Goal: Download file/media

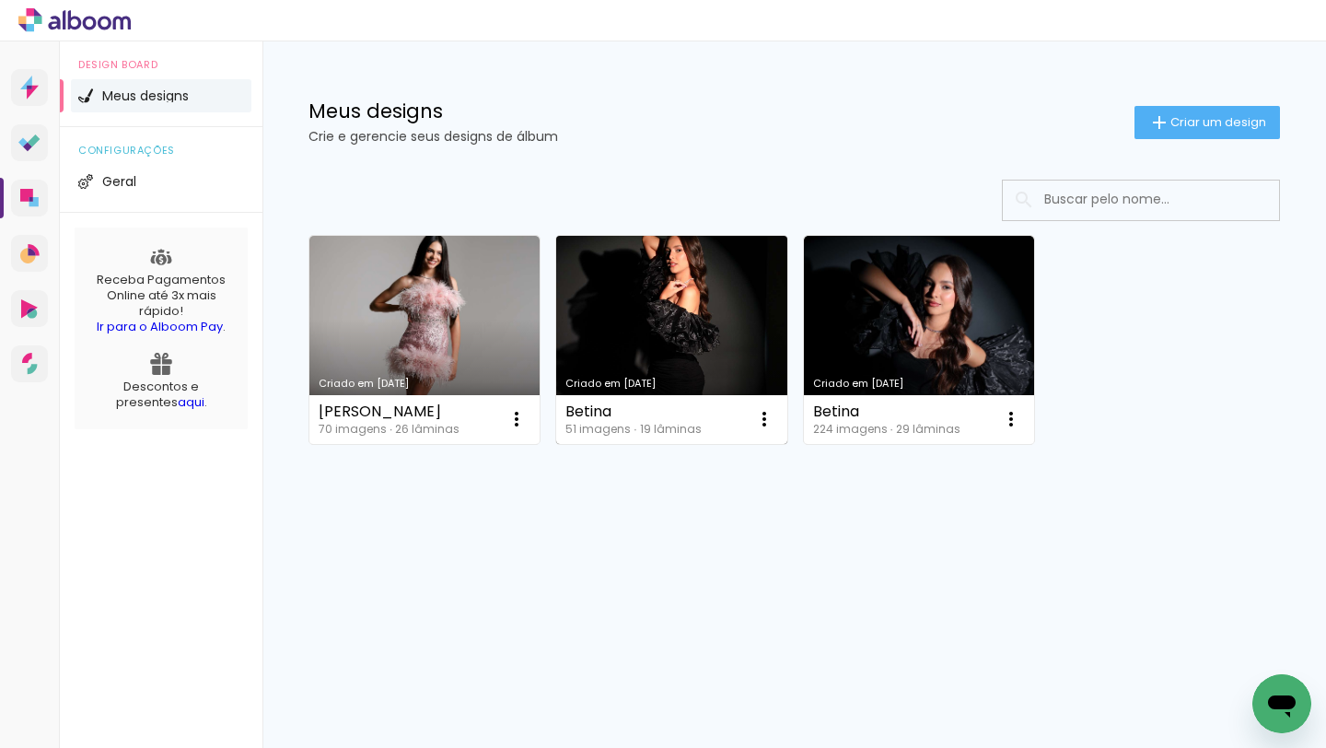
click at [646, 320] on link "Criado em [DATE]" at bounding box center [671, 340] width 230 height 208
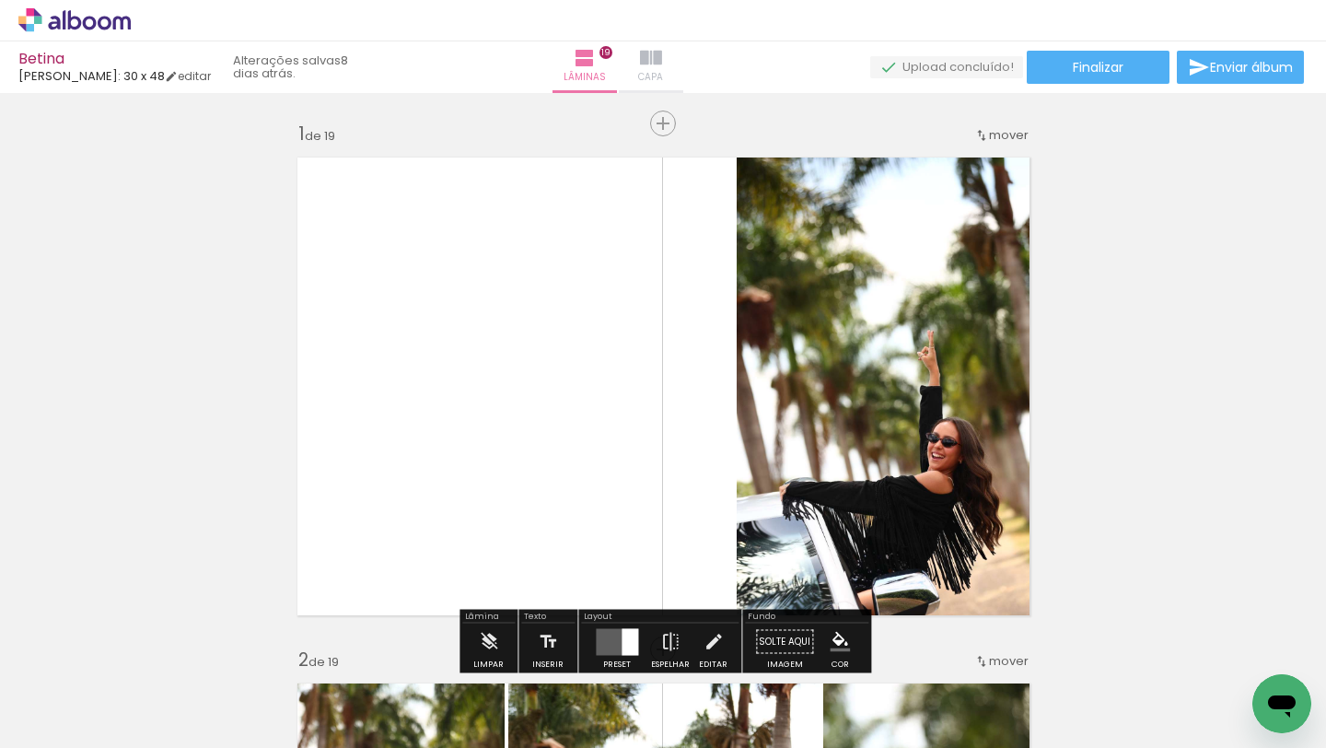
click at [663, 70] on span "Capa" at bounding box center [650, 77] width 25 height 17
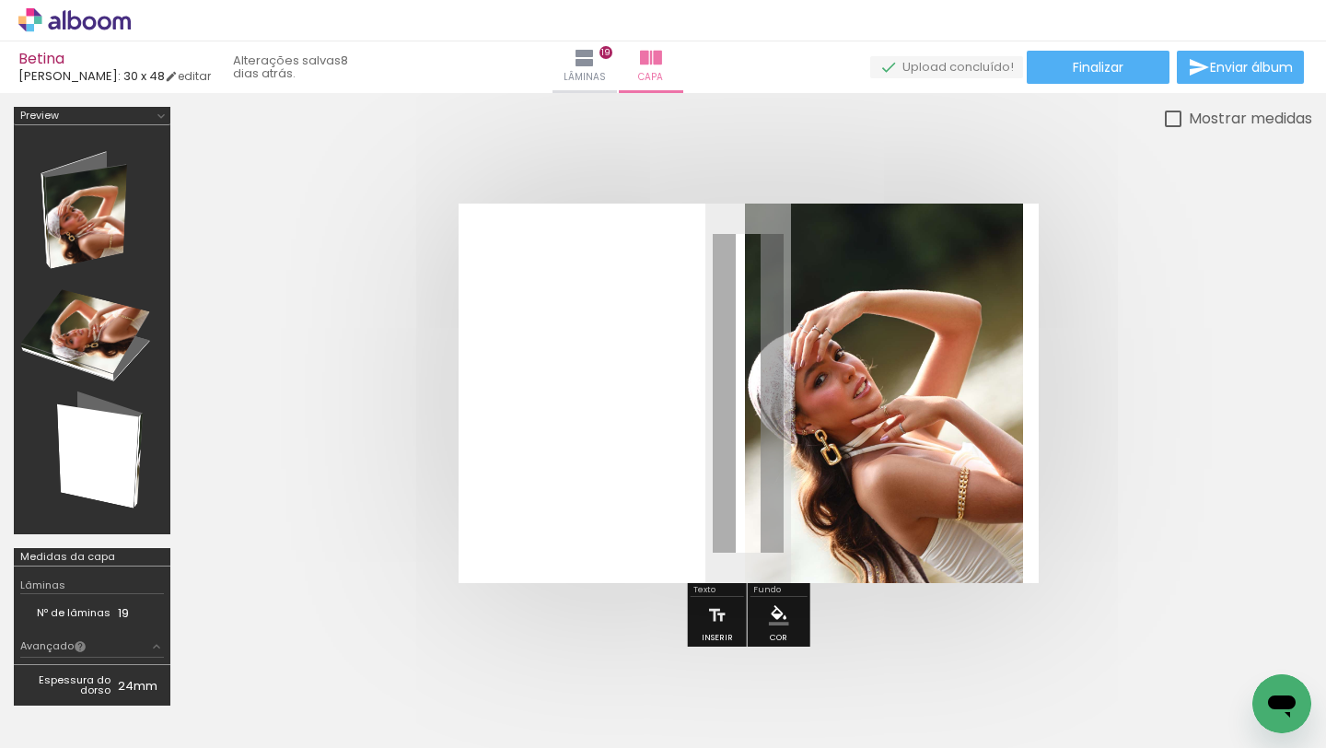
click at [0, 0] on span "Adicionar Fotos" at bounding box center [0, 0] width 0 height 0
click at [0, 0] on input "file" at bounding box center [0, 0] width 0 height 0
click at [66, 721] on span "Adicionar Fotos" at bounding box center [65, 723] width 55 height 20
click at [0, 0] on input "file" at bounding box center [0, 0] width 0 height 0
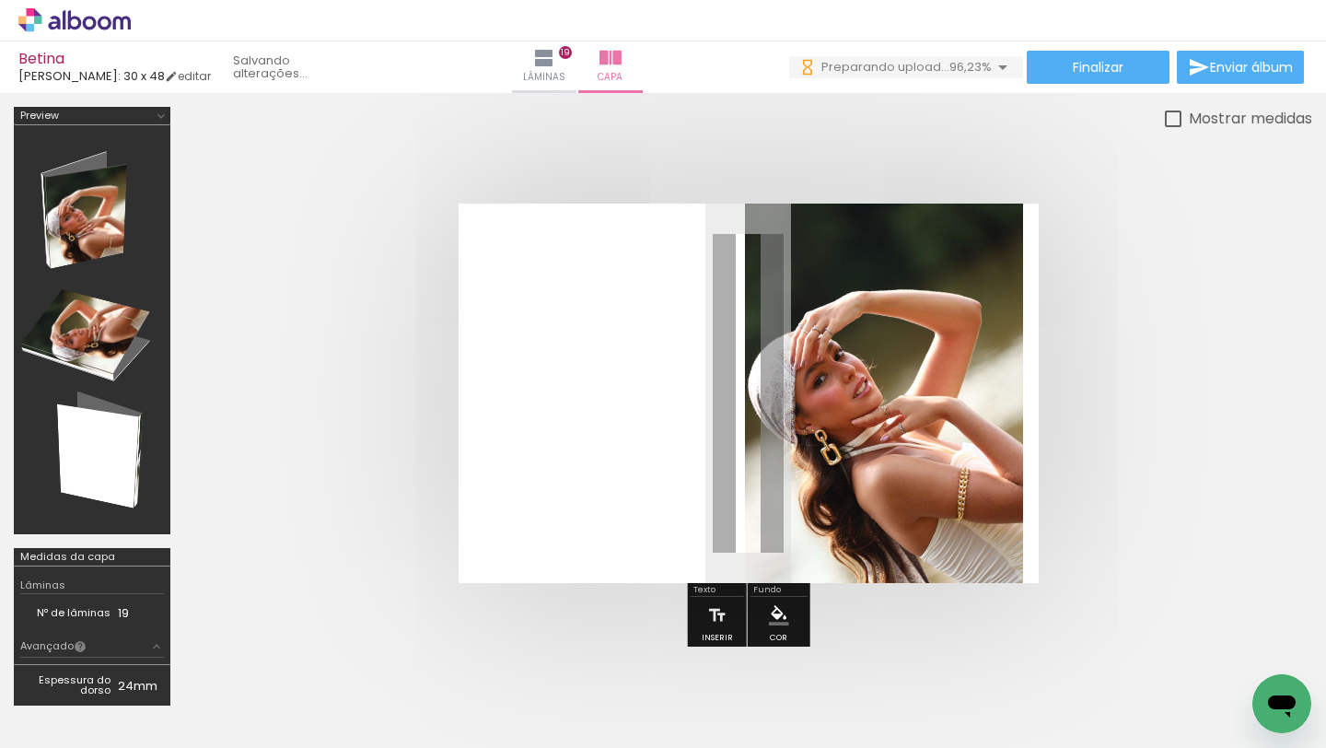
click at [1238, 672] on div at bounding box center [1251, 686] width 91 height 56
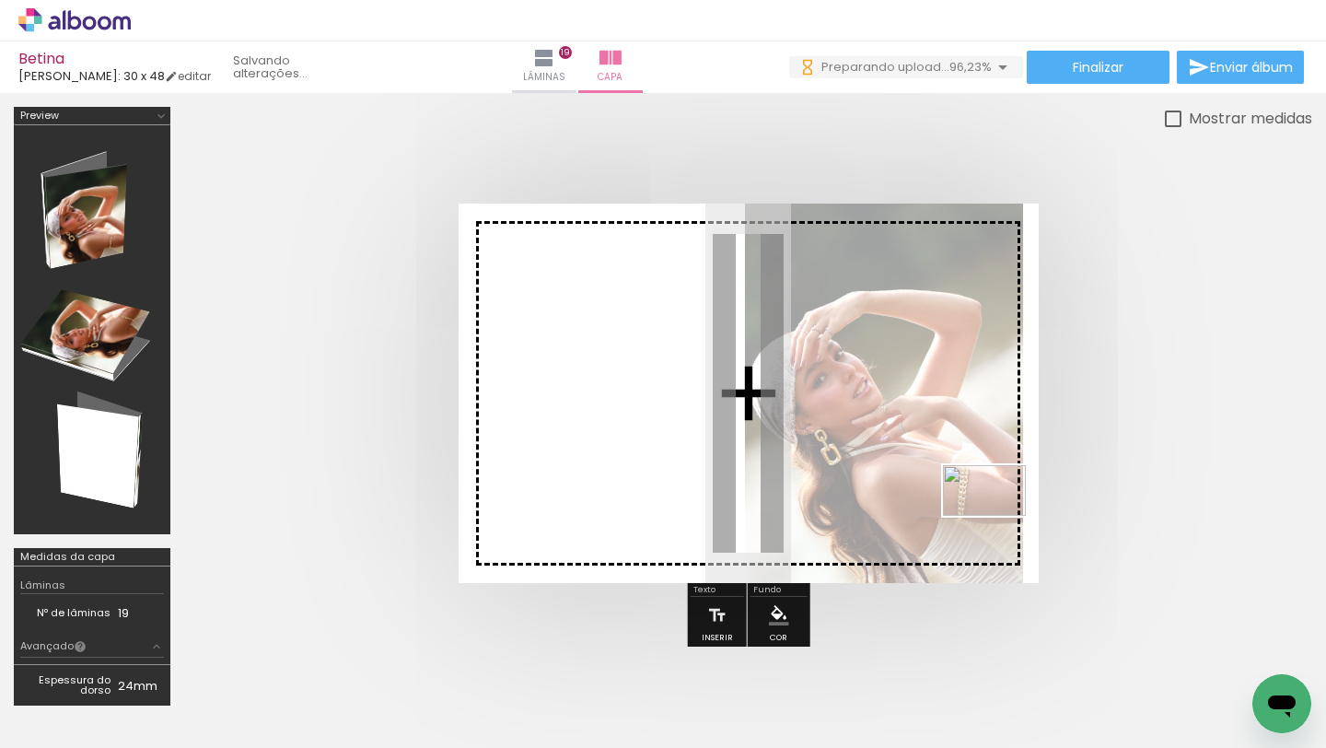
drag, startPoint x: 1238, startPoint y: 672, endPoint x: 994, endPoint y: 516, distance: 290.0
click at [994, 516] on quentale-workspace at bounding box center [663, 374] width 1326 height 748
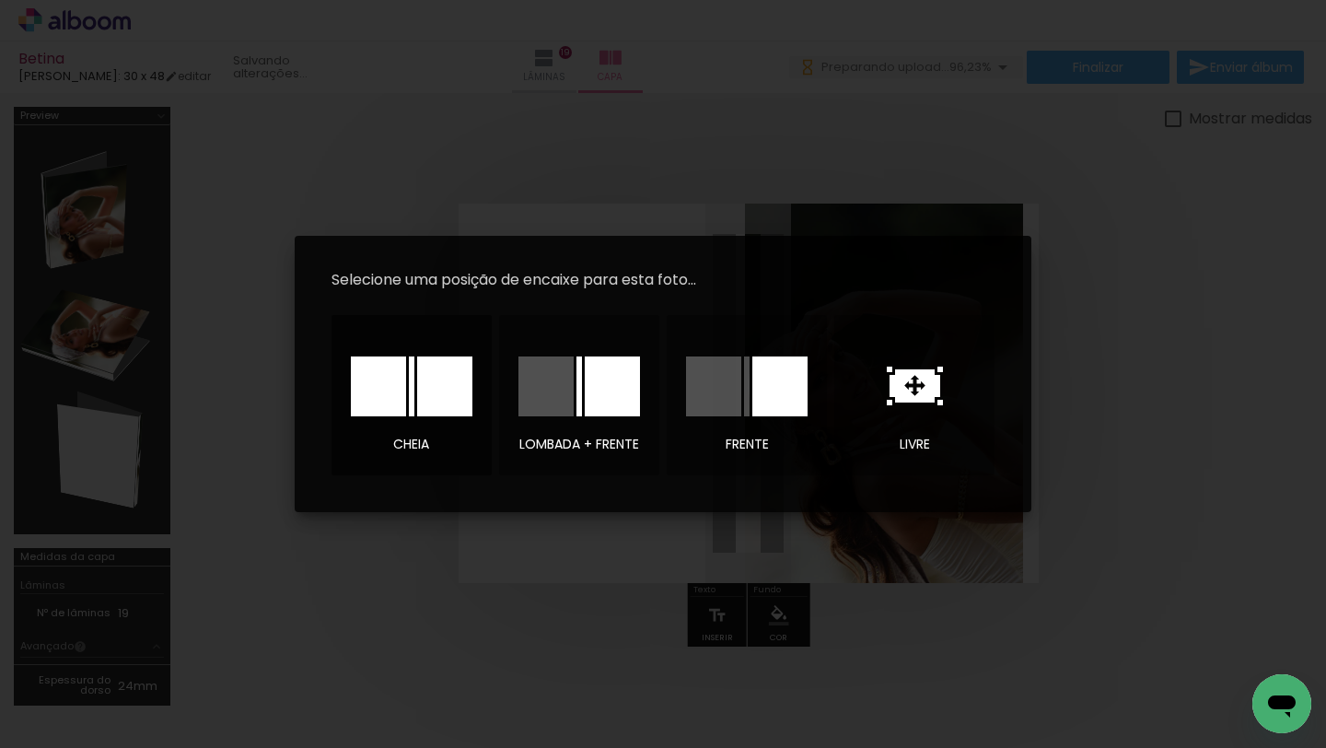
click at [389, 402] on div at bounding box center [378, 386] width 55 height 60
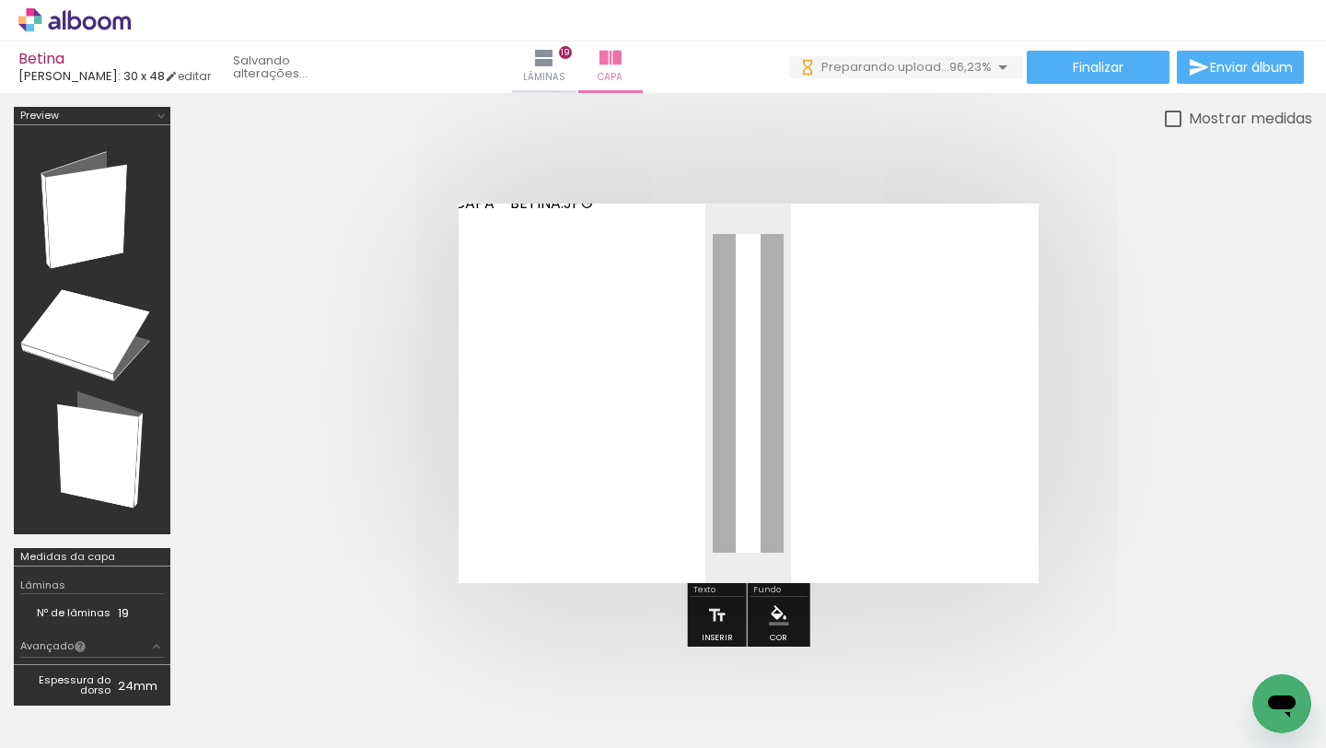
click at [1090, 450] on quentale-cover at bounding box center [748, 394] width 981 height 380
click at [555, 53] on iron-icon at bounding box center [544, 58] width 22 height 22
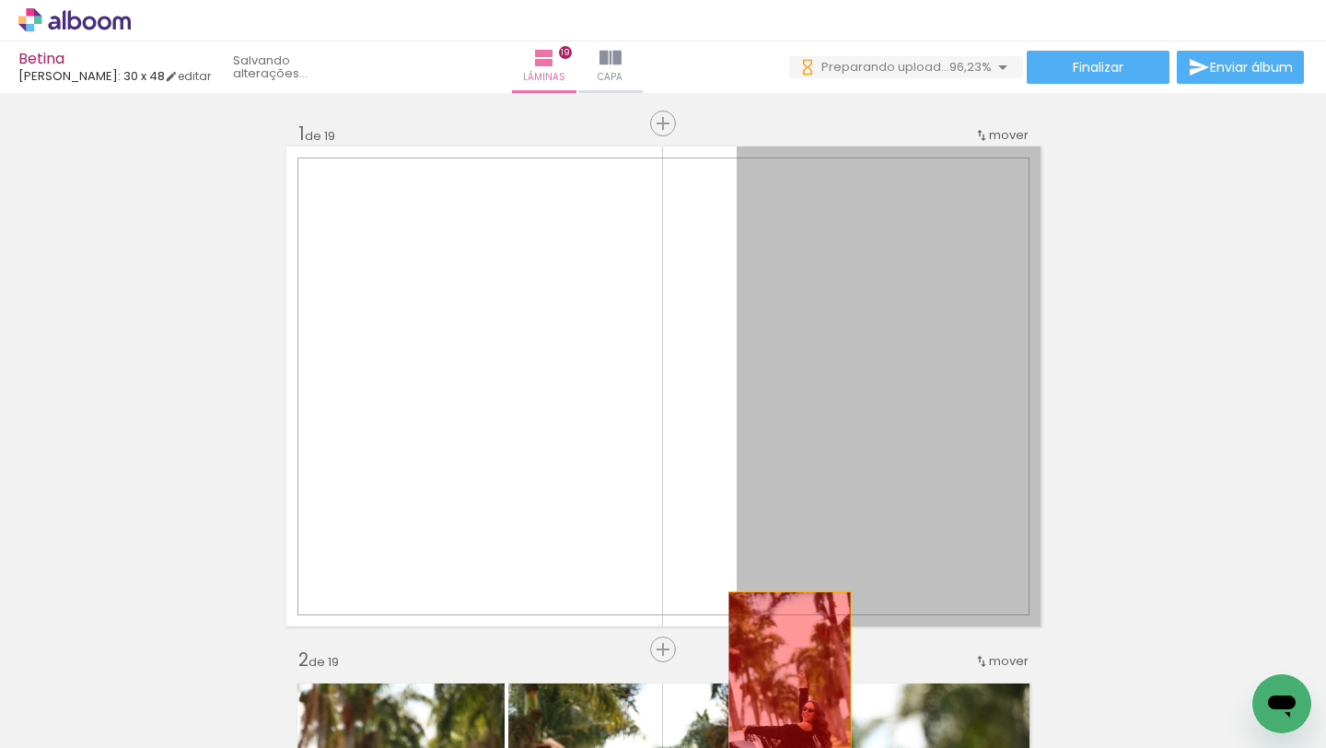
drag, startPoint x: 874, startPoint y: 461, endPoint x: 789, endPoint y: 692, distance: 245.7
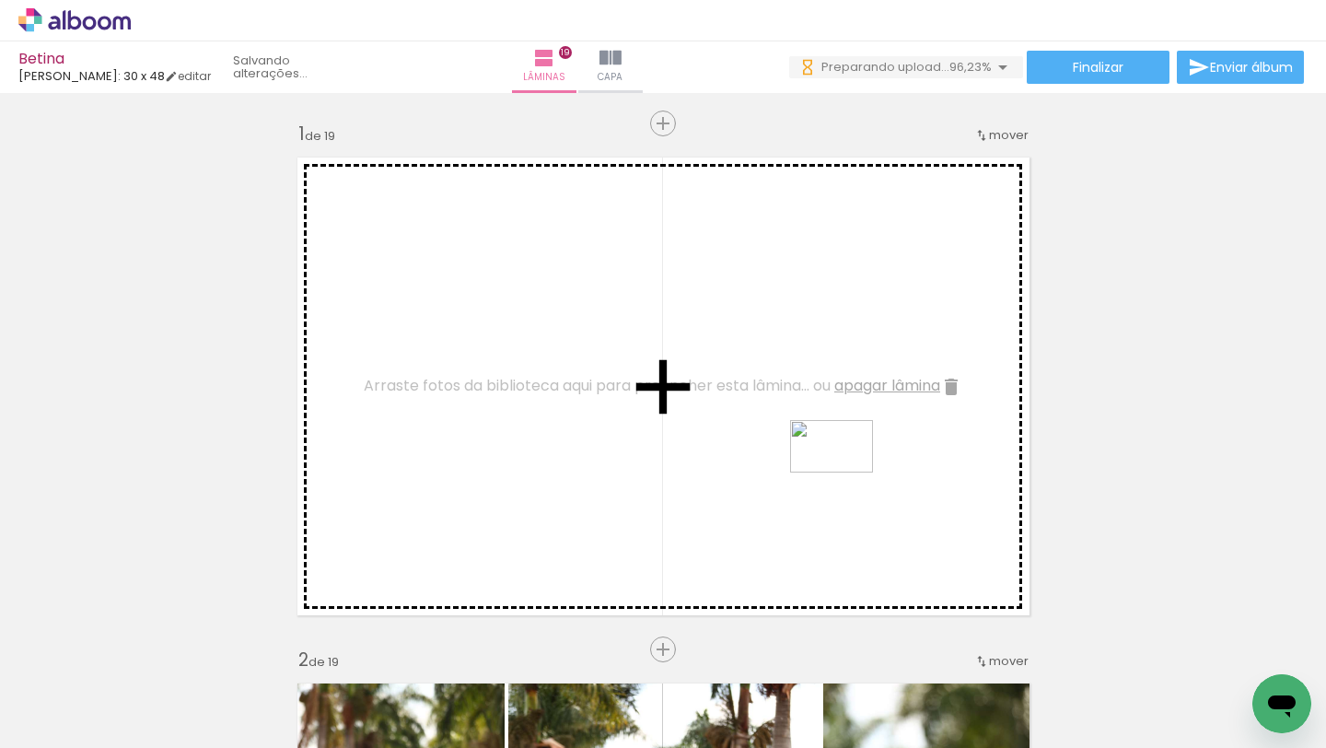
drag, startPoint x: 1132, startPoint y: 687, endPoint x: 846, endPoint y: 476, distance: 355.8
click at [846, 476] on quentale-workspace at bounding box center [663, 374] width 1326 height 748
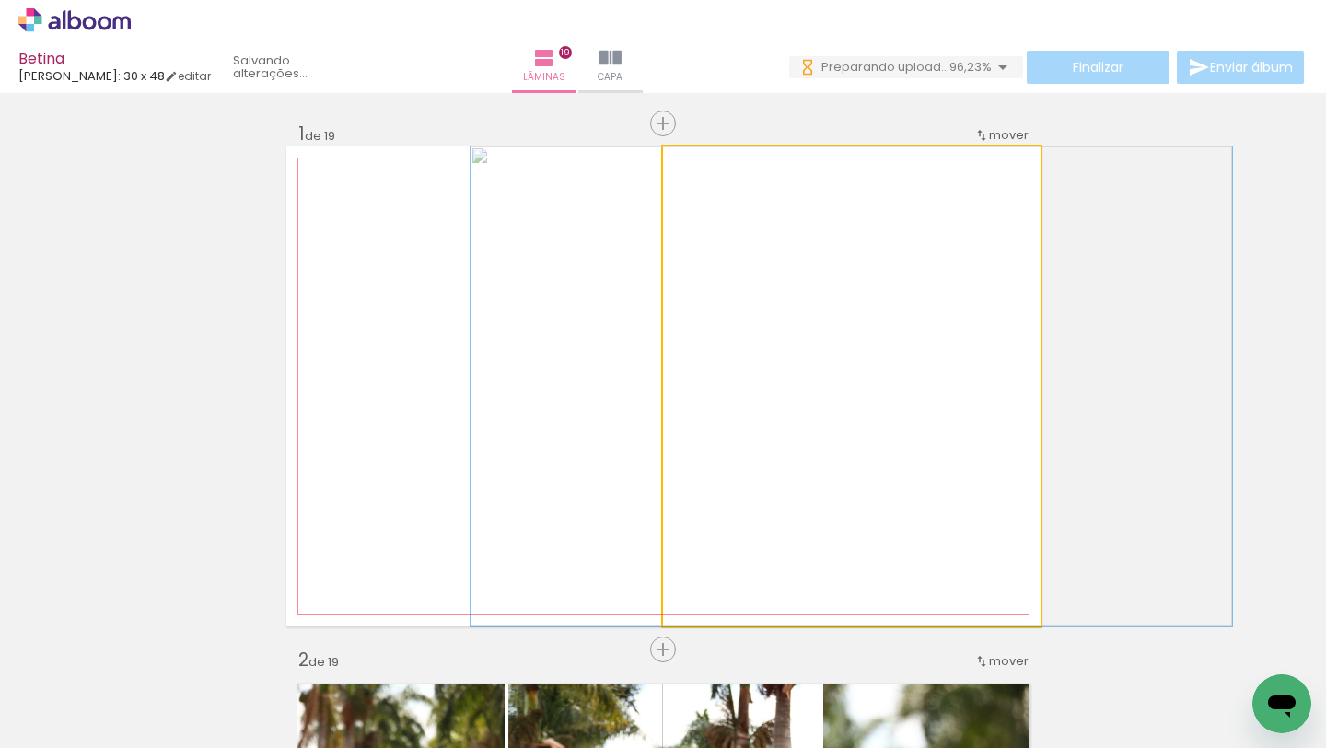
click at [787, 443] on quentale-photo at bounding box center [852, 386] width 378 height 480
click at [728, 414] on quentale-photo at bounding box center [852, 386] width 378 height 480
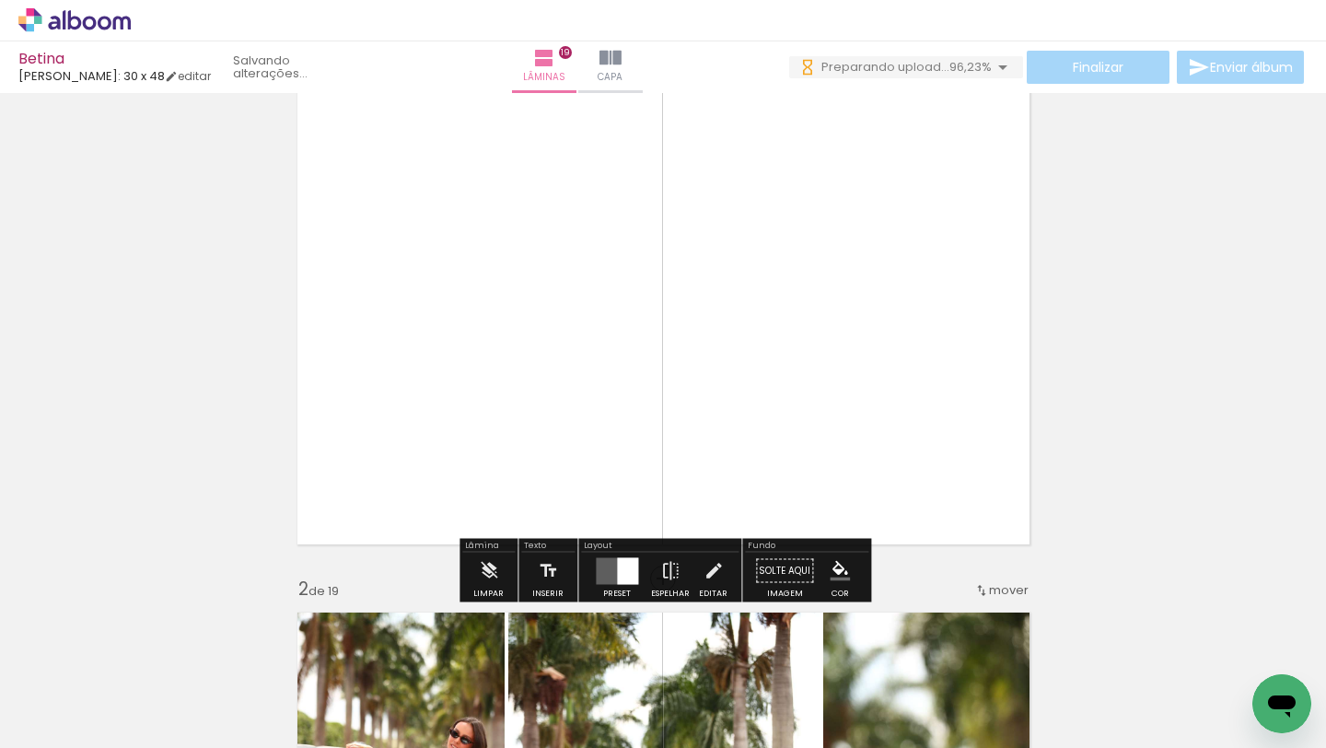
scroll to position [82, 0]
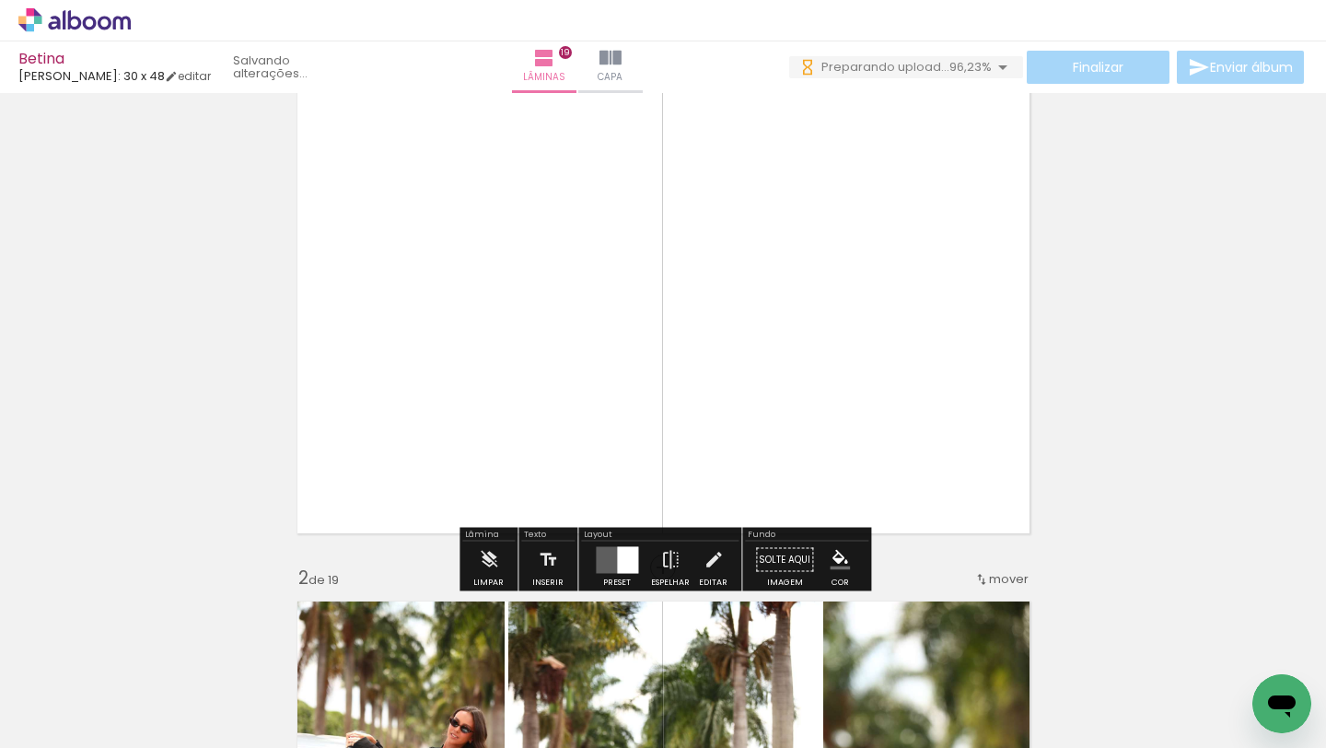
click at [610, 558] on quentale-layouter at bounding box center [617, 559] width 42 height 27
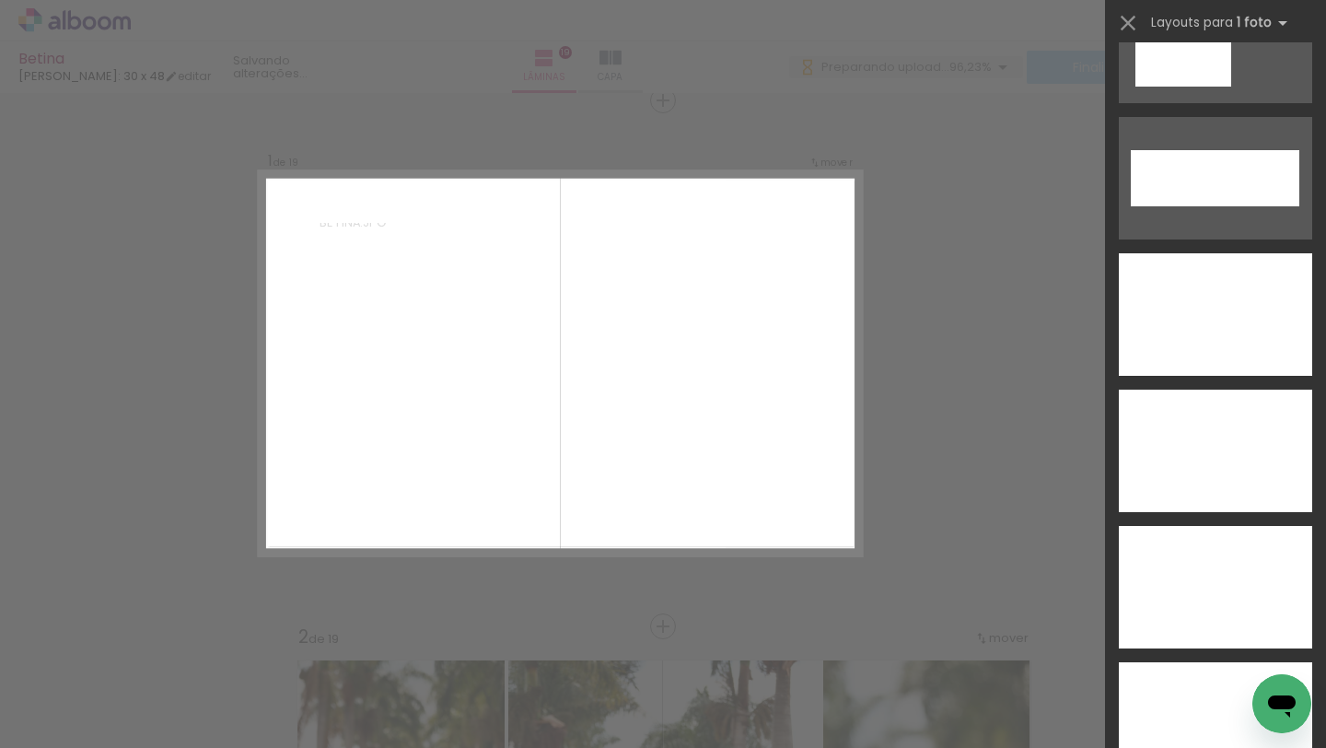
scroll to position [6555, 0]
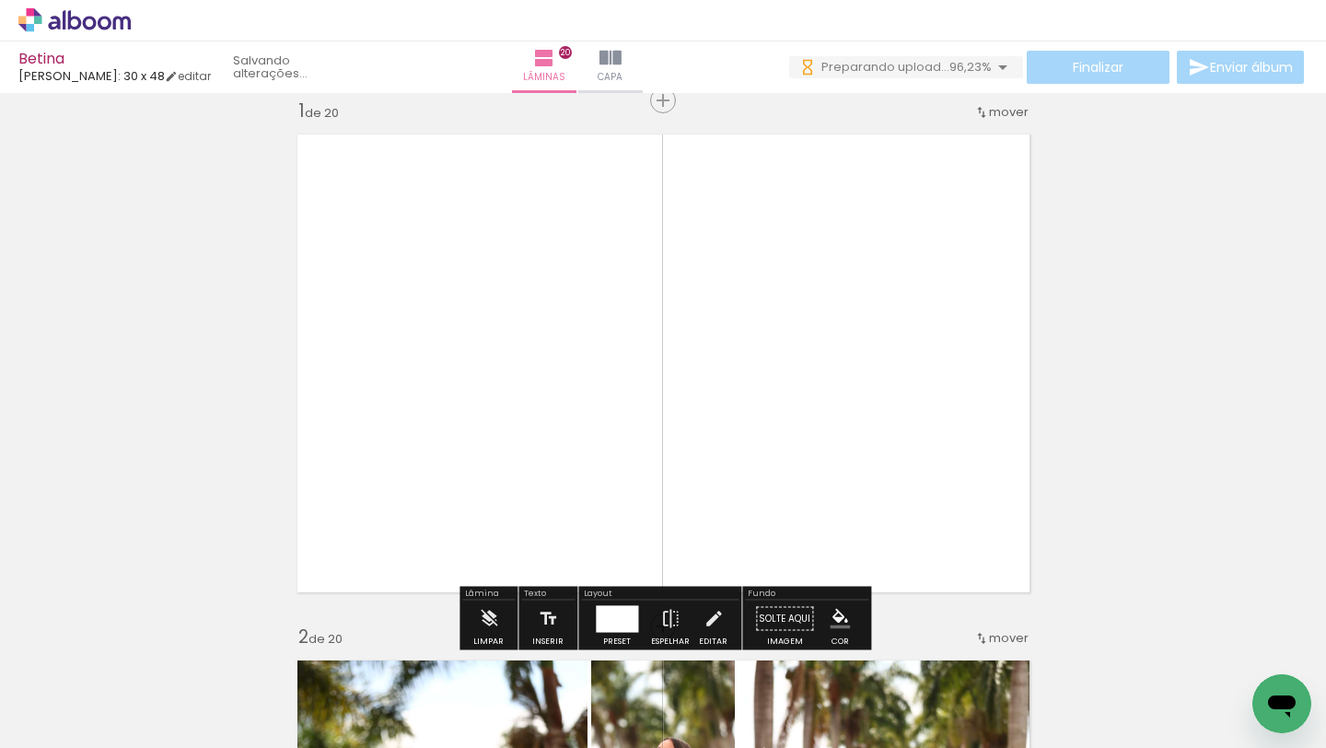
scroll to position [449, 0]
click at [1113, 656] on iron-icon at bounding box center [1107, 648] width 19 height 19
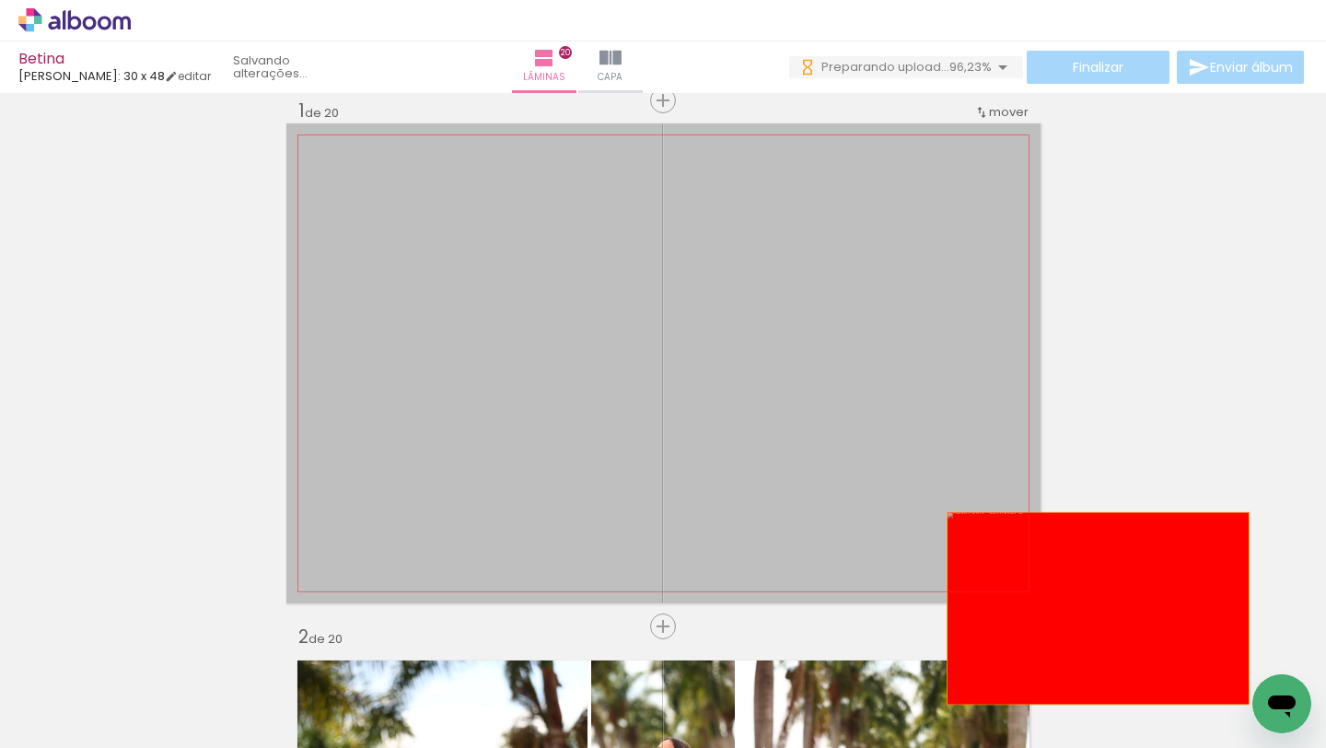
drag, startPoint x: 830, startPoint y: 347, endPoint x: 1119, endPoint y: 634, distance: 407.1
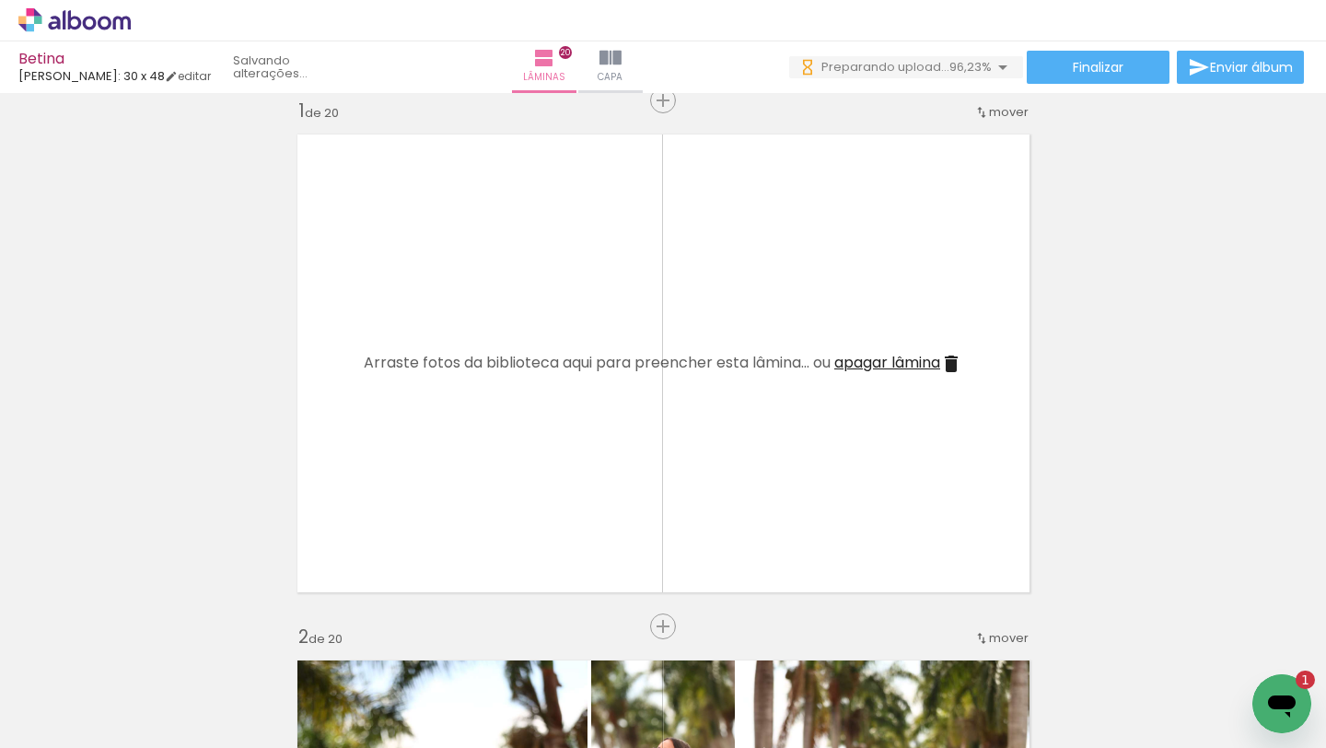
scroll to position [0, 0]
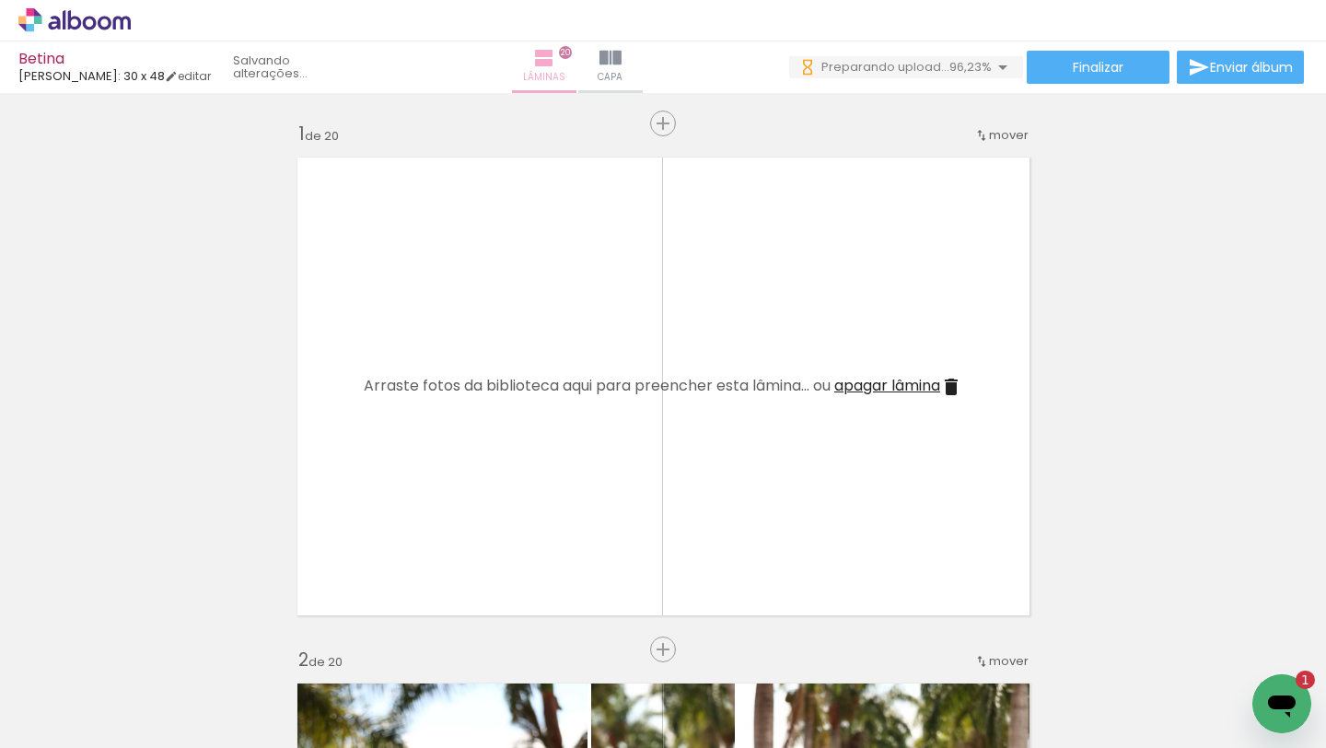
click at [546, 65] on paper-button "Lâminas 20" at bounding box center [544, 67] width 64 height 52
click at [610, 67] on paper-button "Capa" at bounding box center [610, 67] width 64 height 52
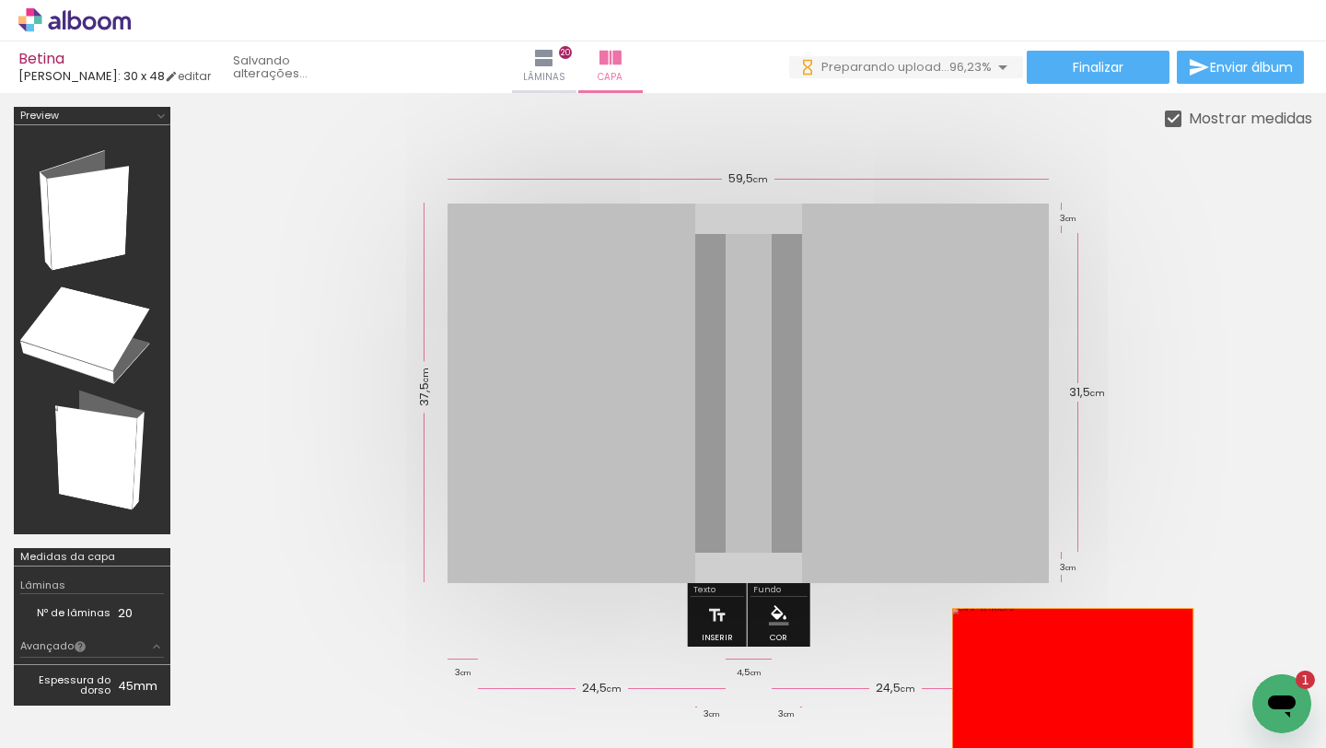
drag, startPoint x: 871, startPoint y: 440, endPoint x: 1100, endPoint y: 685, distance: 335.0
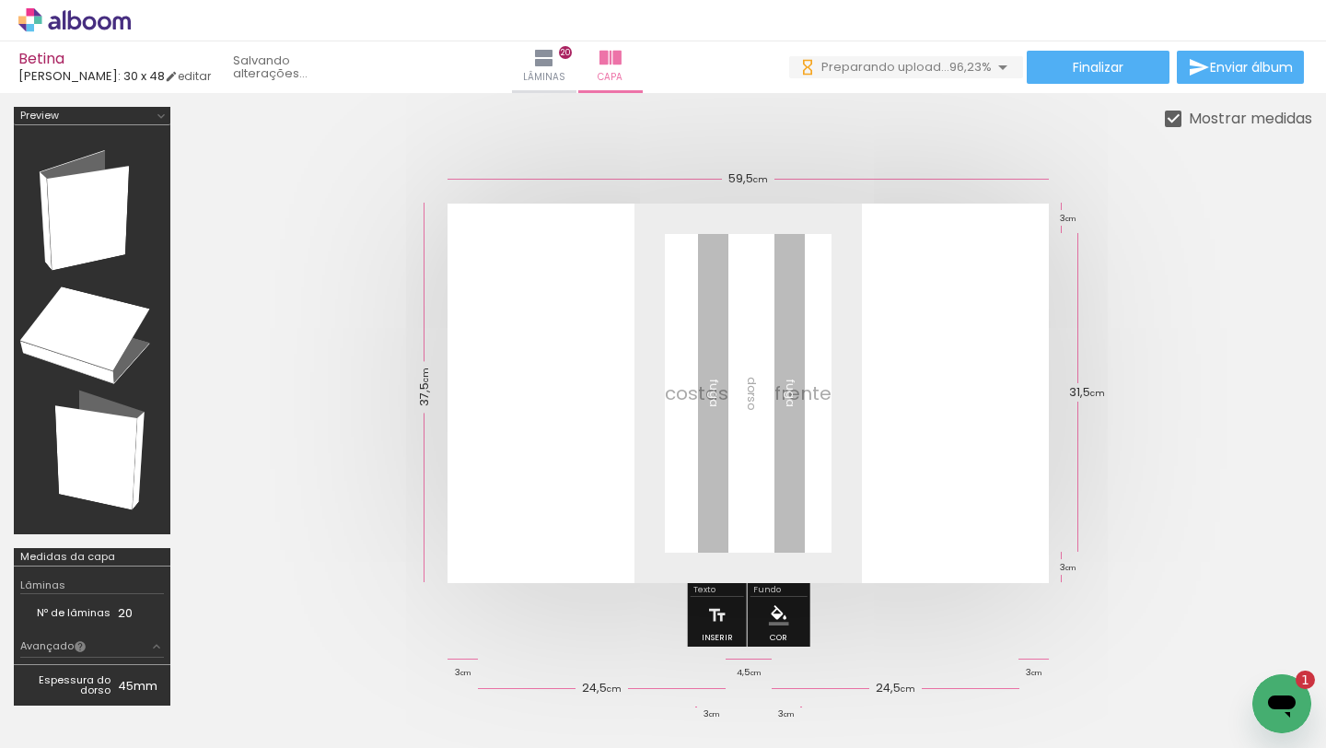
click at [1117, 652] on iron-icon at bounding box center [1107, 648] width 19 height 19
click at [1211, 645] on iron-icon at bounding box center [1210, 648] width 19 height 19
click at [1220, 648] on iron-icon at bounding box center [1210, 648] width 19 height 19
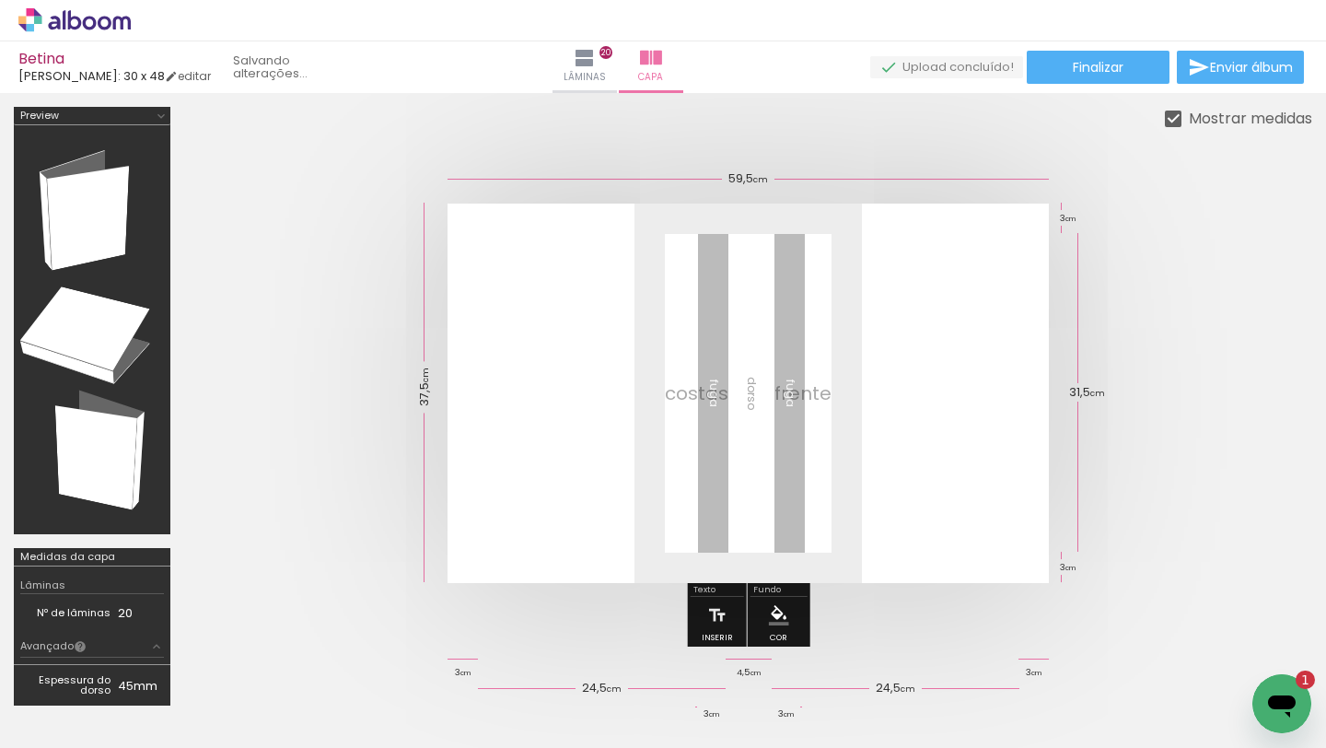
click at [65, 717] on span "Adicionar Fotos" at bounding box center [65, 723] width 55 height 20
click at [0, 0] on input "file" at bounding box center [0, 0] width 0 height 0
click at [1281, 693] on icon "Abrir janela de mensagens, 2 mensagens não lidas" at bounding box center [1282, 703] width 33 height 33
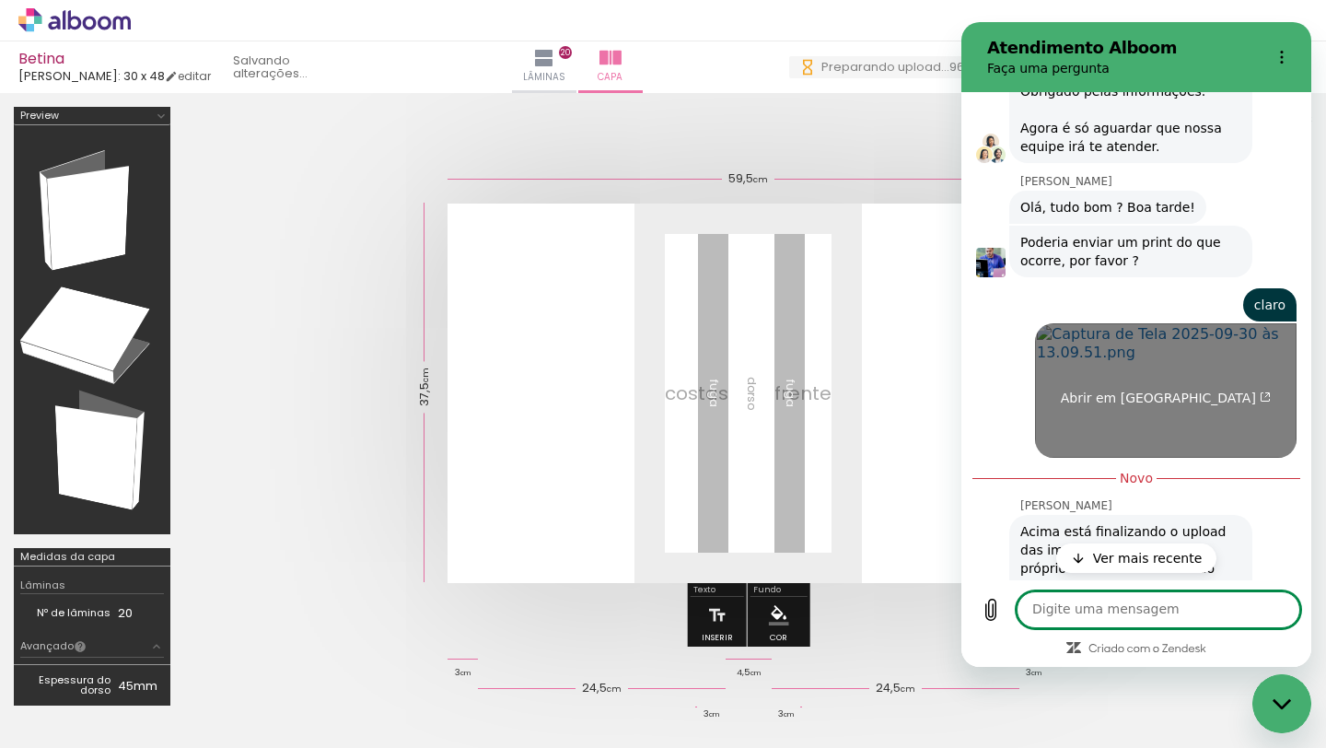
scroll to position [629, 0]
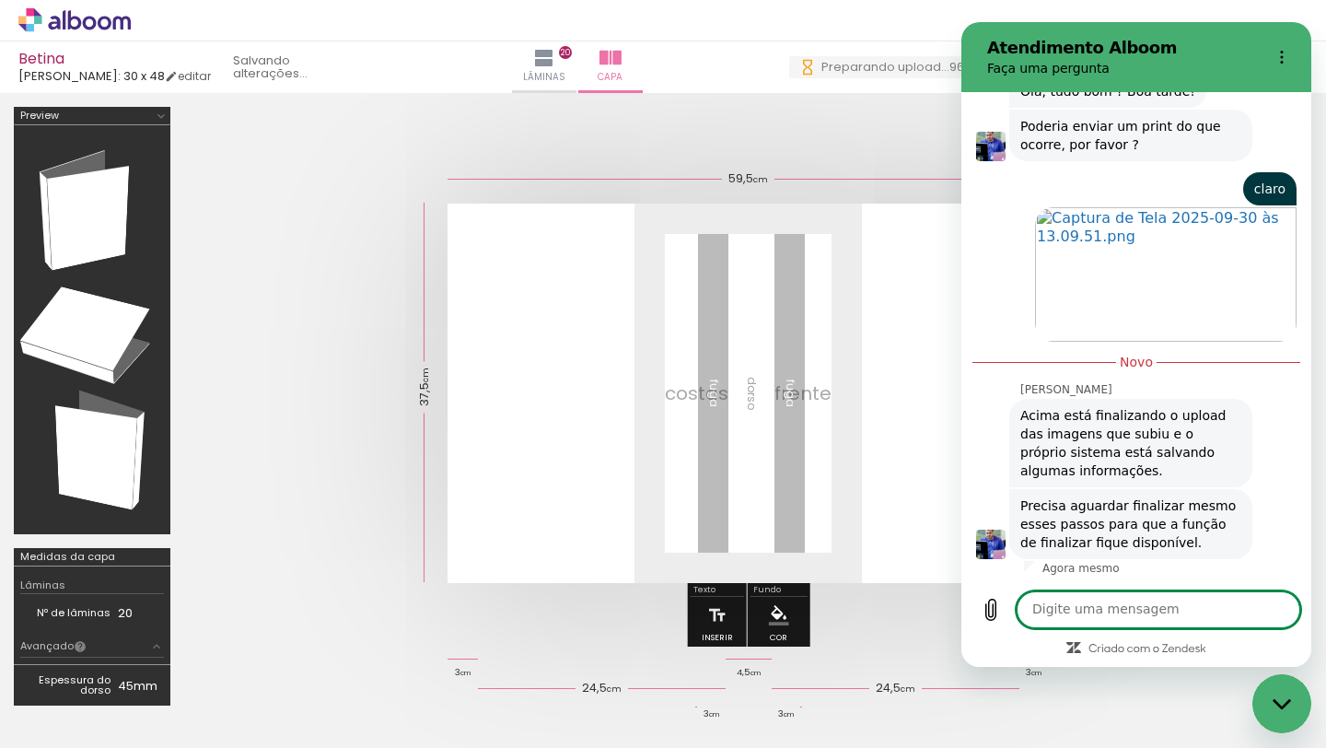
click at [1119, 614] on textarea at bounding box center [1159, 609] width 284 height 37
type textarea "fica somente em 96 e nao conclui"
click at [1285, 612] on icon "Enviar mensagem" at bounding box center [1284, 610] width 18 height 20
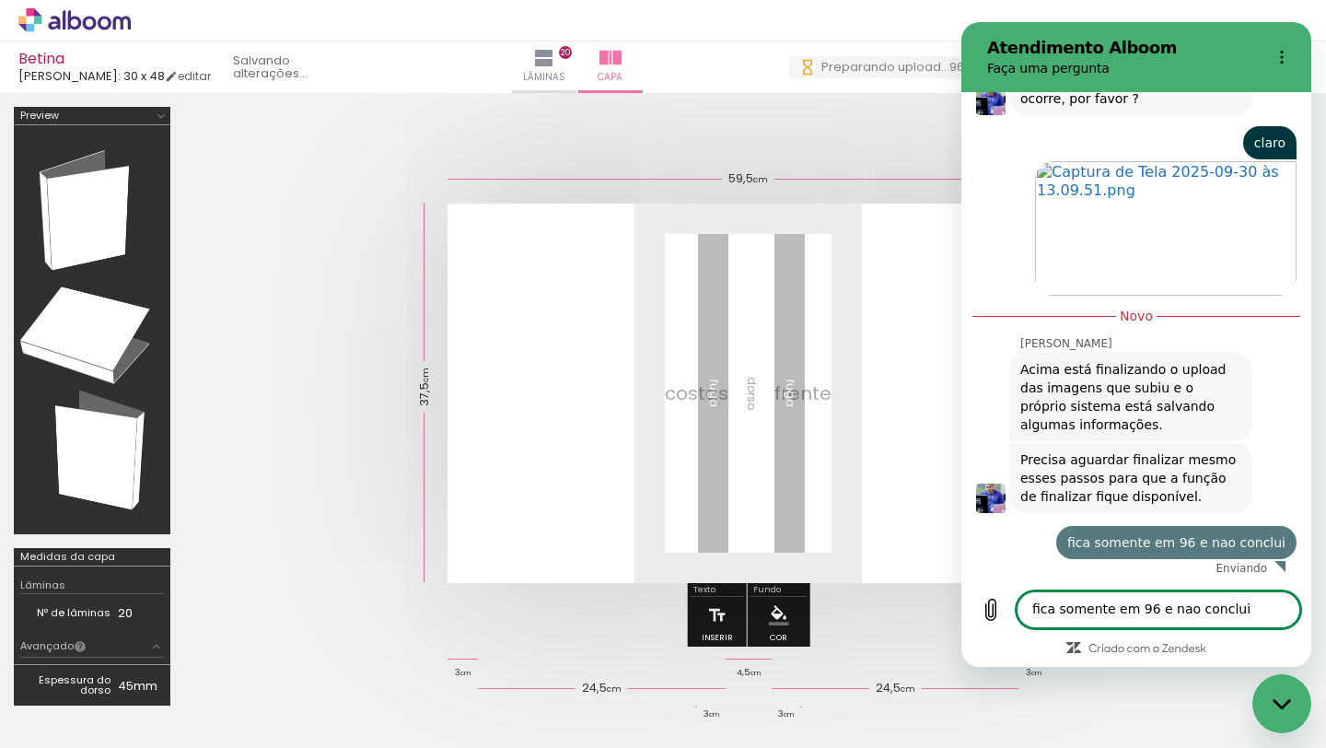
scroll to position [673, 0]
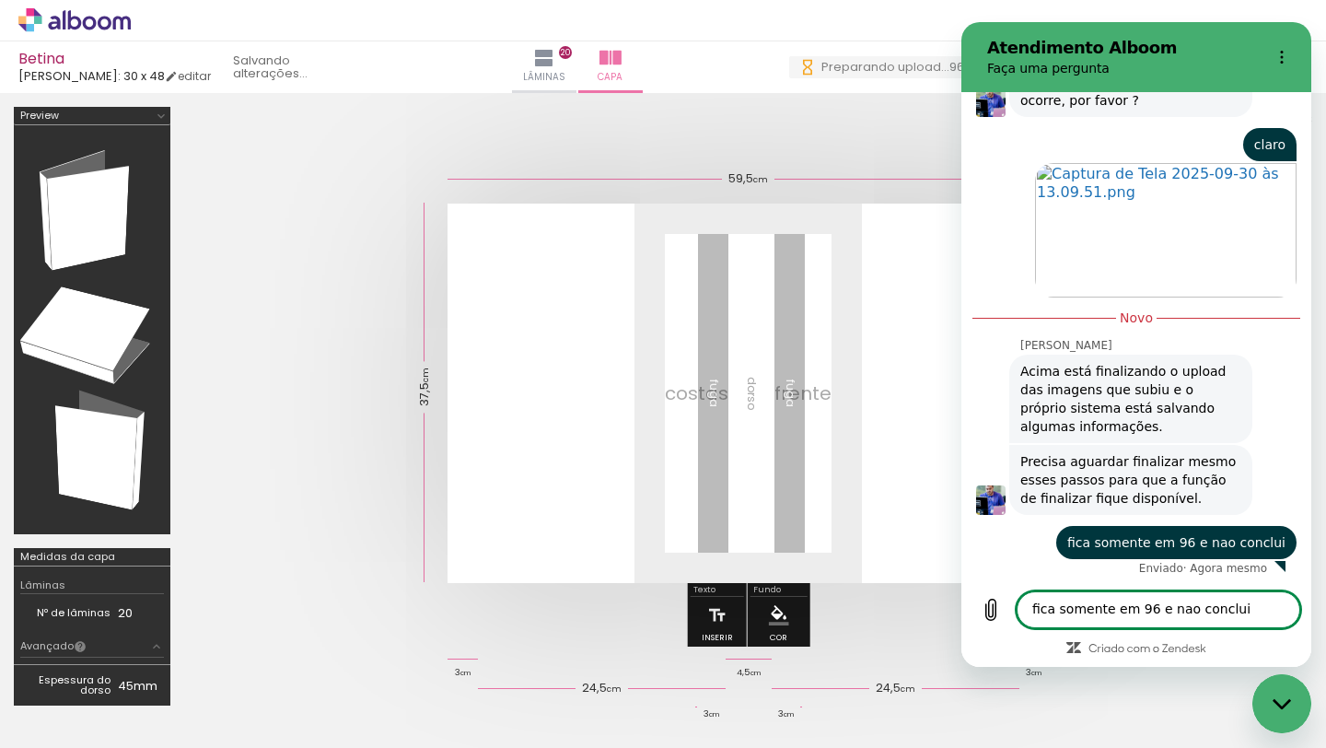
click at [1279, 698] on icon "Fechar janela de mensagens" at bounding box center [1282, 704] width 19 height 12
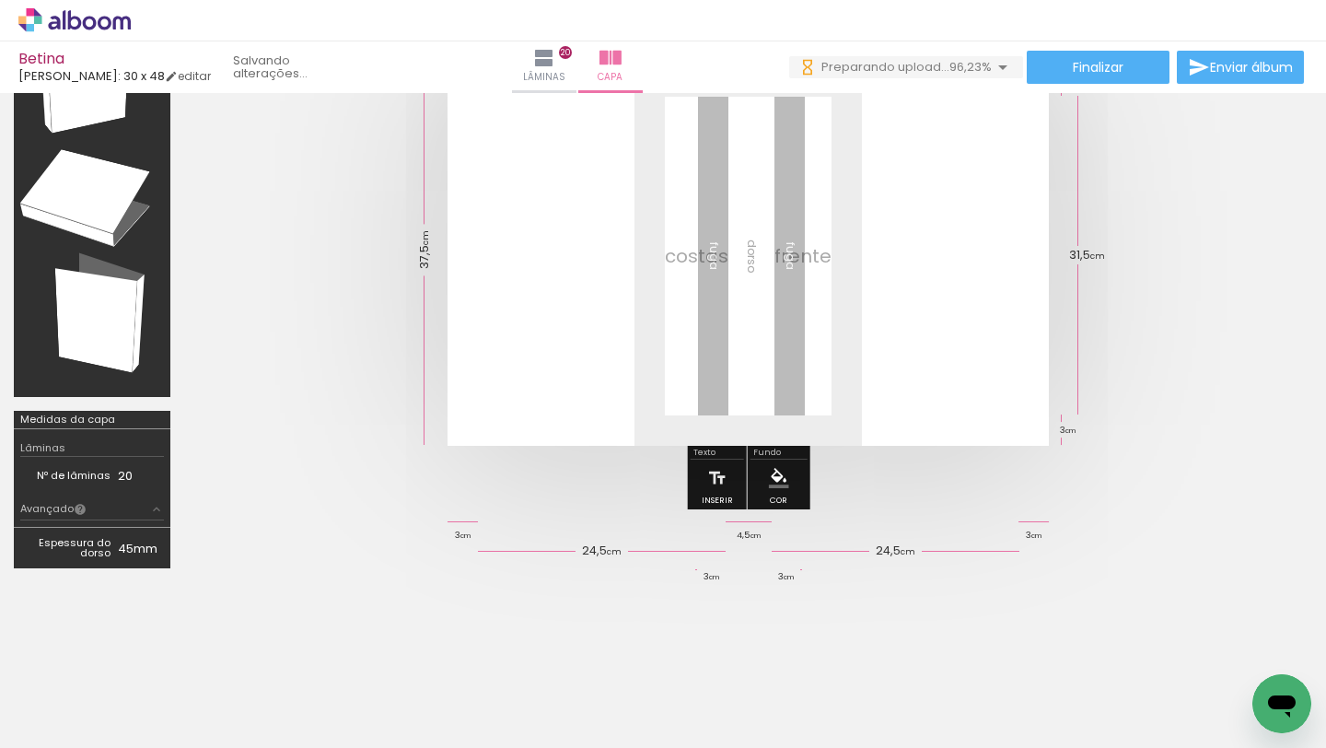
scroll to position [0, 0]
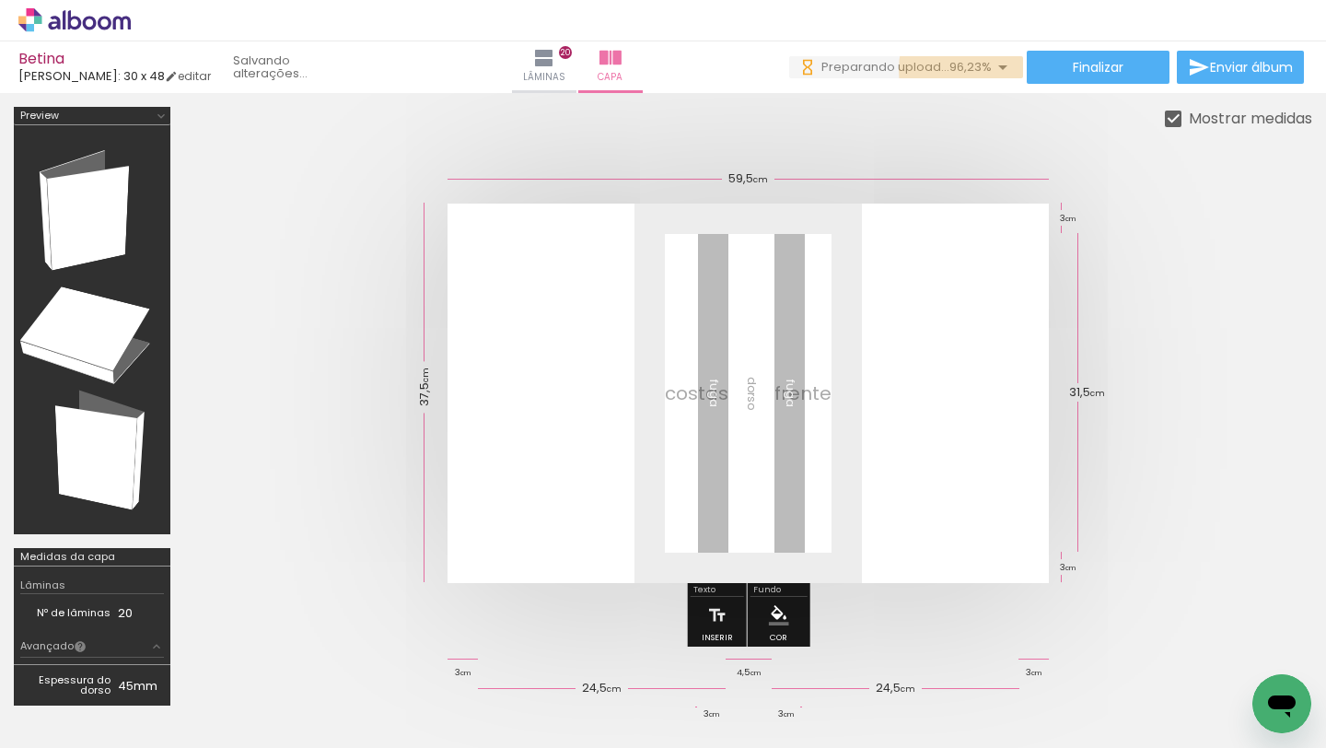
click at [993, 70] on iron-icon at bounding box center [1003, 67] width 22 height 22
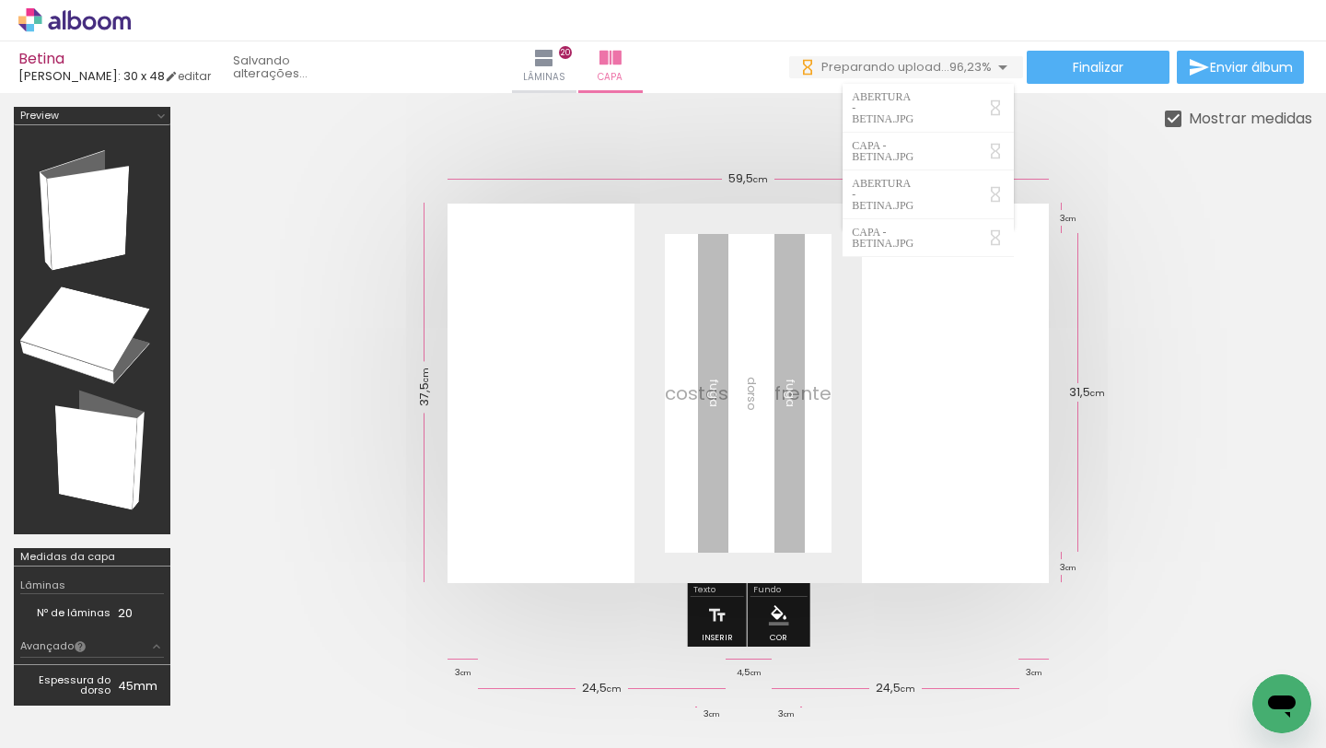
click at [918, 100] on div "ABERTURA - BETINA.JPG" at bounding box center [885, 107] width 66 height 33
click iron-icon
click div "› Editor de álbum"
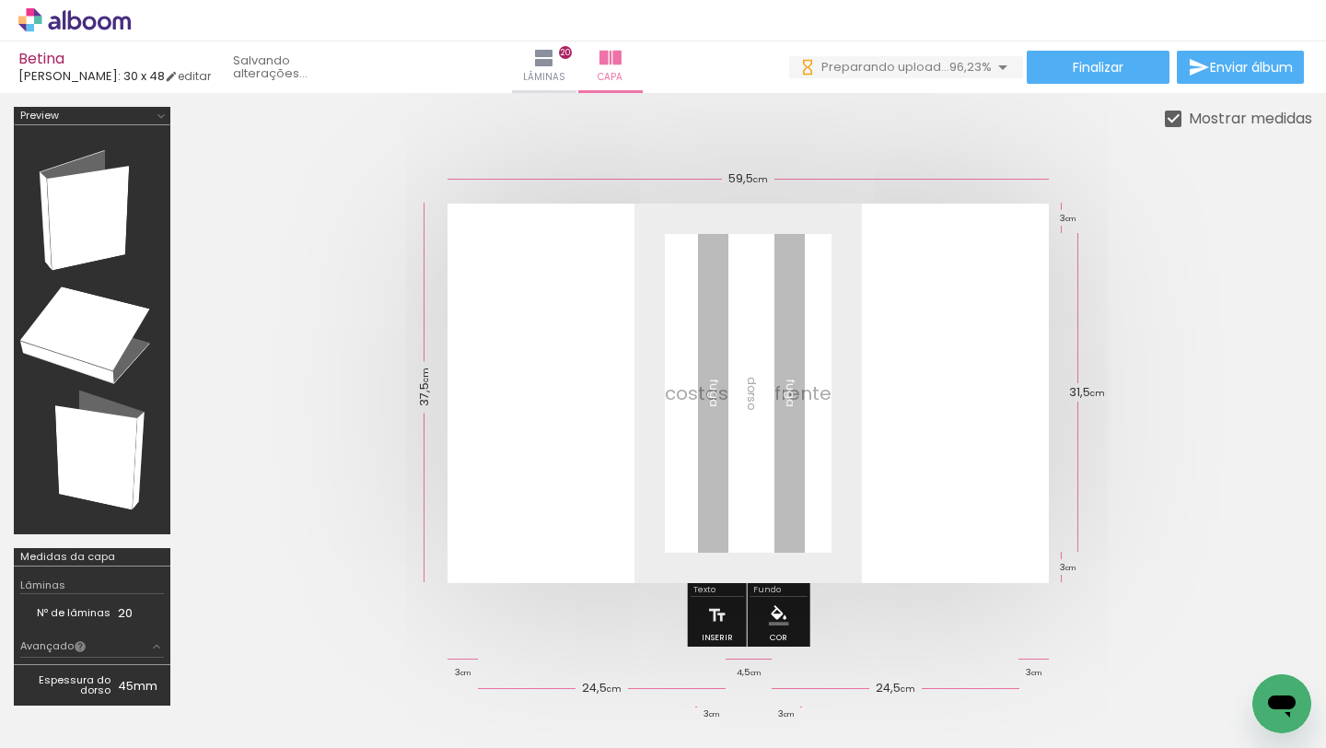
click div
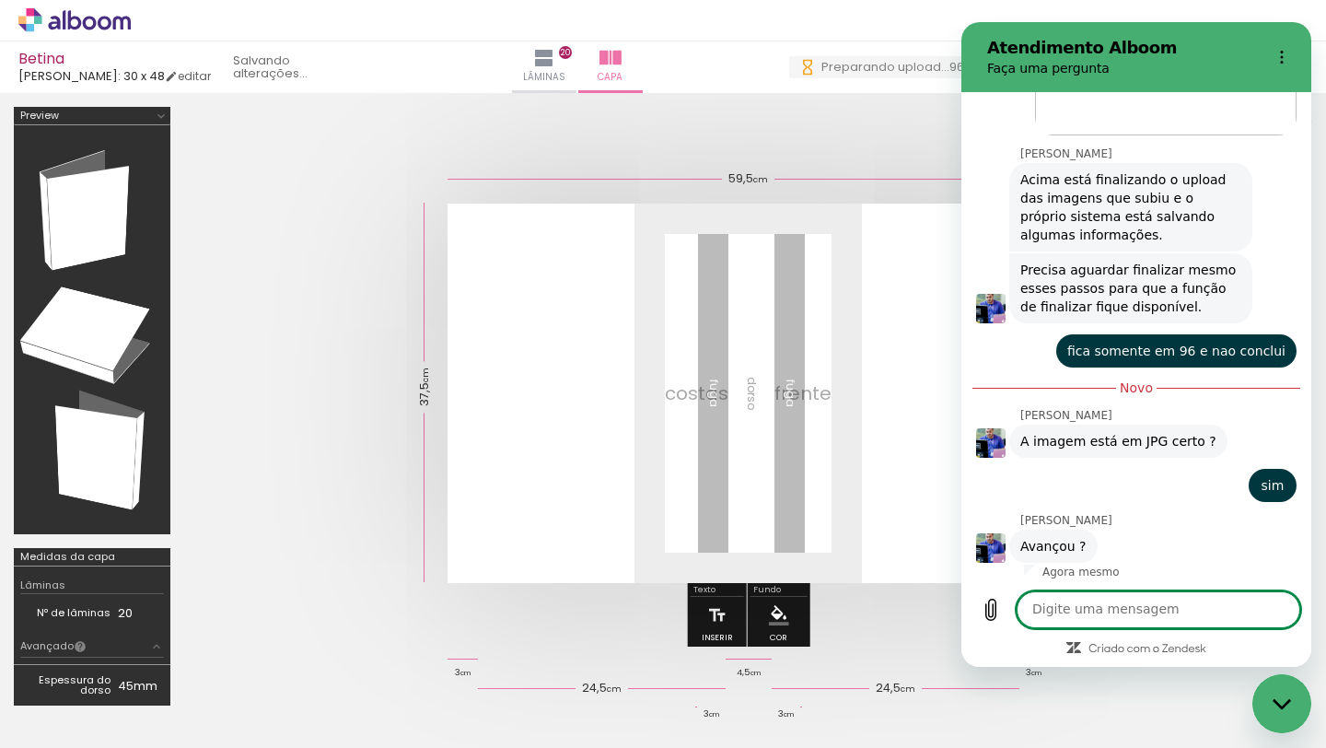
scroll to position [839, 0]
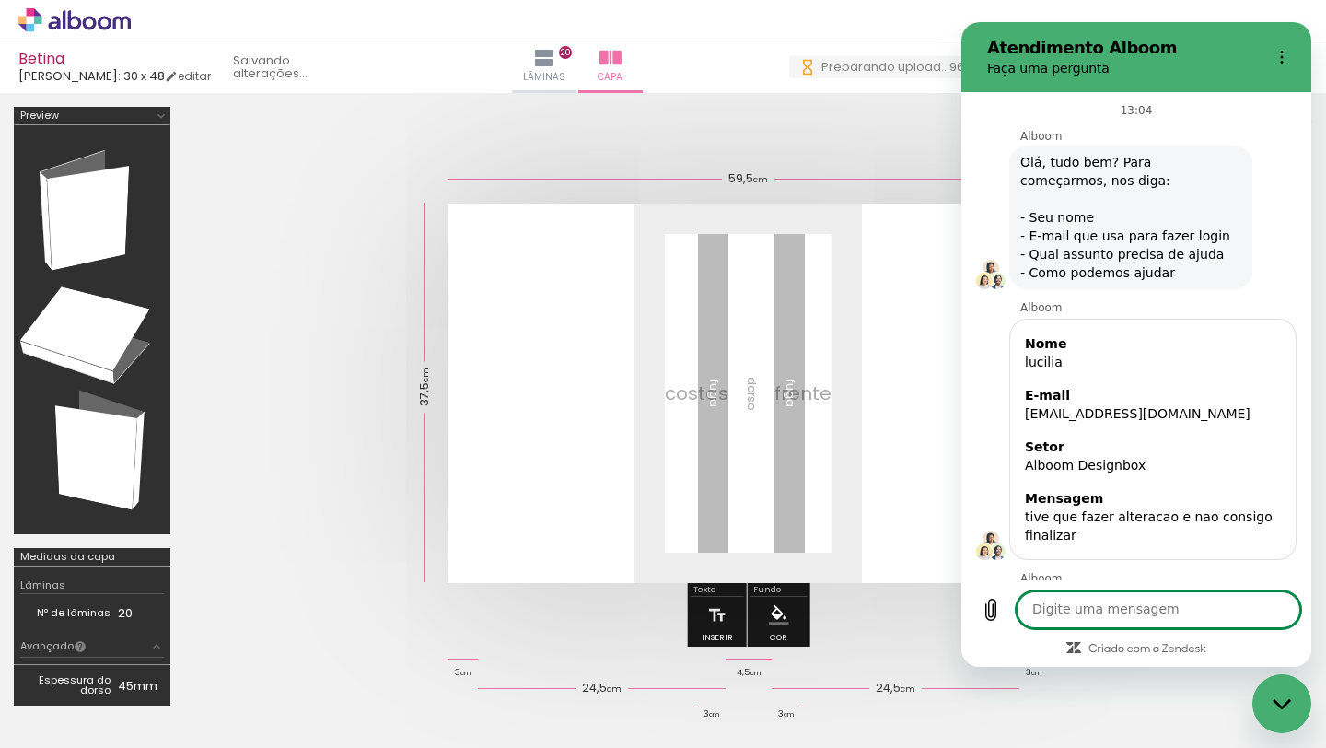
scroll to position [839, 0]
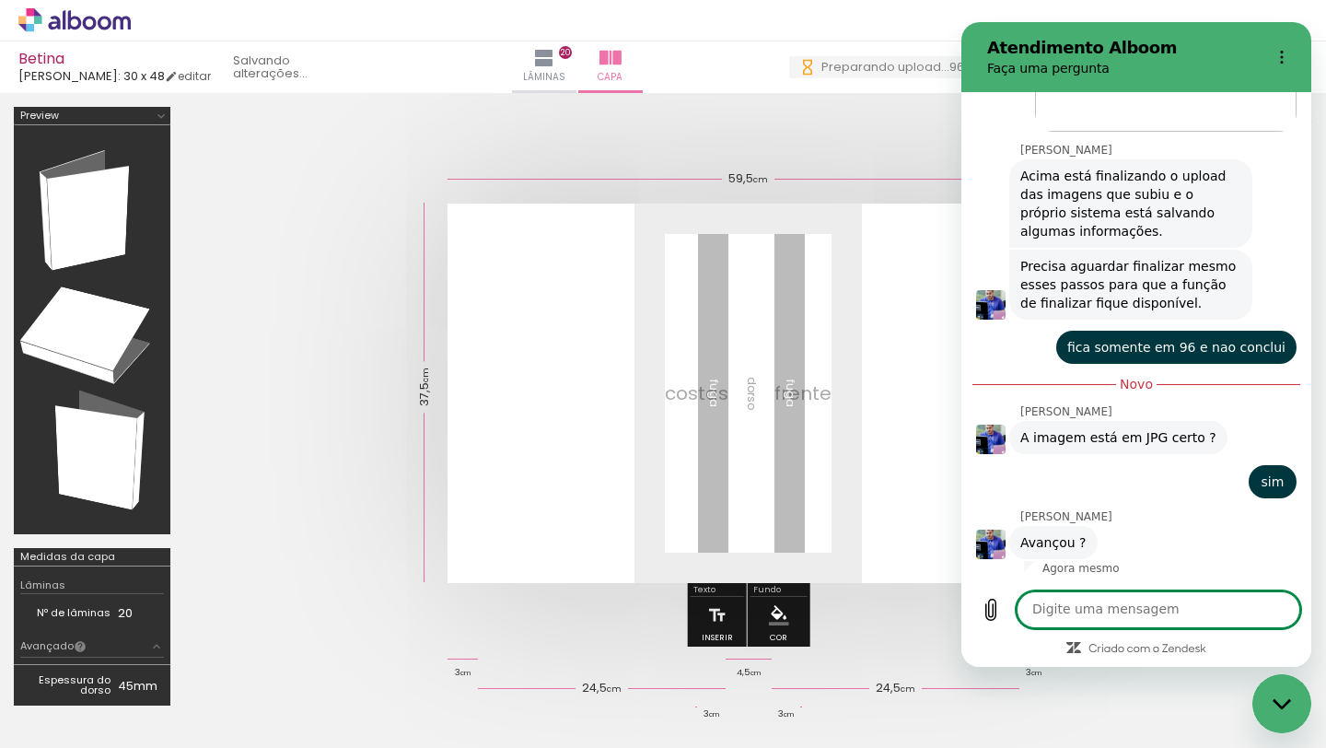
click at [1102, 611] on textarea at bounding box center [1159, 609] width 284 height 37
type textarea "nada"
click at [1282, 602] on icon "Enviar mensagem" at bounding box center [1284, 610] width 22 height 22
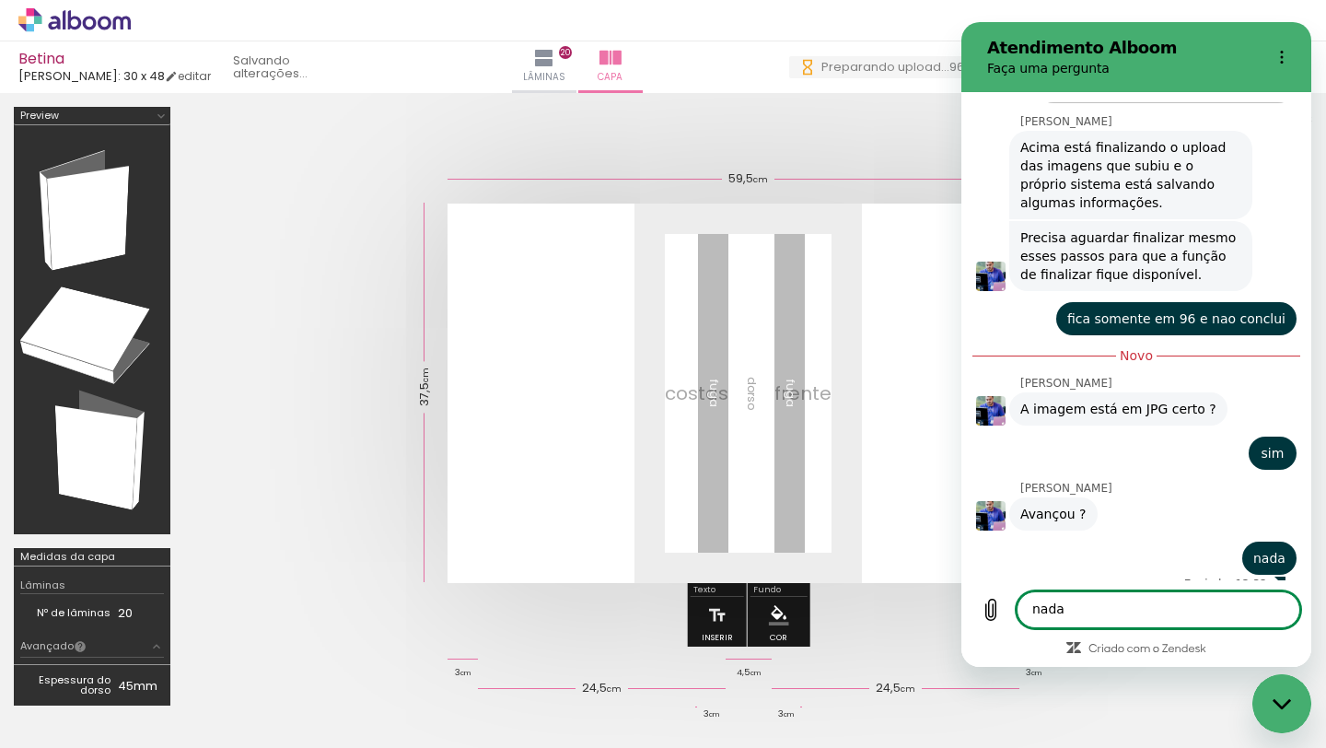
scroll to position [883, 0]
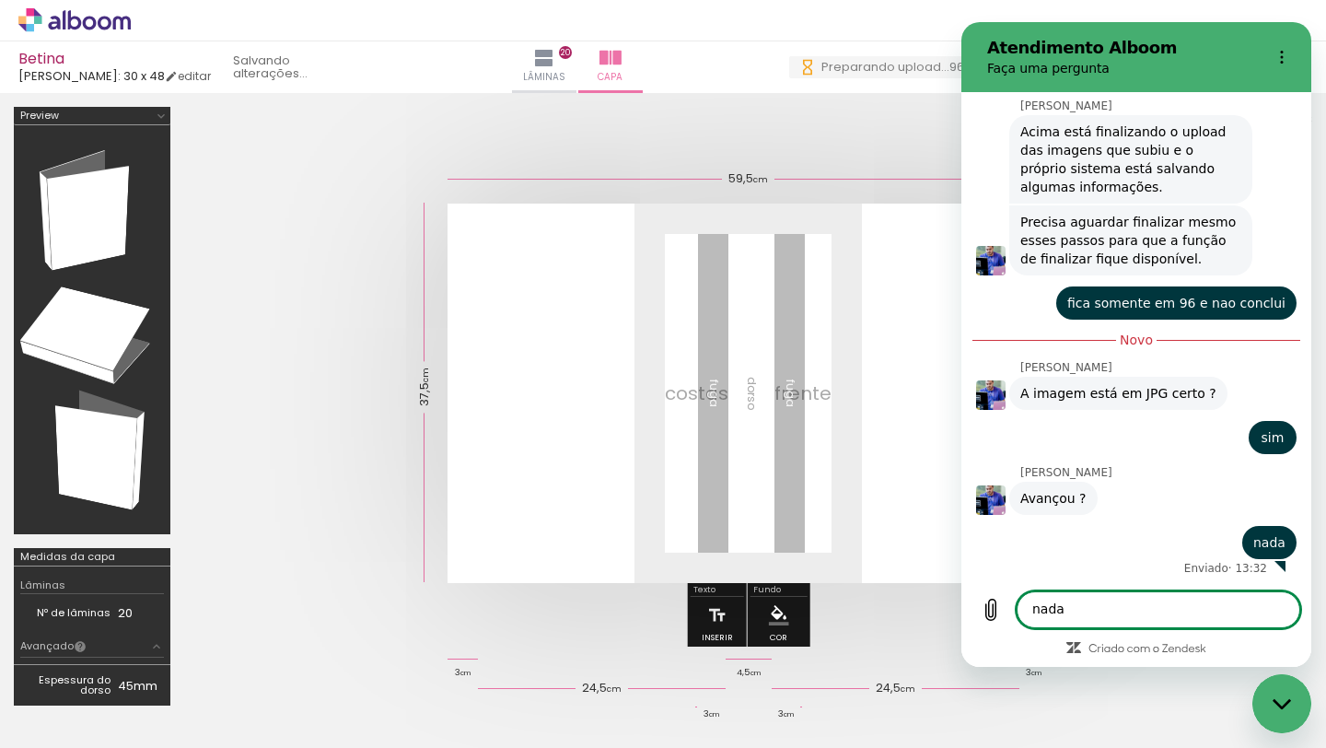
click at [1055, 614] on textarea "nada" at bounding box center [1159, 609] width 284 height 37
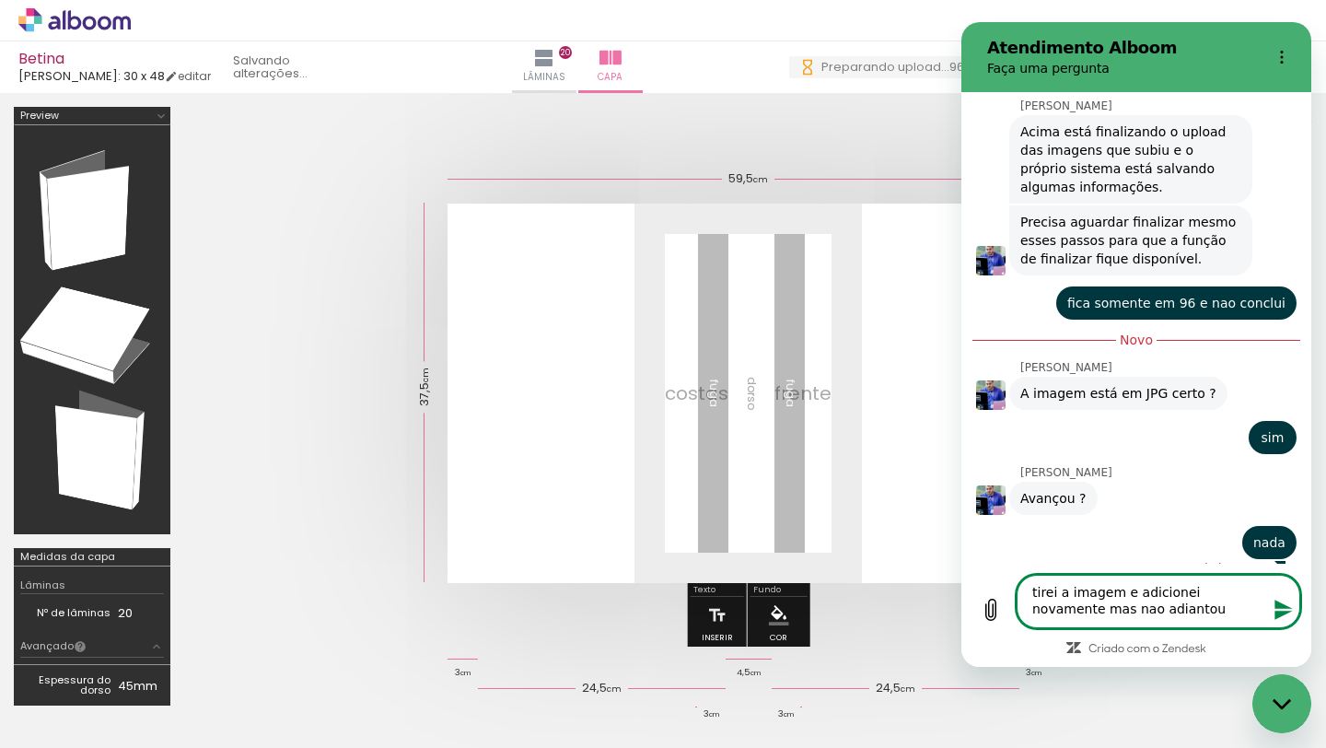
type textarea "tirei a imagem e adicionei novamente mas nao adiantou"
click at [1269, 614] on button "Enviar mensagem" at bounding box center [1282, 609] width 37 height 37
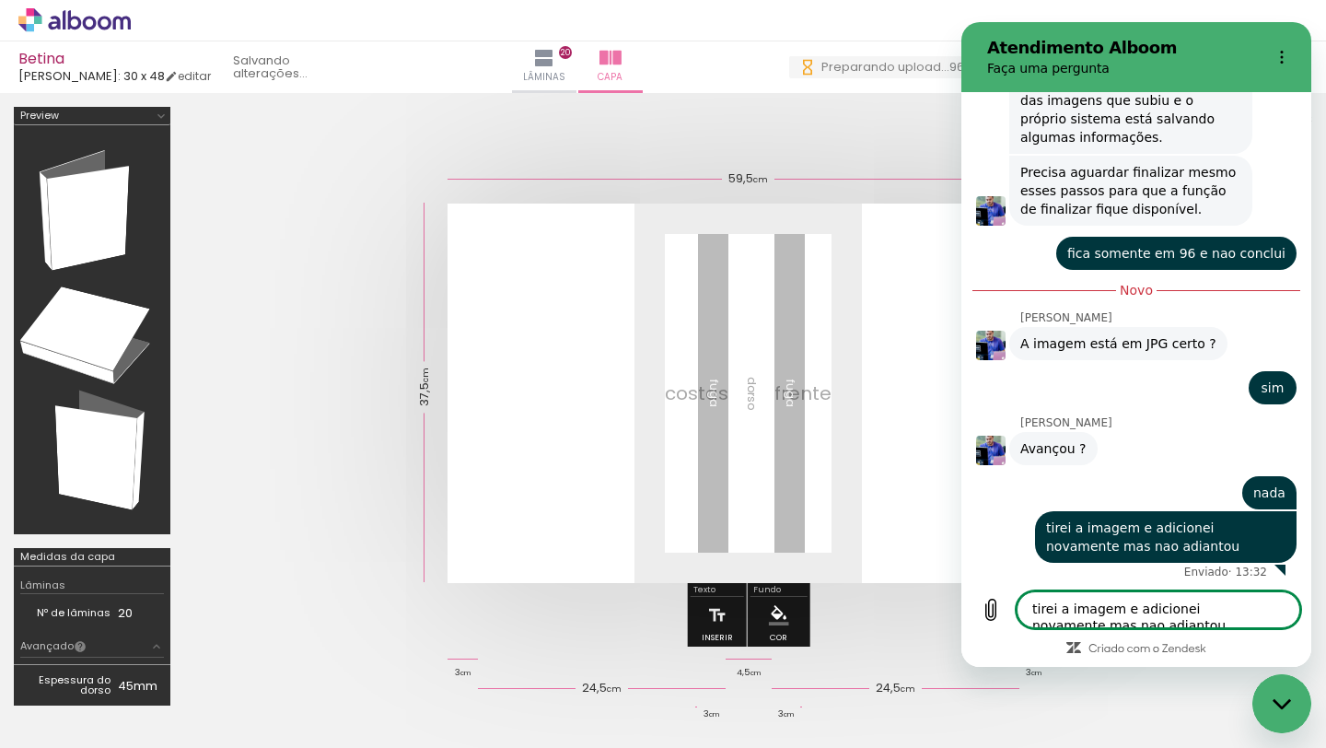
scroll to position [937, 0]
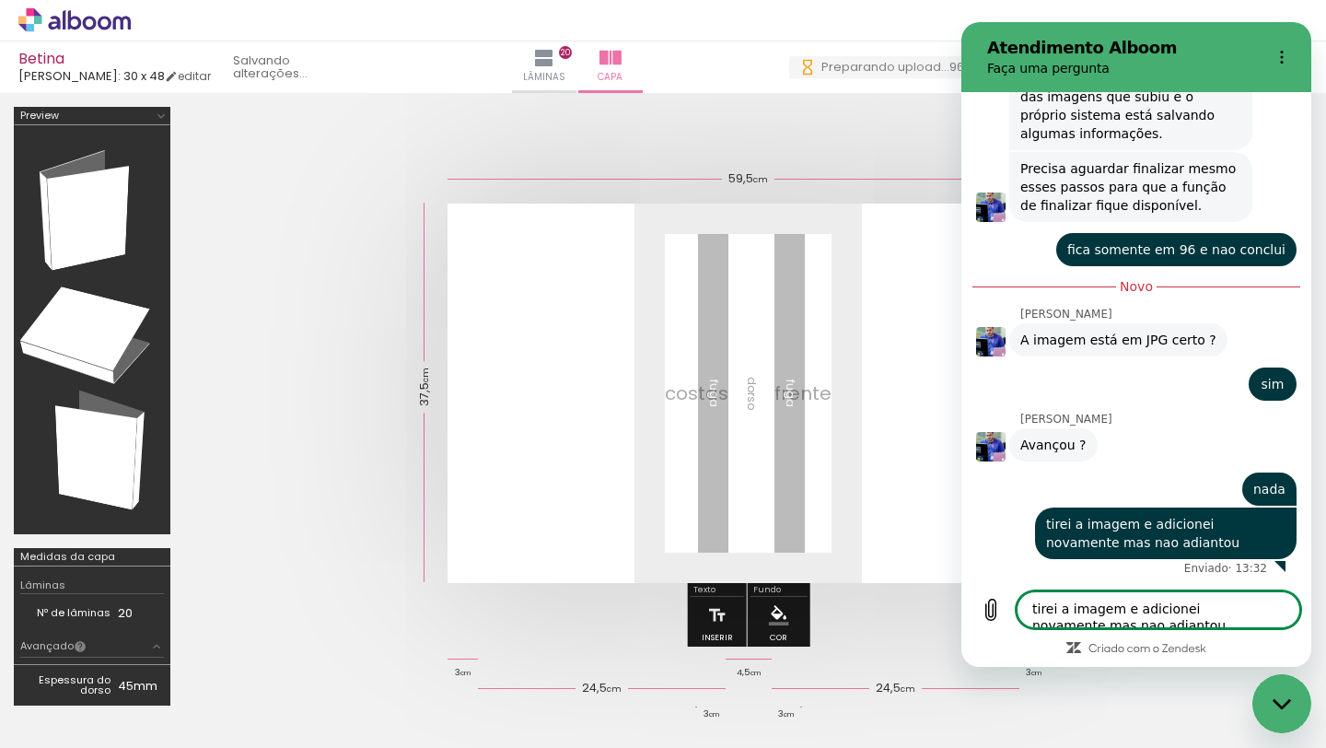
click at [1266, 699] on div "Fechar janela de mensagens" at bounding box center [1282, 703] width 55 height 55
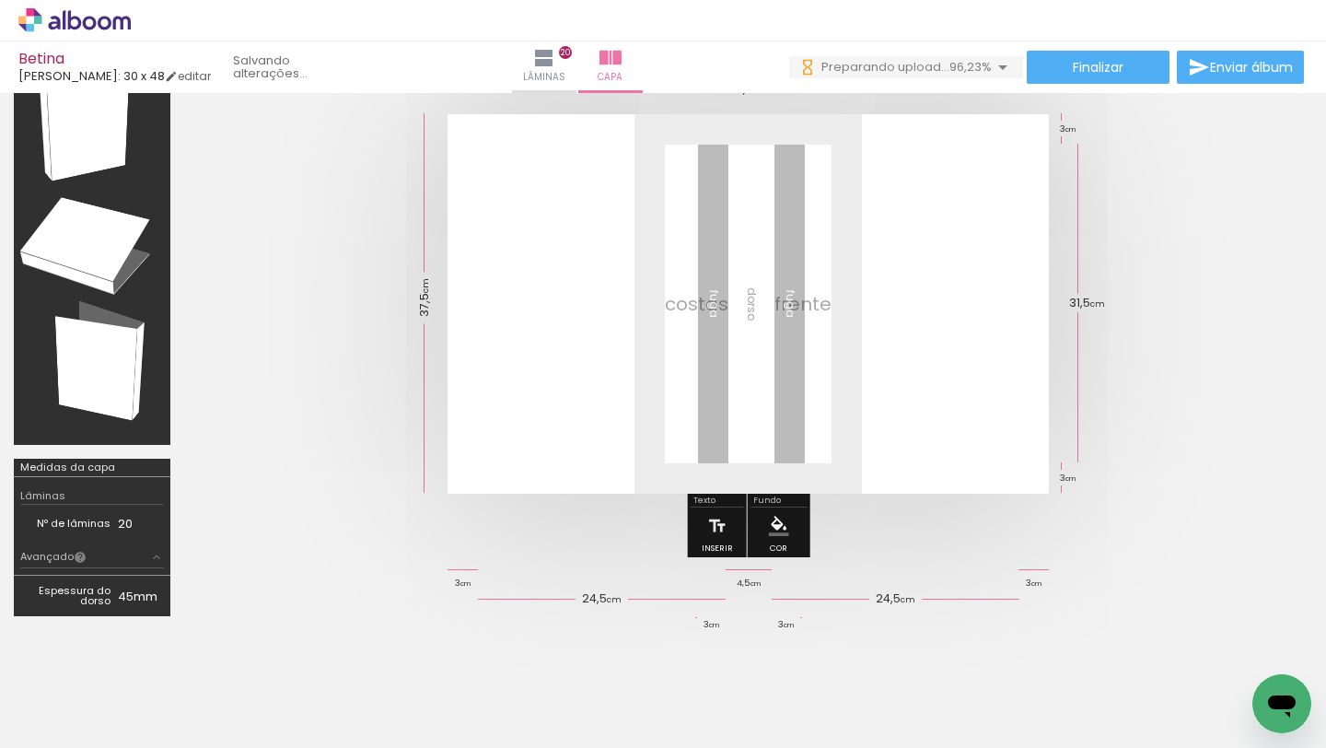
scroll to position [86, 0]
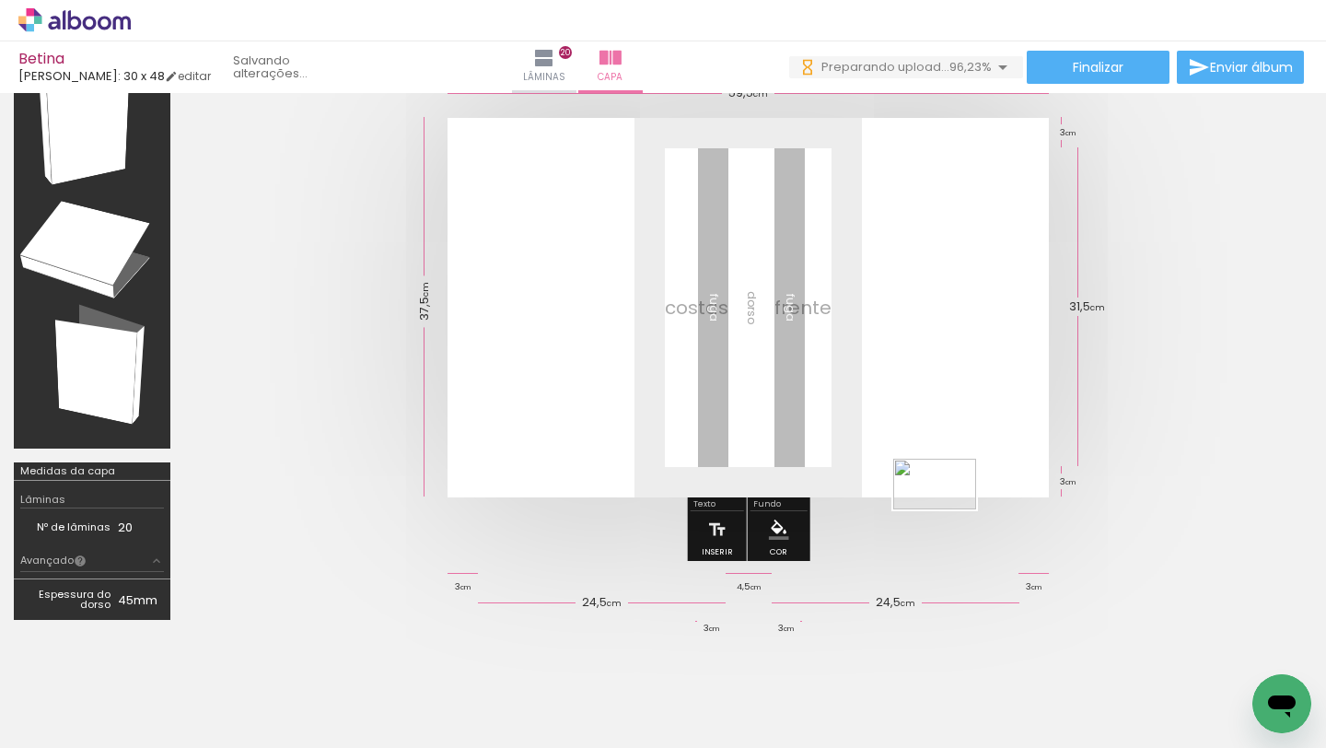
drag, startPoint x: 1227, startPoint y: 696, endPoint x: 948, endPoint y: 509, distance: 336.0
click at [948, 509] on quentale-workspace at bounding box center [663, 374] width 1326 height 748
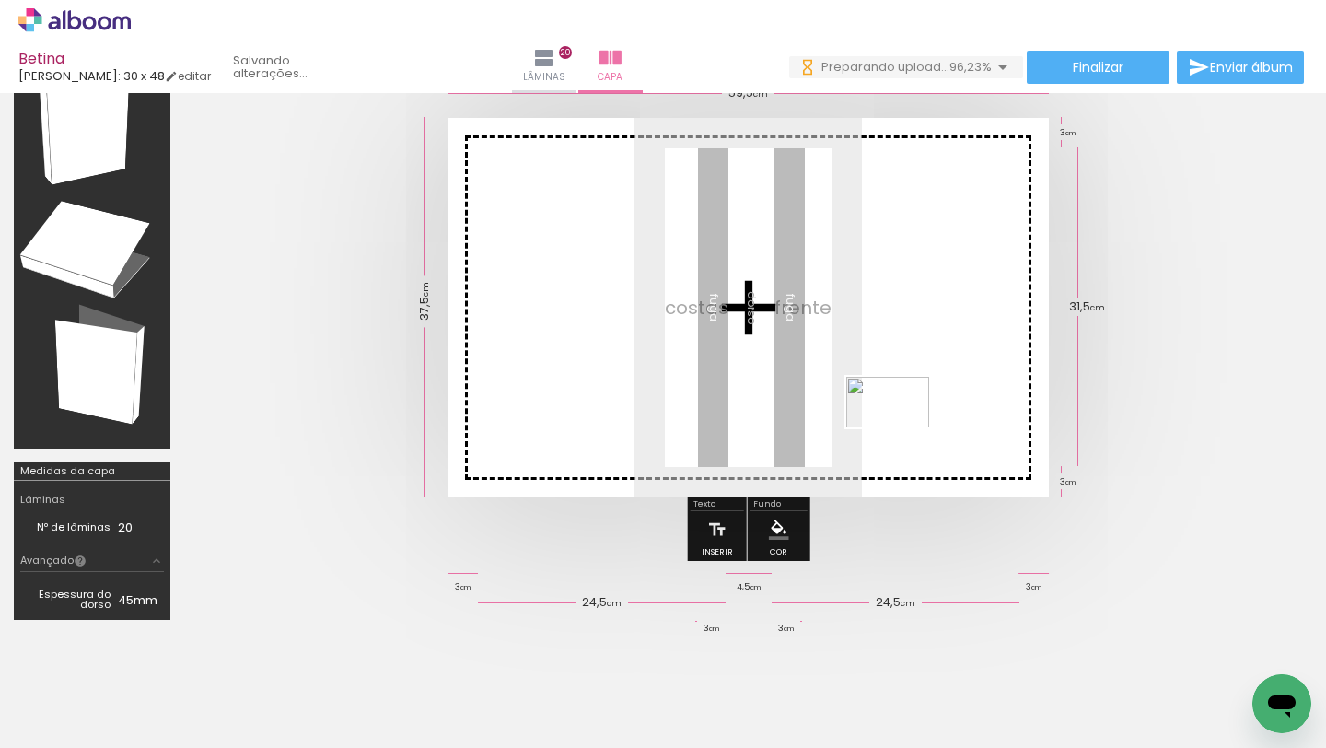
drag, startPoint x: 1240, startPoint y: 692, endPoint x: 893, endPoint y: 411, distance: 446.7
click at [893, 411] on quentale-workspace at bounding box center [663, 374] width 1326 height 748
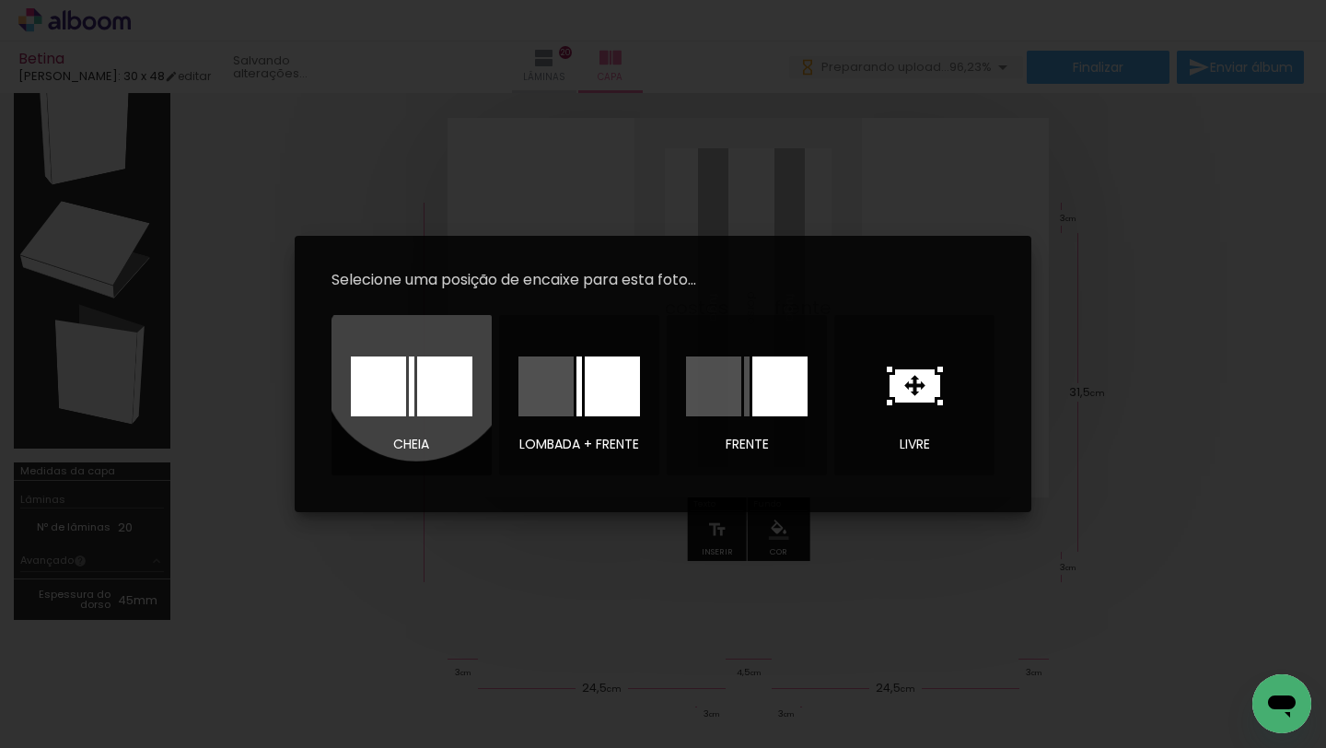
click at [417, 365] on div at bounding box center [444, 386] width 55 height 60
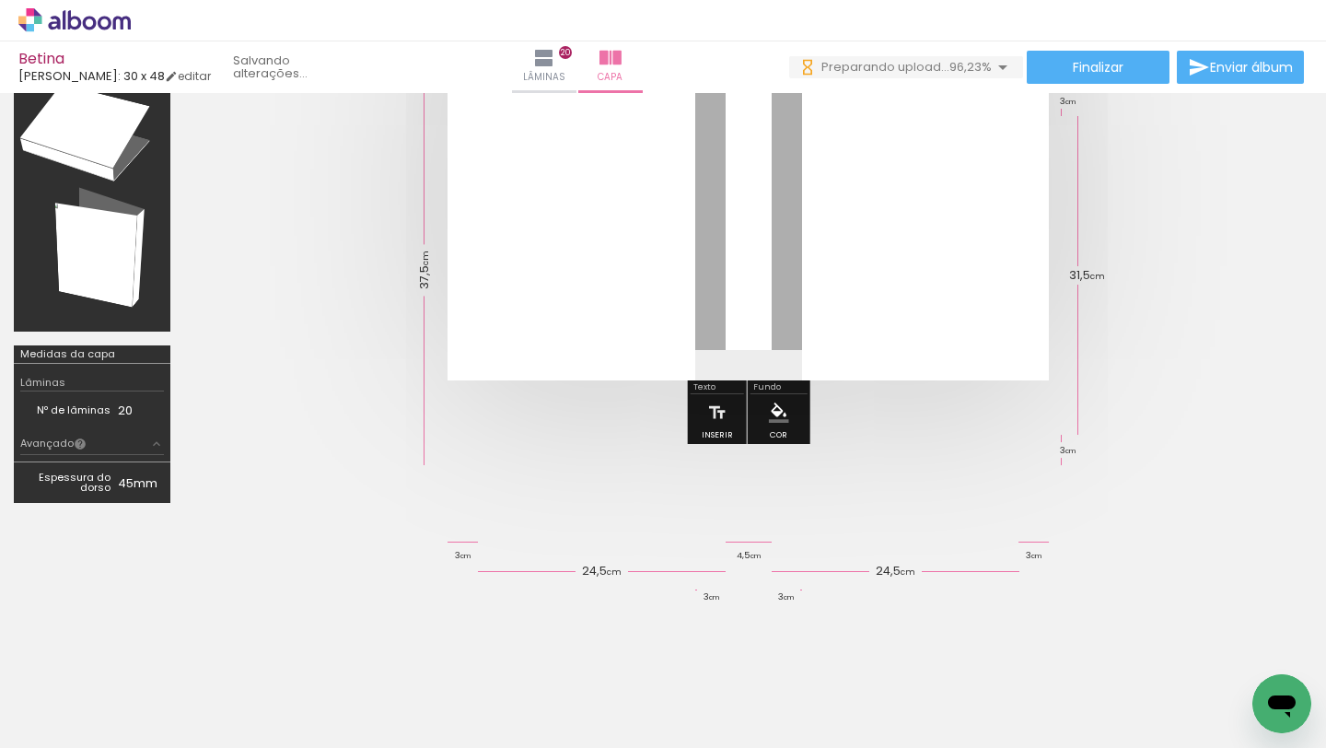
scroll to position [225, 0]
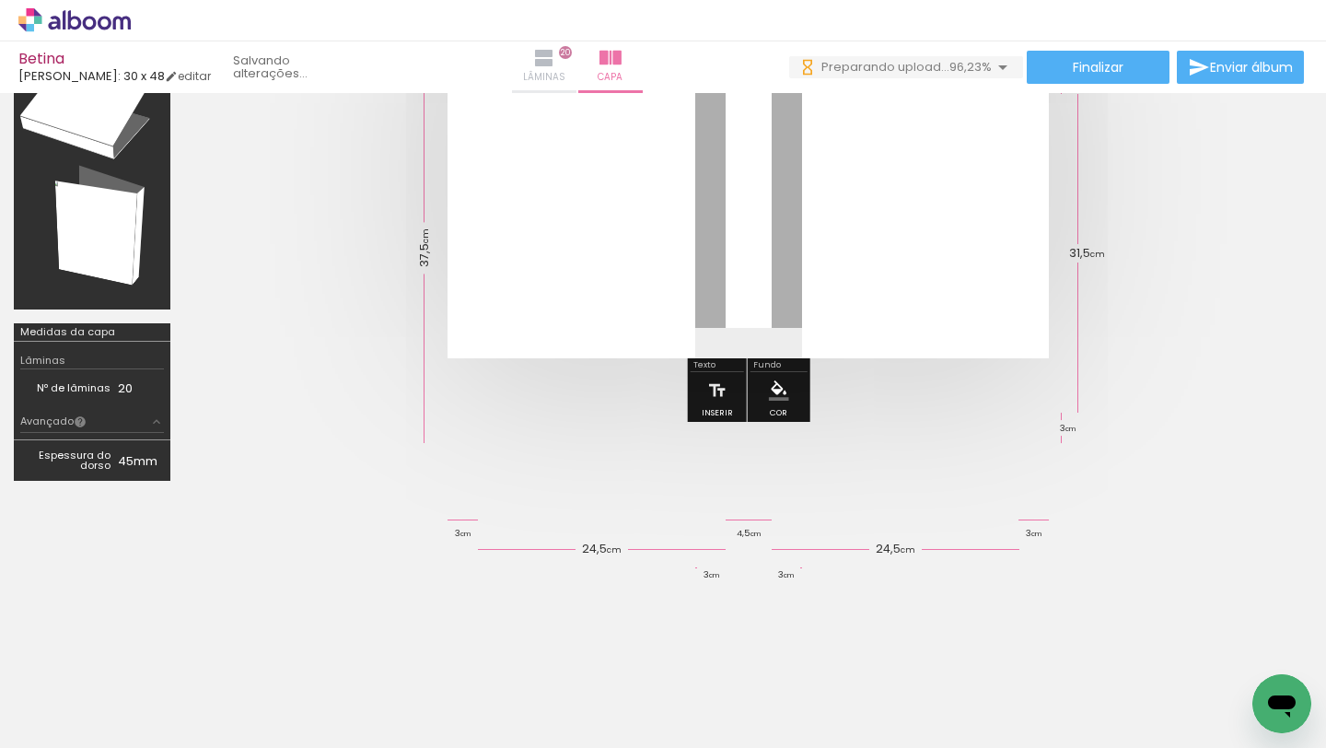
click at [571, 55] on paper-button "Lâminas 20" at bounding box center [544, 67] width 64 height 52
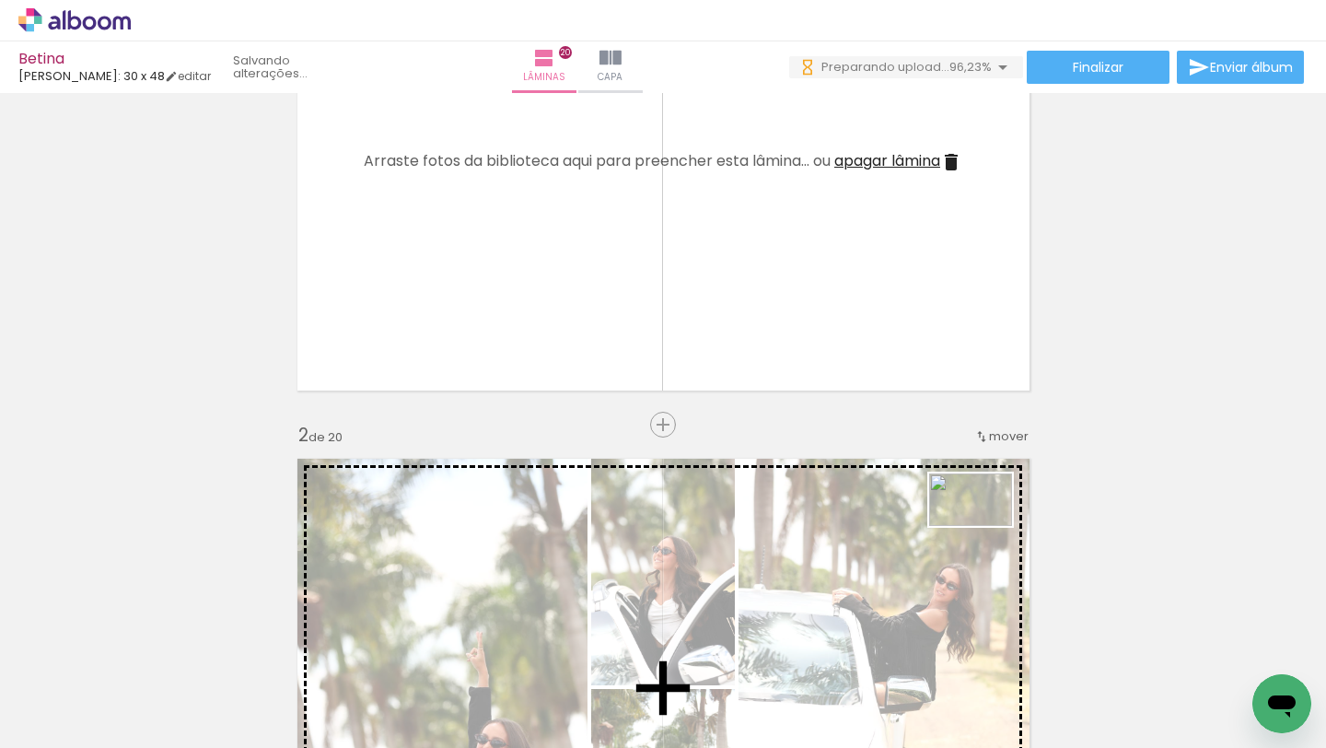
drag, startPoint x: 1171, startPoint y: 703, endPoint x: 983, endPoint y: 526, distance: 258.1
click at [984, 526] on quentale-workspace at bounding box center [663, 374] width 1326 height 748
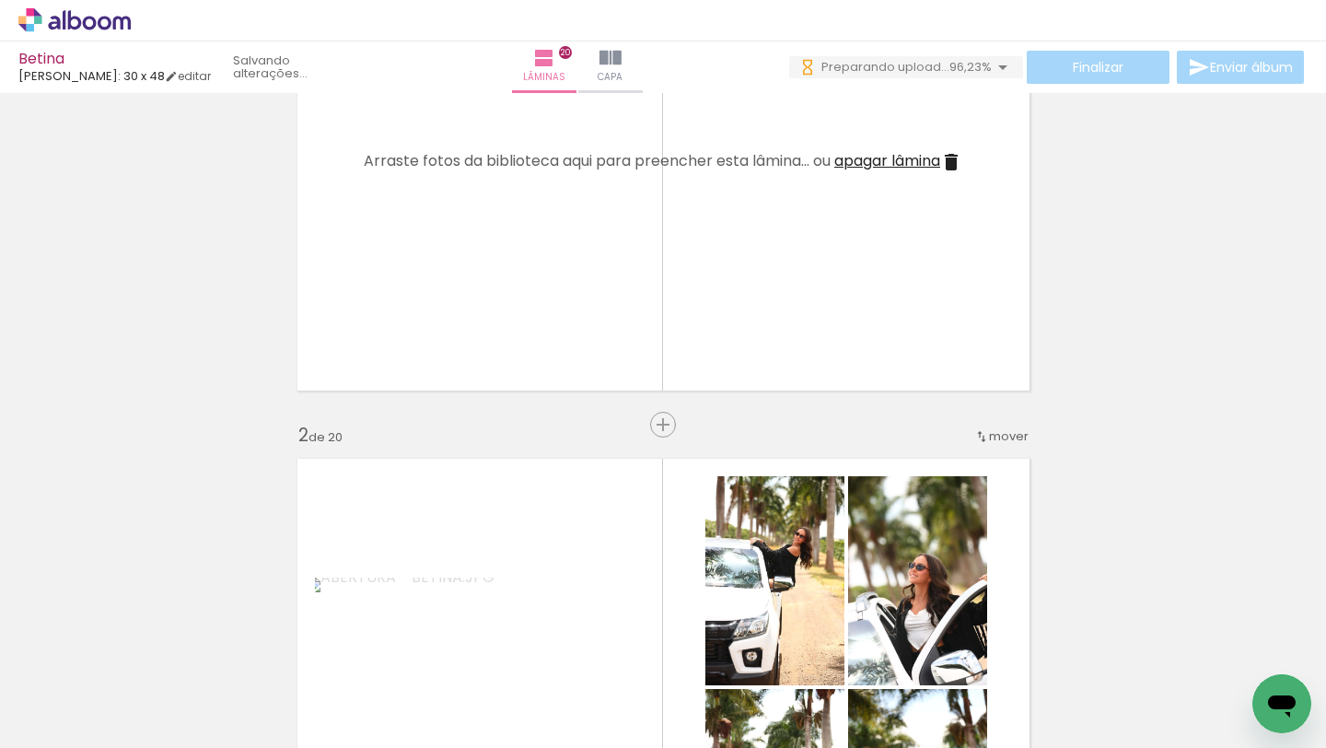
click at [577, 552] on quentale-layouter at bounding box center [663, 688] width 754 height 480
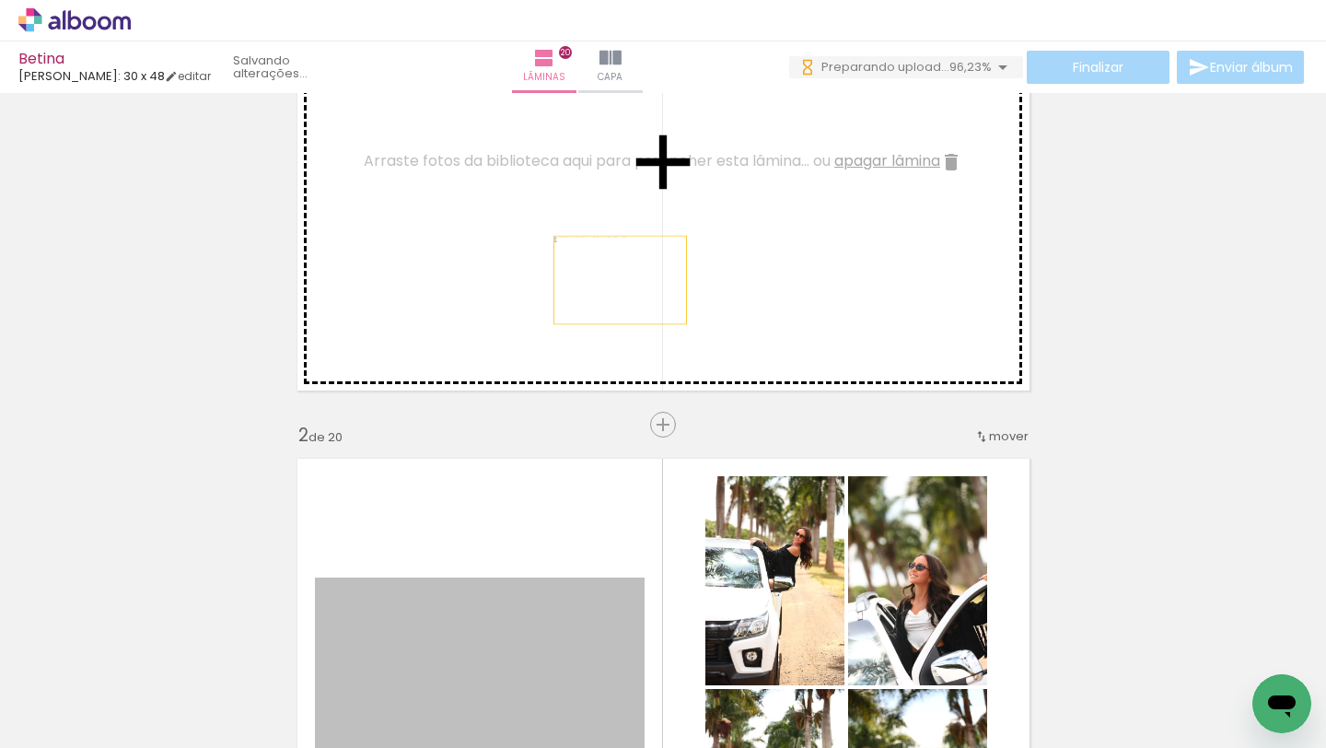
drag, startPoint x: 583, startPoint y: 599, endPoint x: 621, endPoint y: 277, distance: 323.7
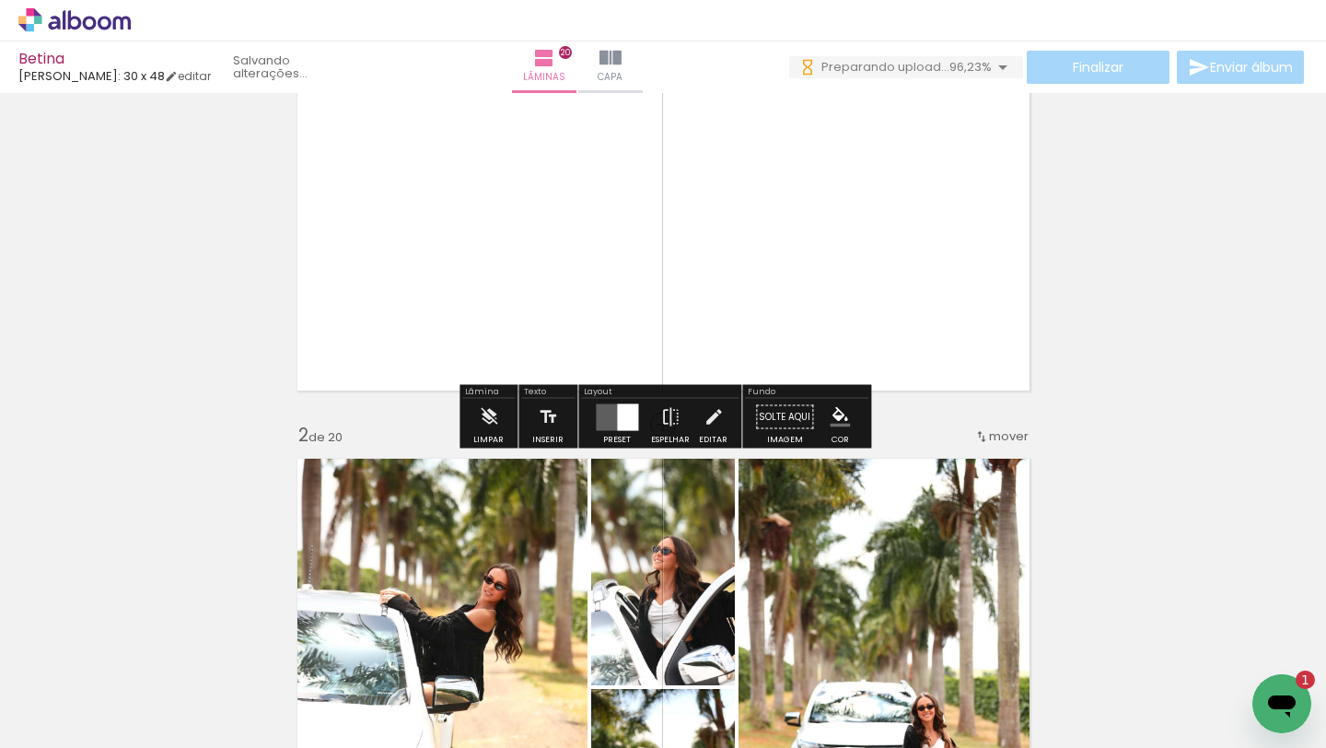
click at [617, 415] on div at bounding box center [627, 416] width 21 height 27
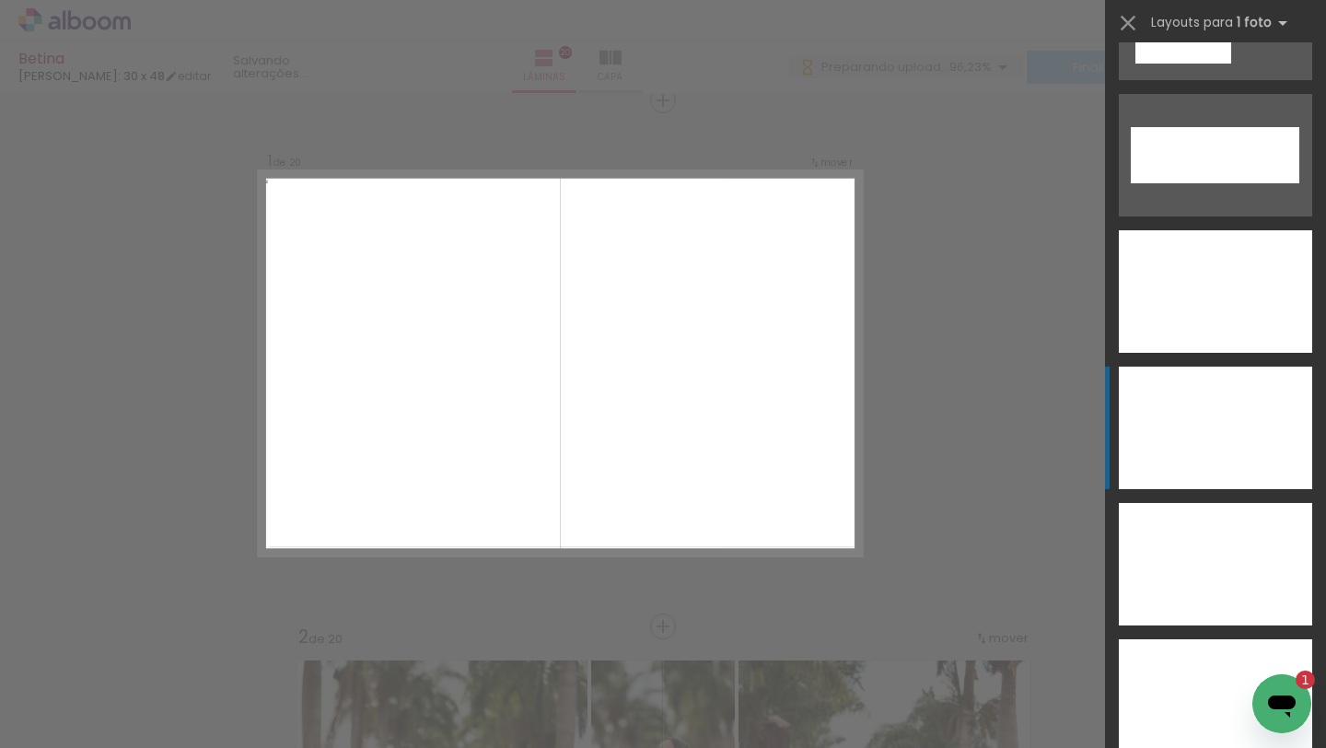
scroll to position [6737, 0]
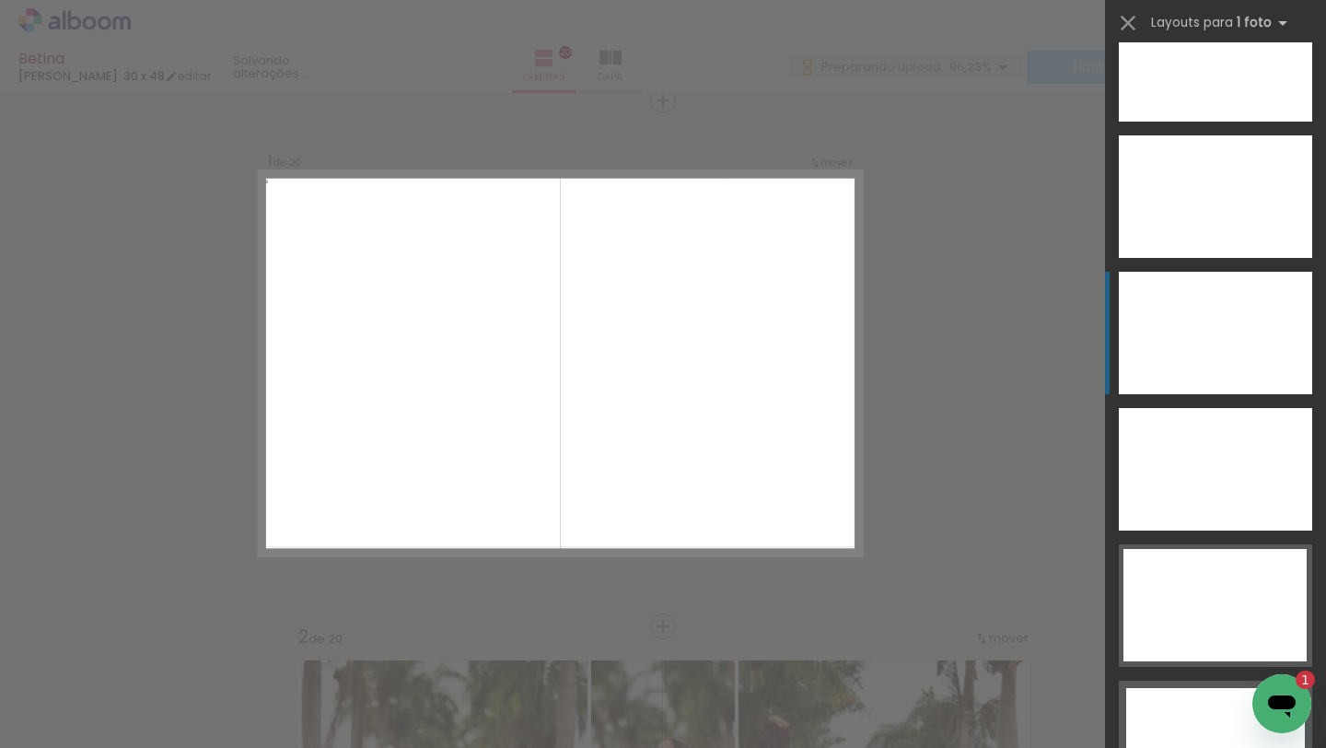
click at [1234, 314] on div at bounding box center [1215, 333] width 193 height 123
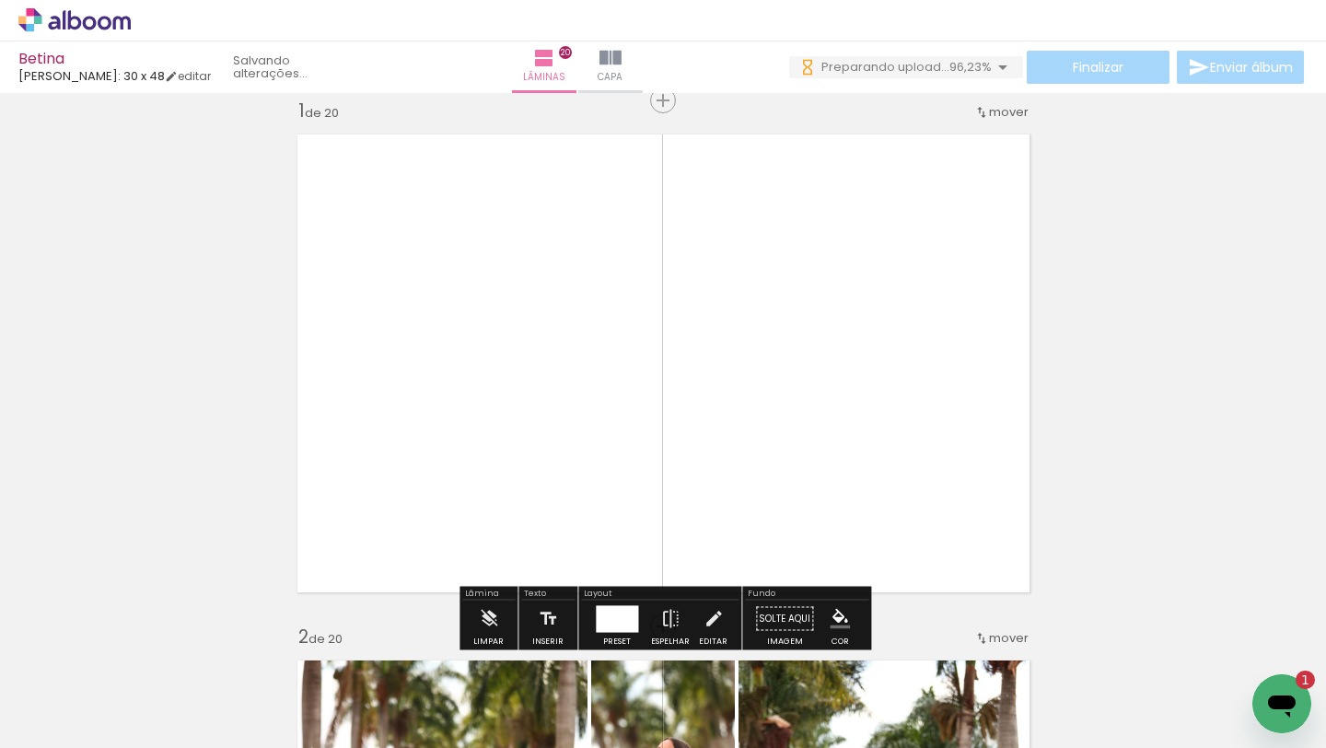
click at [1286, 705] on icon "Abrir janela de mensagens, 1 mensagem não lida" at bounding box center [1282, 706] width 28 height 22
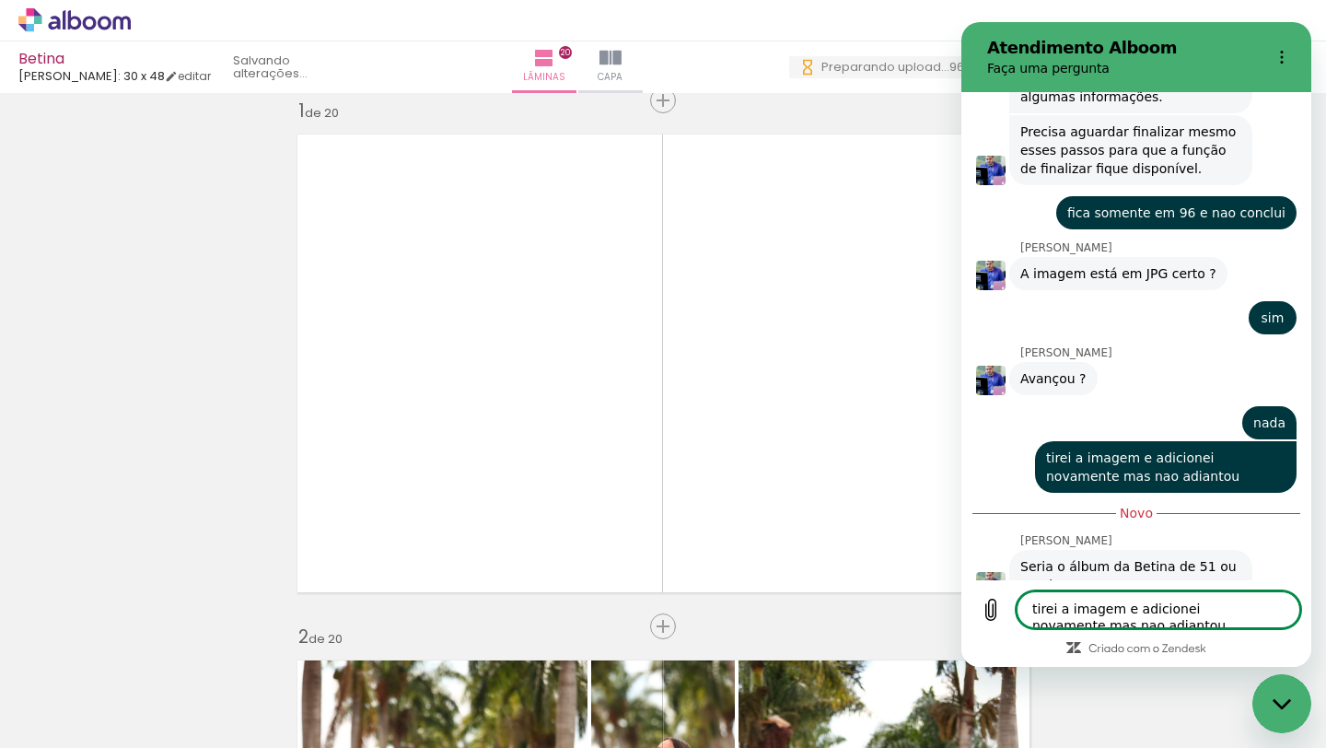
scroll to position [1016, 0]
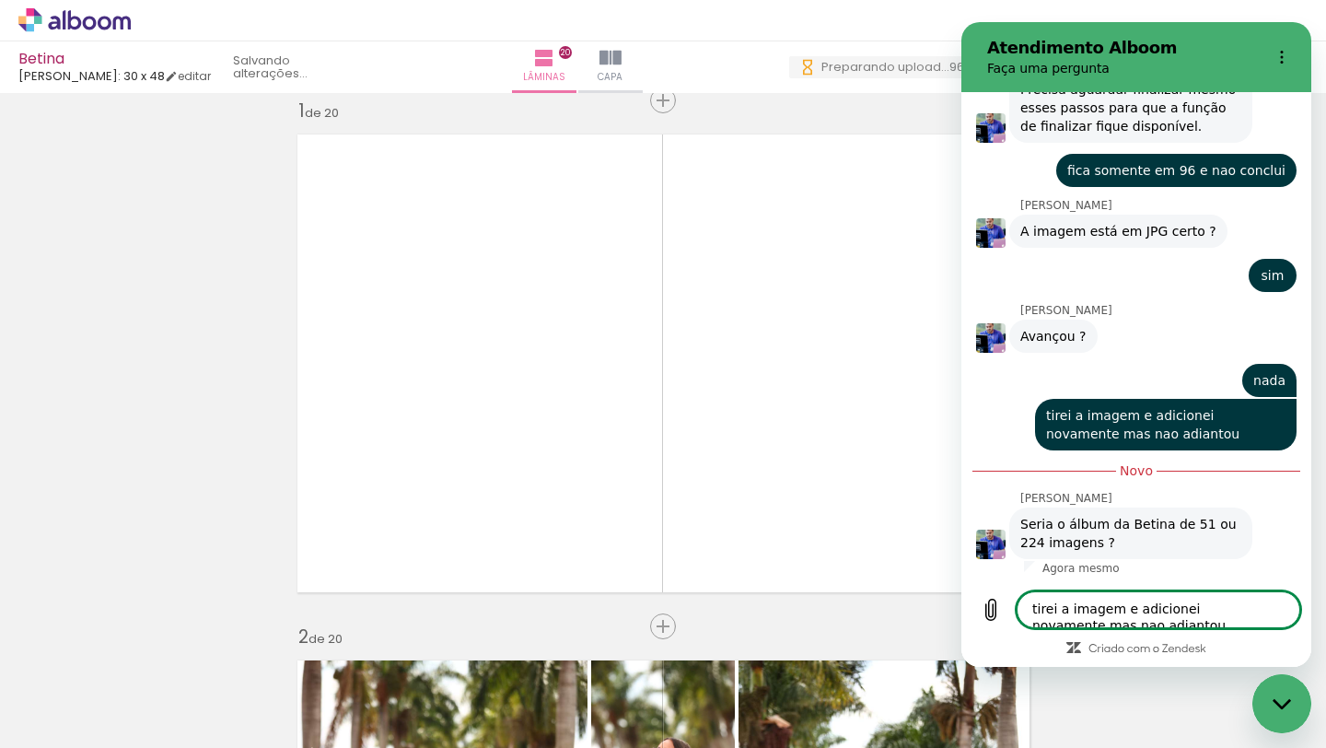
click at [1166, 599] on textarea "tirei a imagem e adicionei novamente mas nao adiantou" at bounding box center [1159, 609] width 284 height 37
click at [1165, 610] on textarea "tirei a imagem e adicionei novamente mas nao adiantou" at bounding box center [1159, 609] width 284 height 37
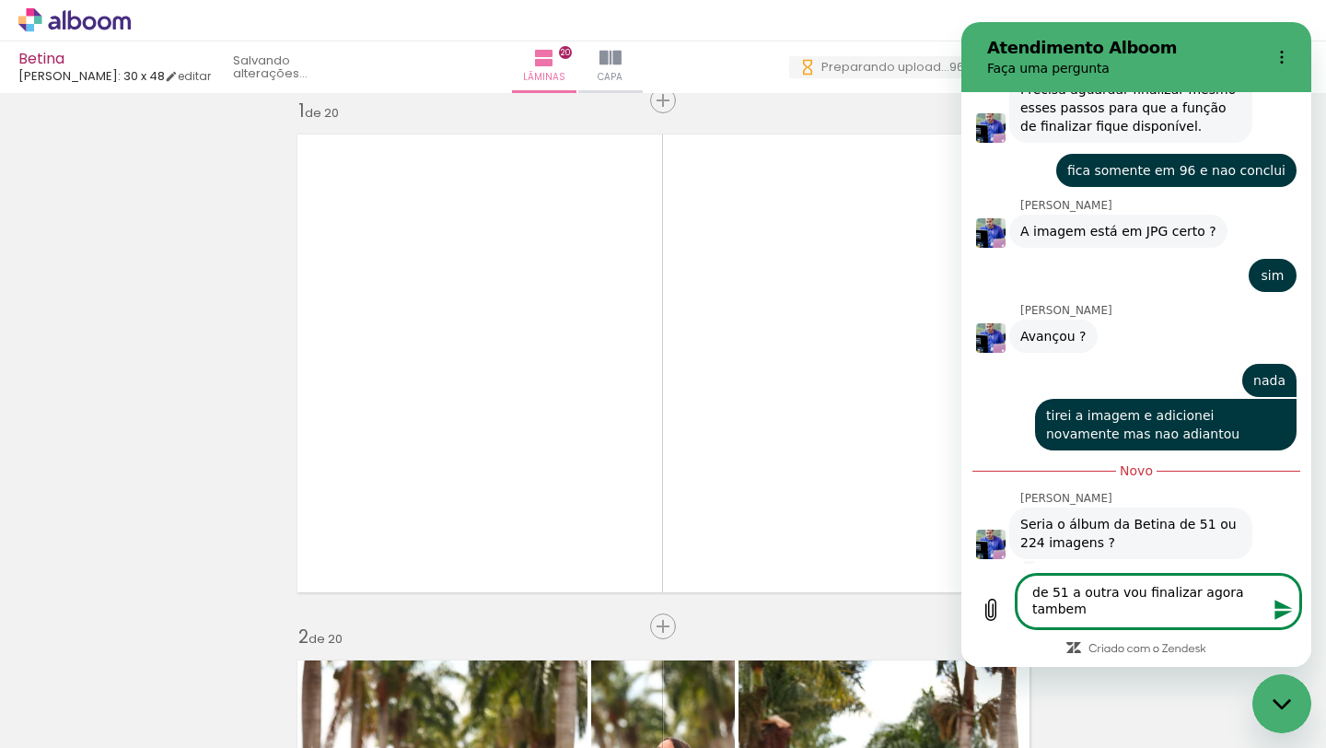
type textarea "de 51 a outra vou finalizar agora tambem"
click at [1286, 608] on icon "Enviar mensagem" at bounding box center [1284, 610] width 22 height 22
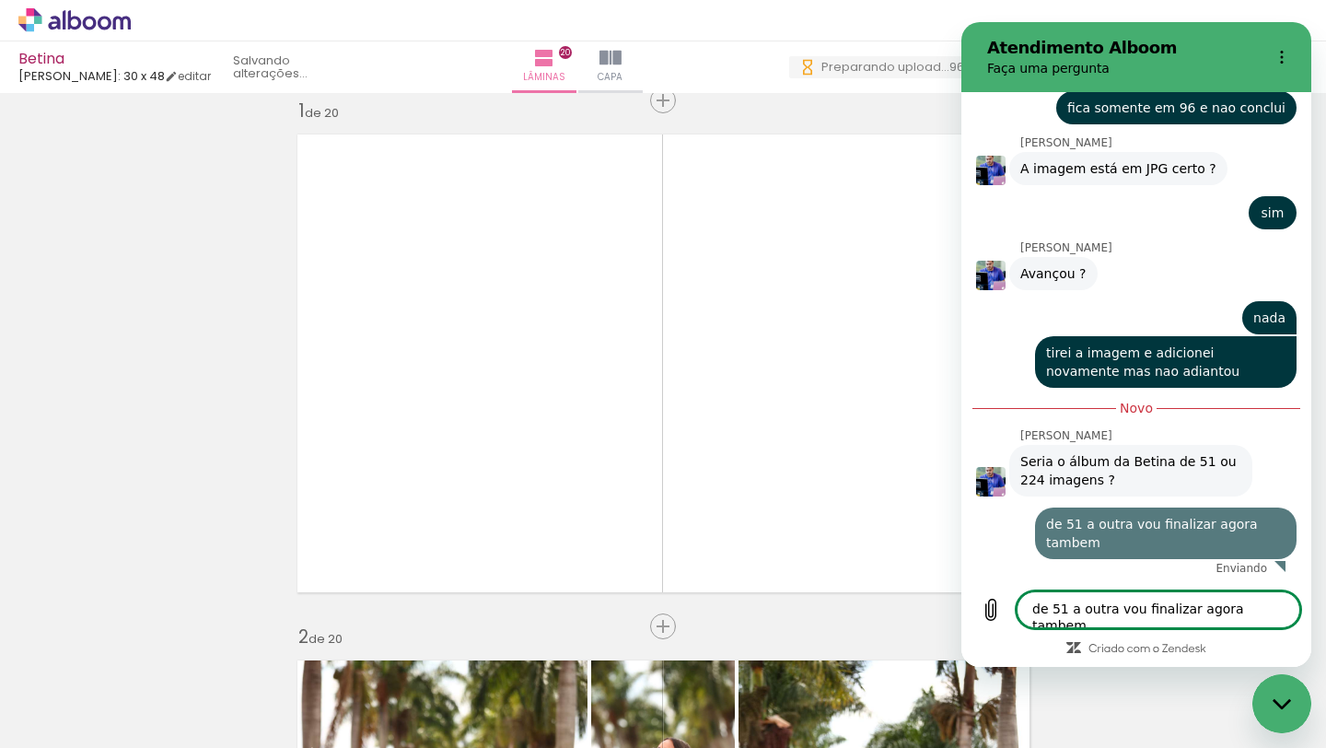
scroll to position [1079, 0]
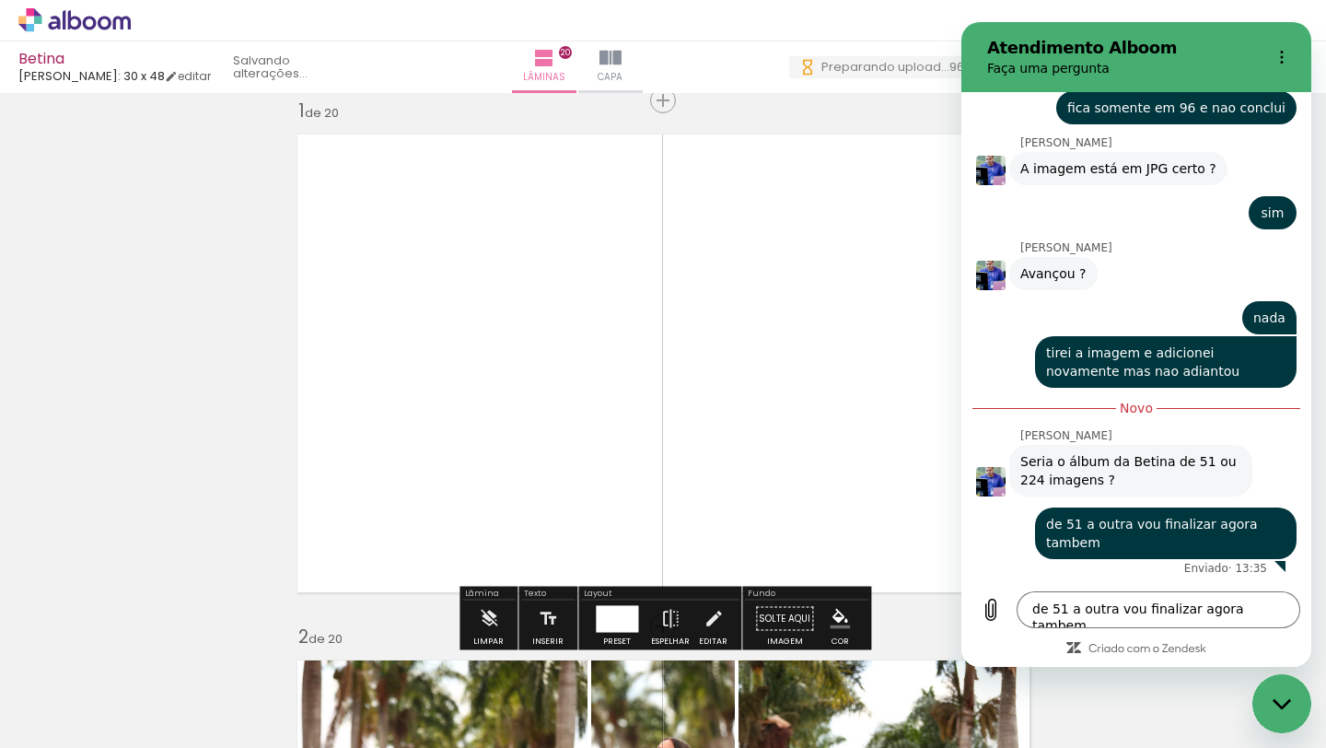
click at [1279, 701] on icon "Fechar janela de mensagens" at bounding box center [1282, 704] width 19 height 12
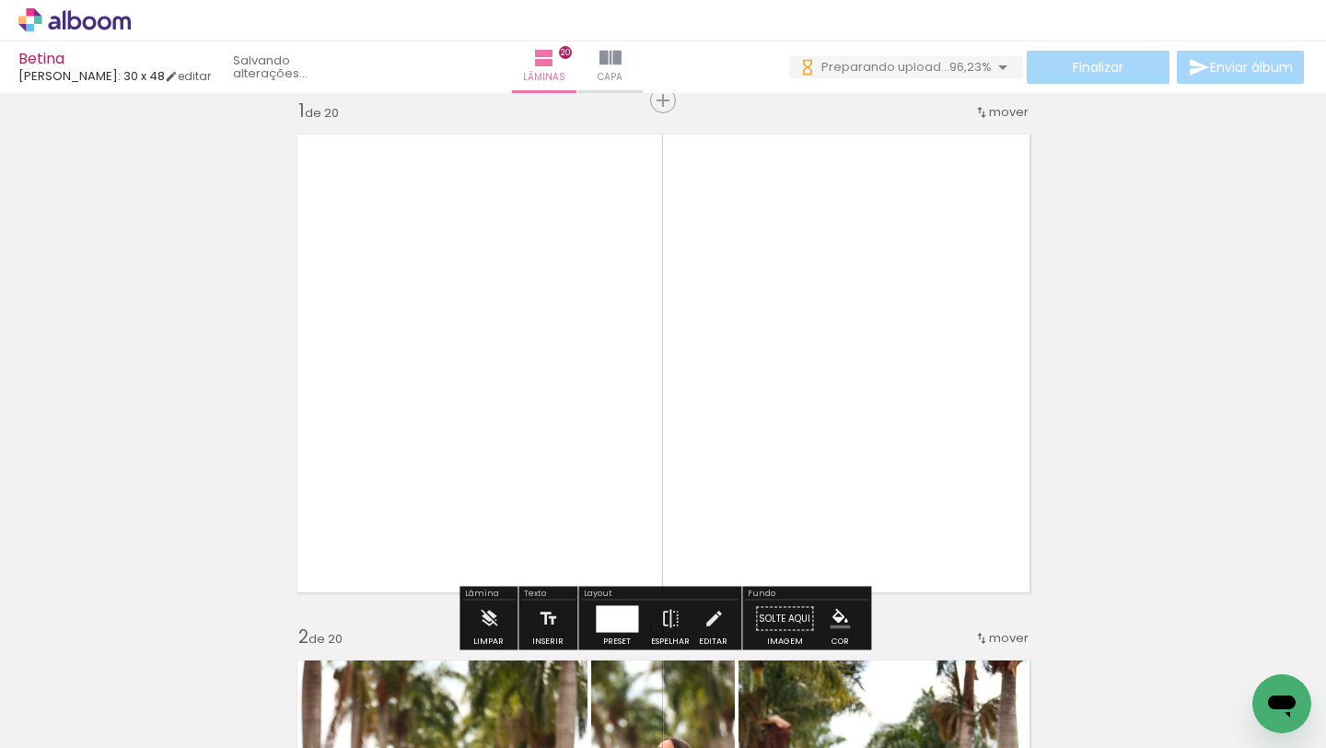
scroll to position [1081, 0]
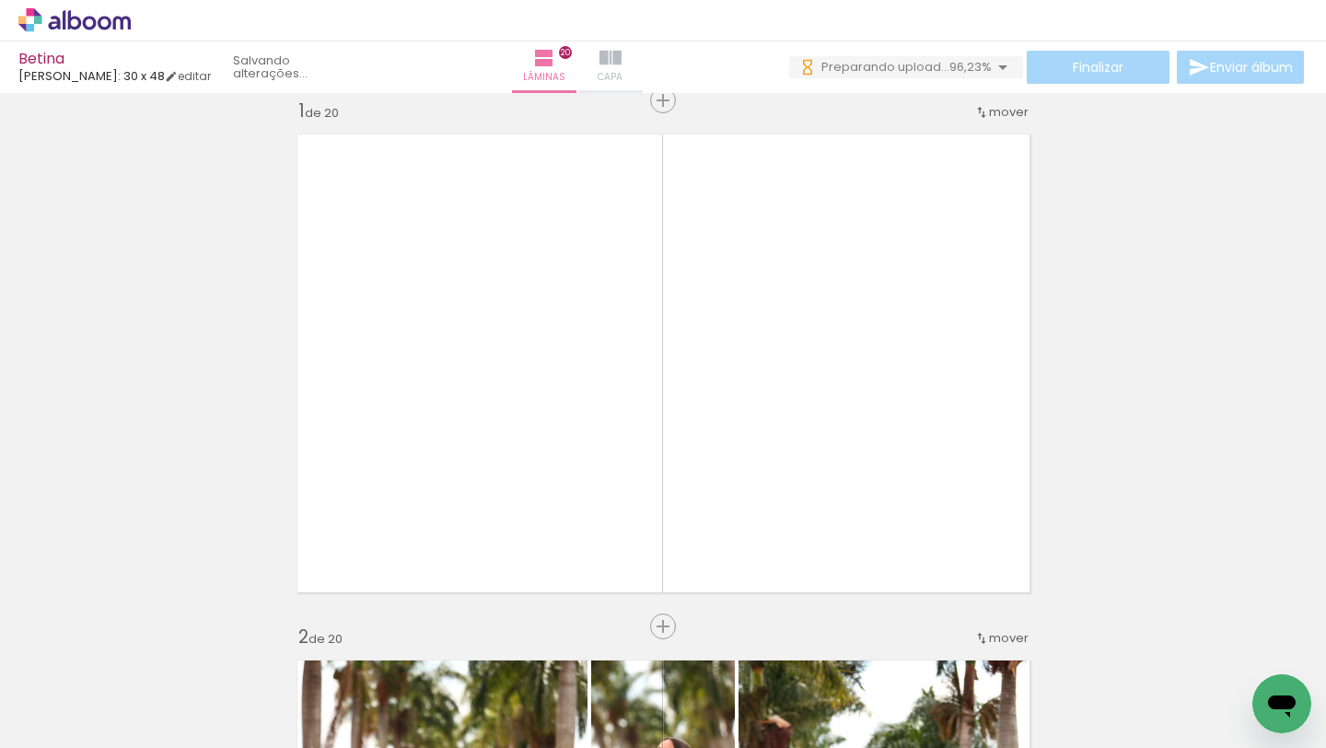
click at [622, 59] on iron-icon at bounding box center [611, 58] width 22 height 22
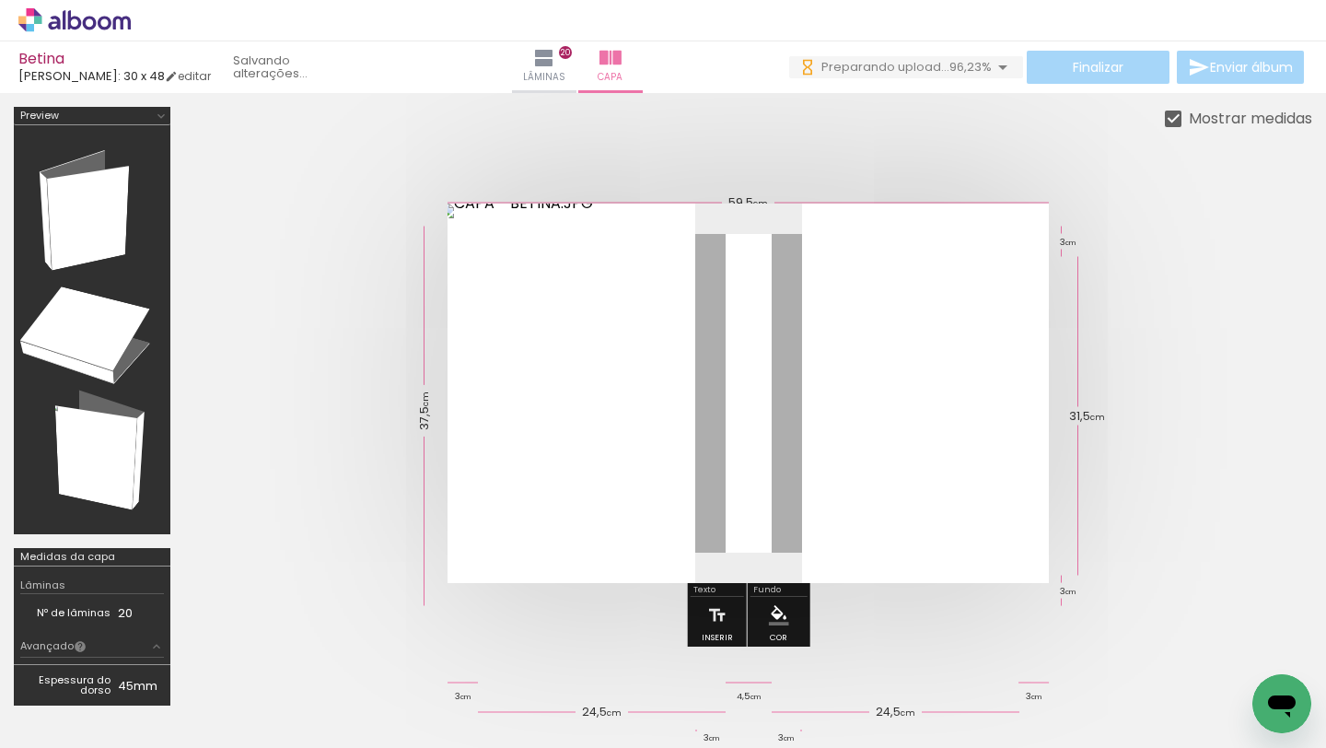
scroll to position [0, 4298]
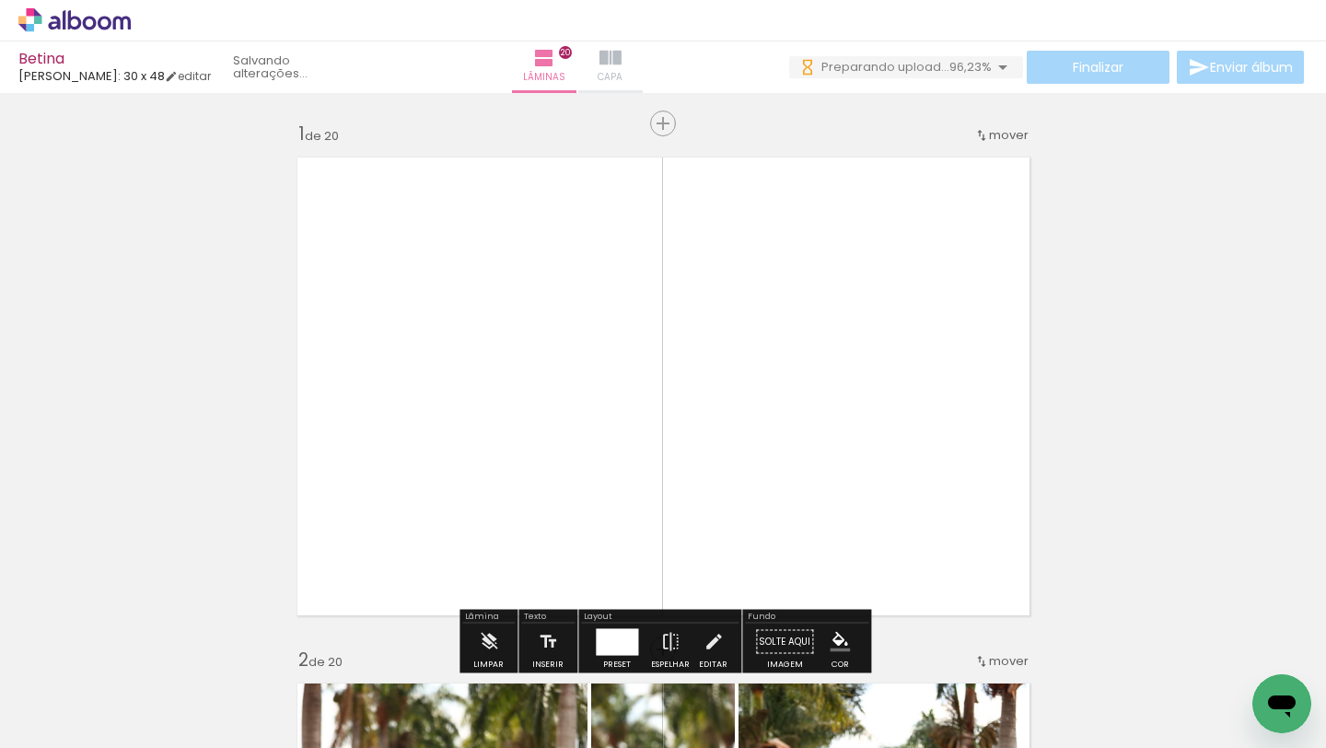
click at [620, 57] on iron-icon at bounding box center [611, 58] width 22 height 22
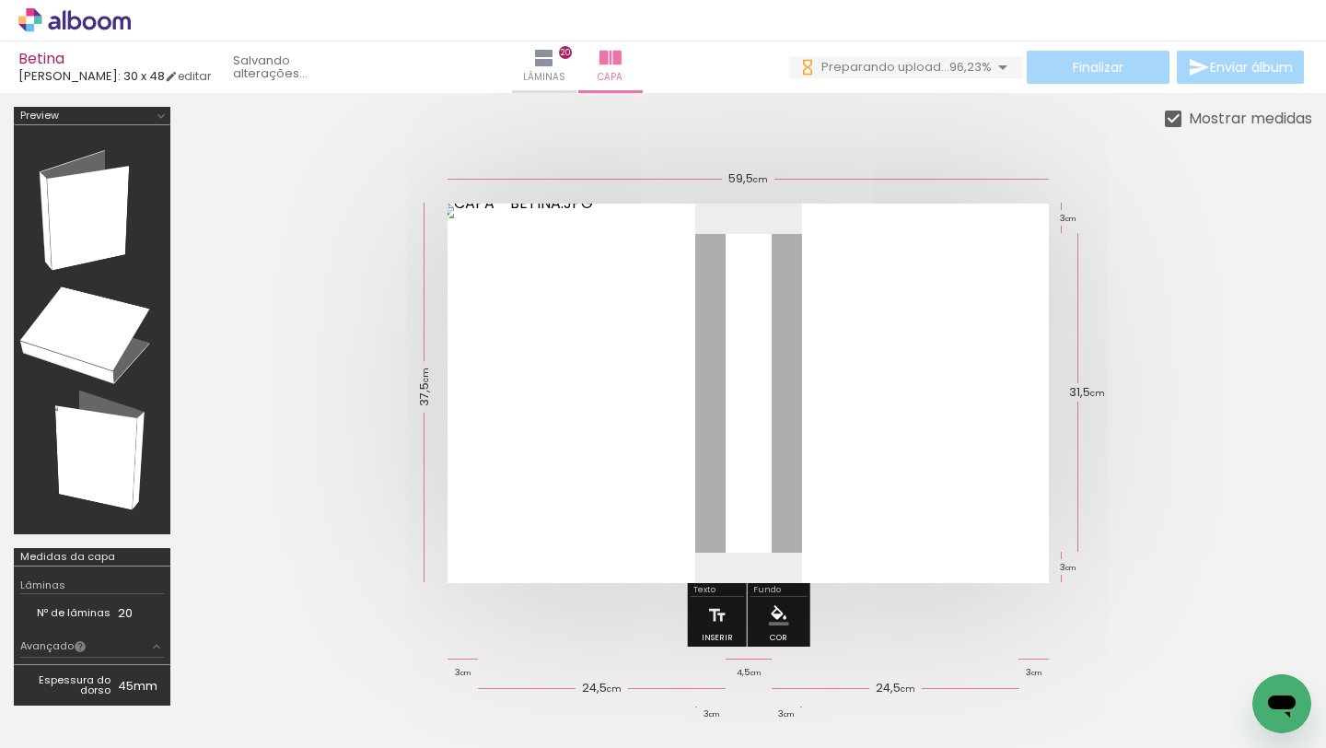
click at [1178, 111] on div at bounding box center [1173, 119] width 17 height 17
type paper-checkbox "on"
click at [1178, 111] on div at bounding box center [1173, 119] width 17 height 17
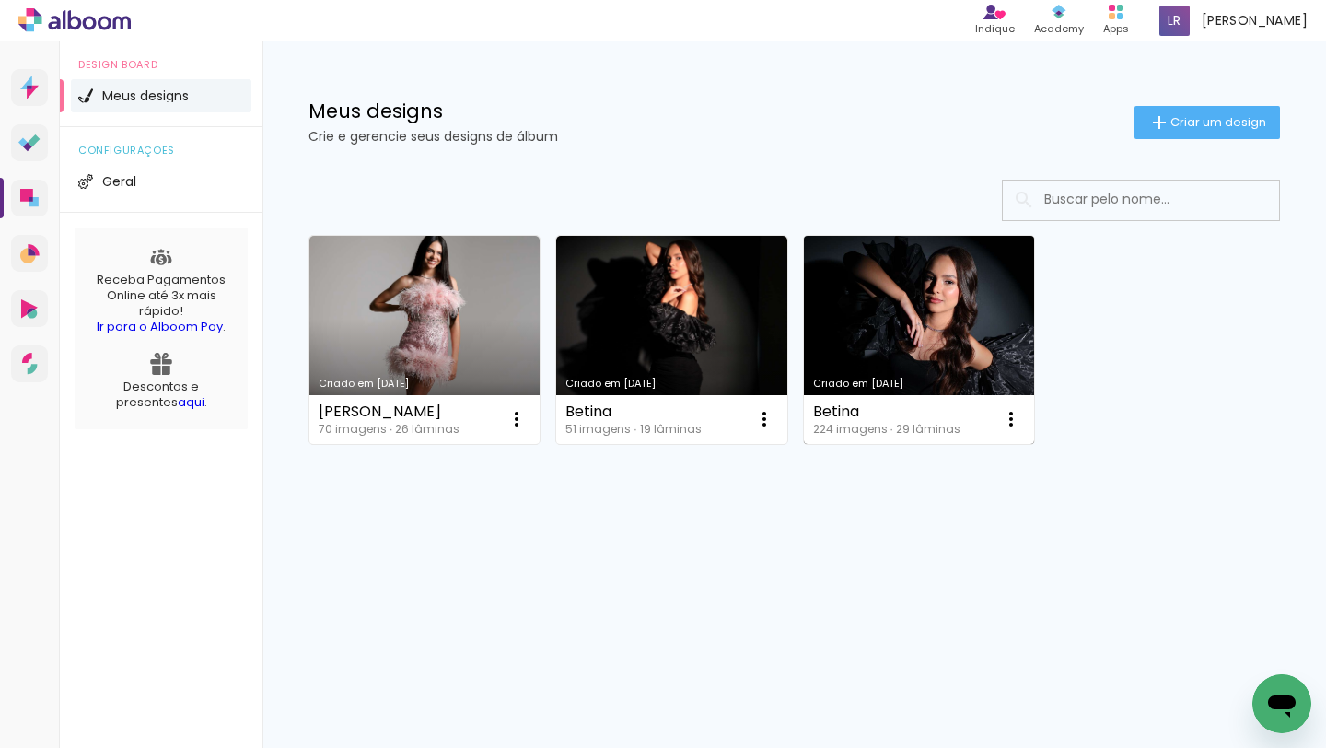
click at [922, 318] on link "Criado em [DATE]" at bounding box center [919, 340] width 230 height 208
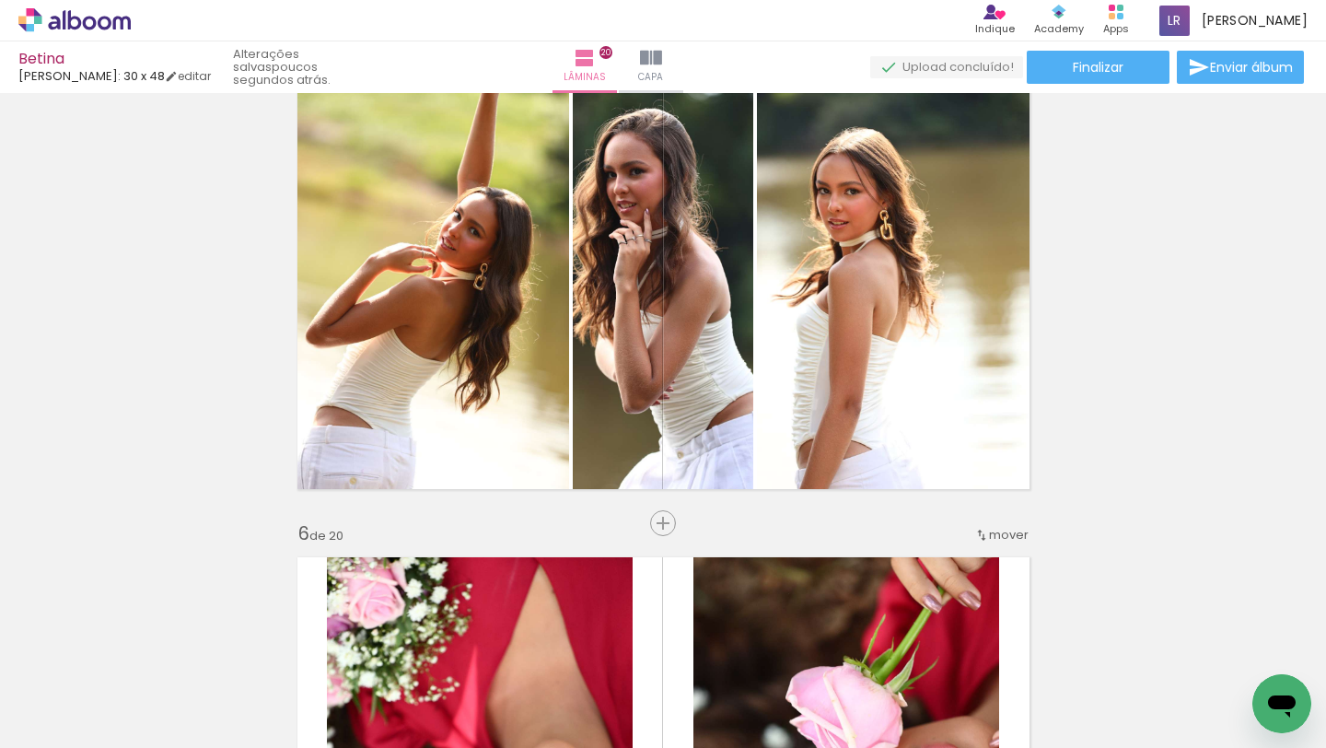
scroll to position [2234, 0]
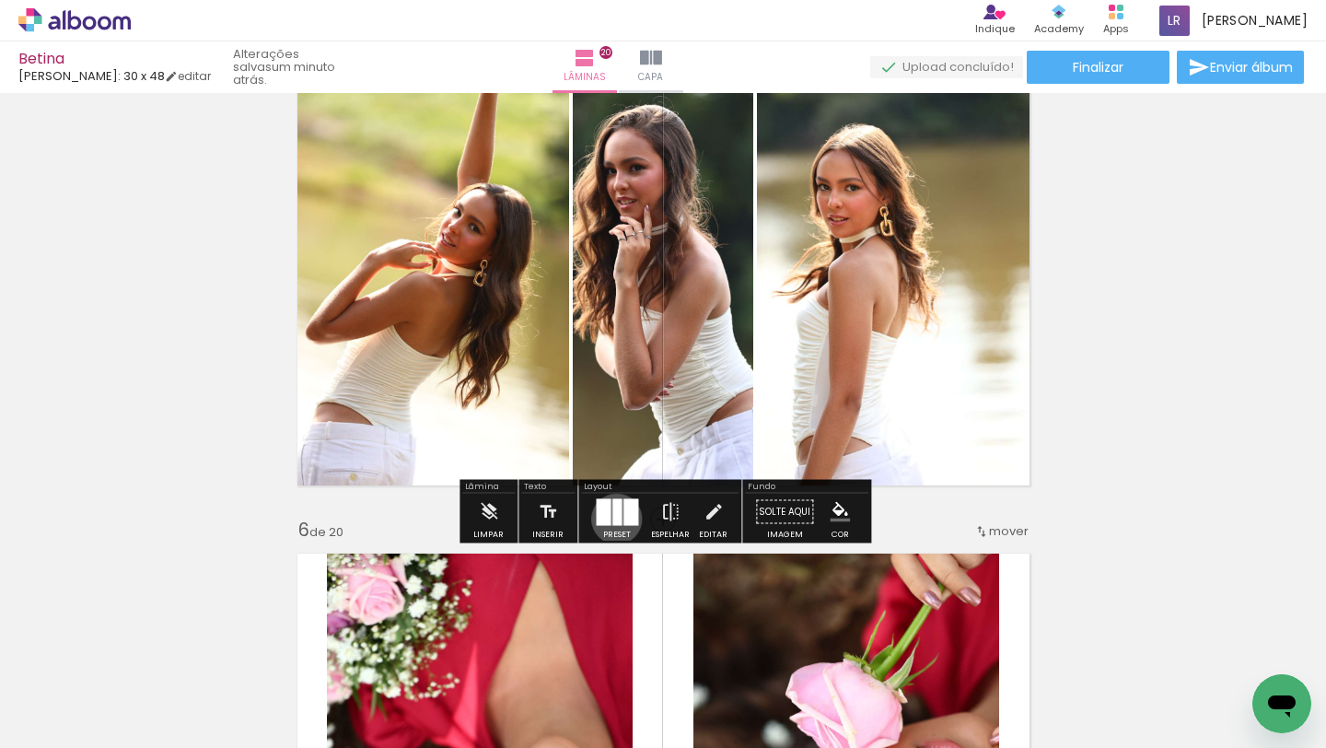
click at [613, 519] on div at bounding box center [617, 511] width 9 height 27
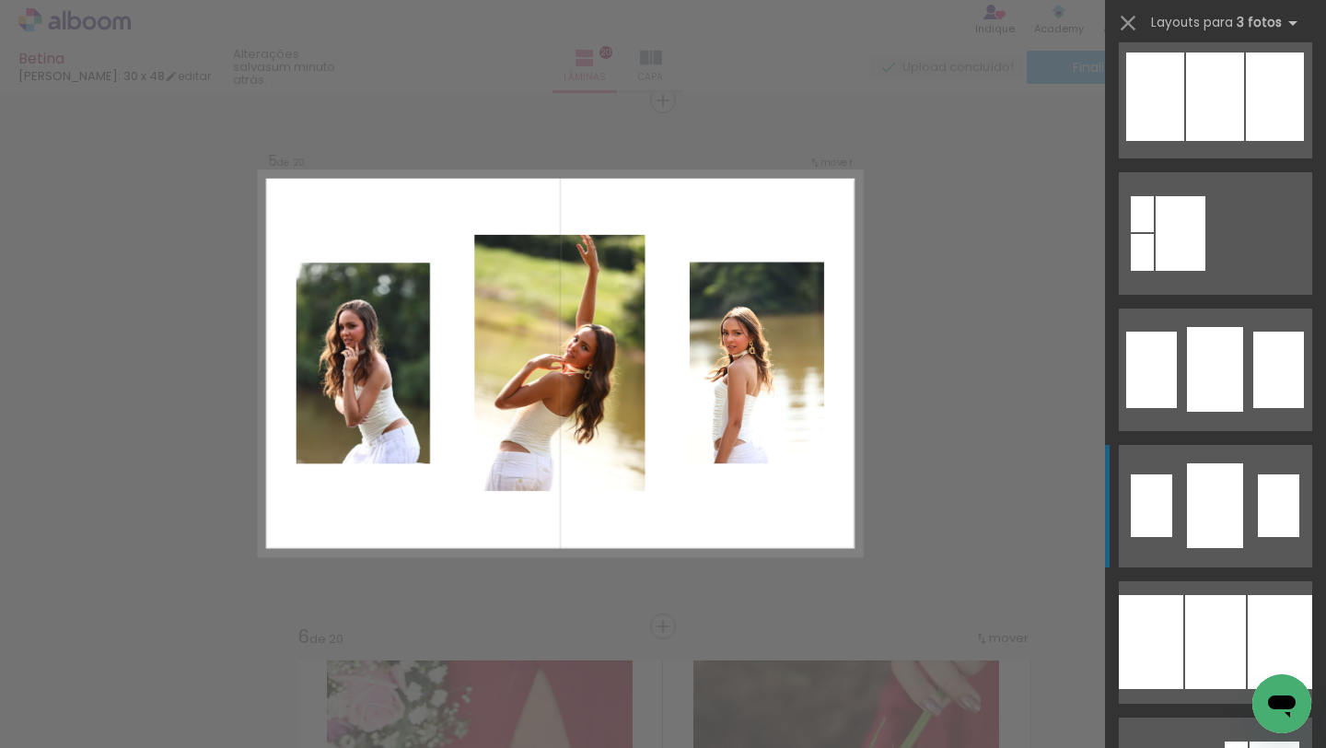
scroll to position [1555, 0]
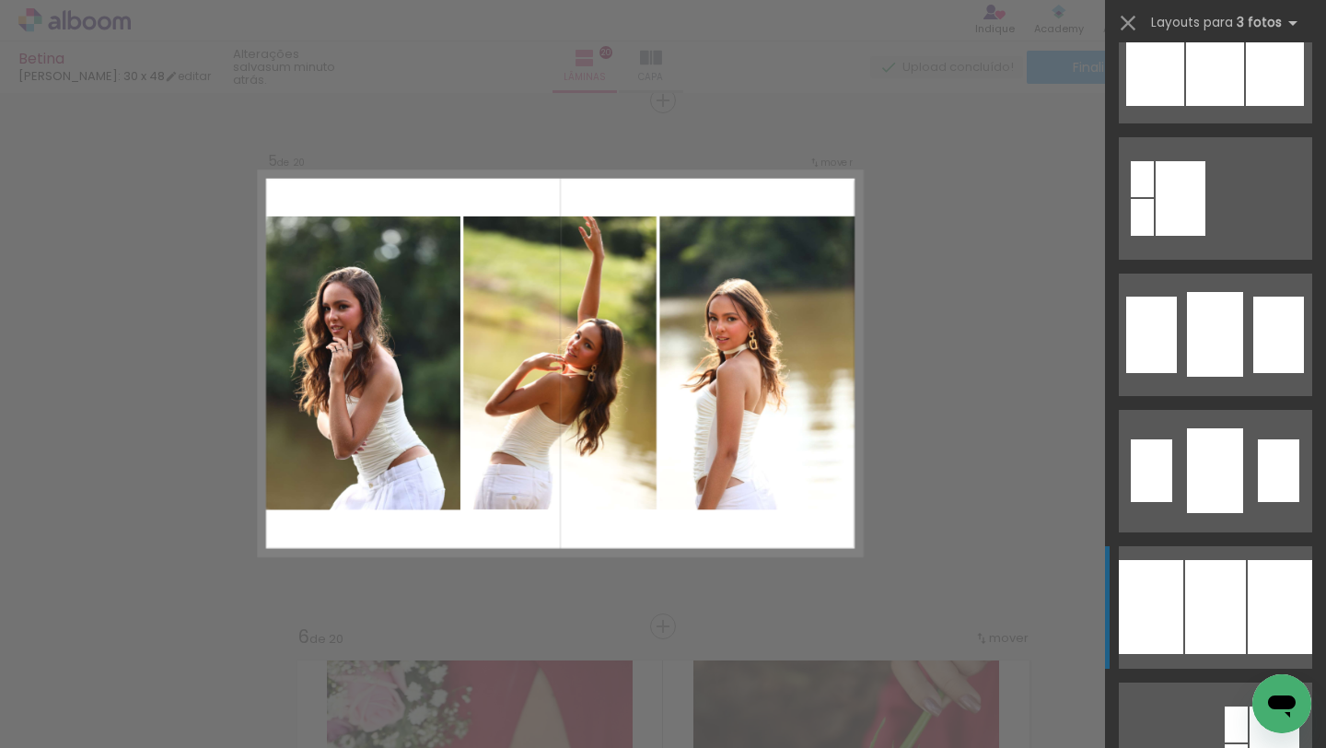
click at [1138, 610] on div at bounding box center [1151, 607] width 64 height 94
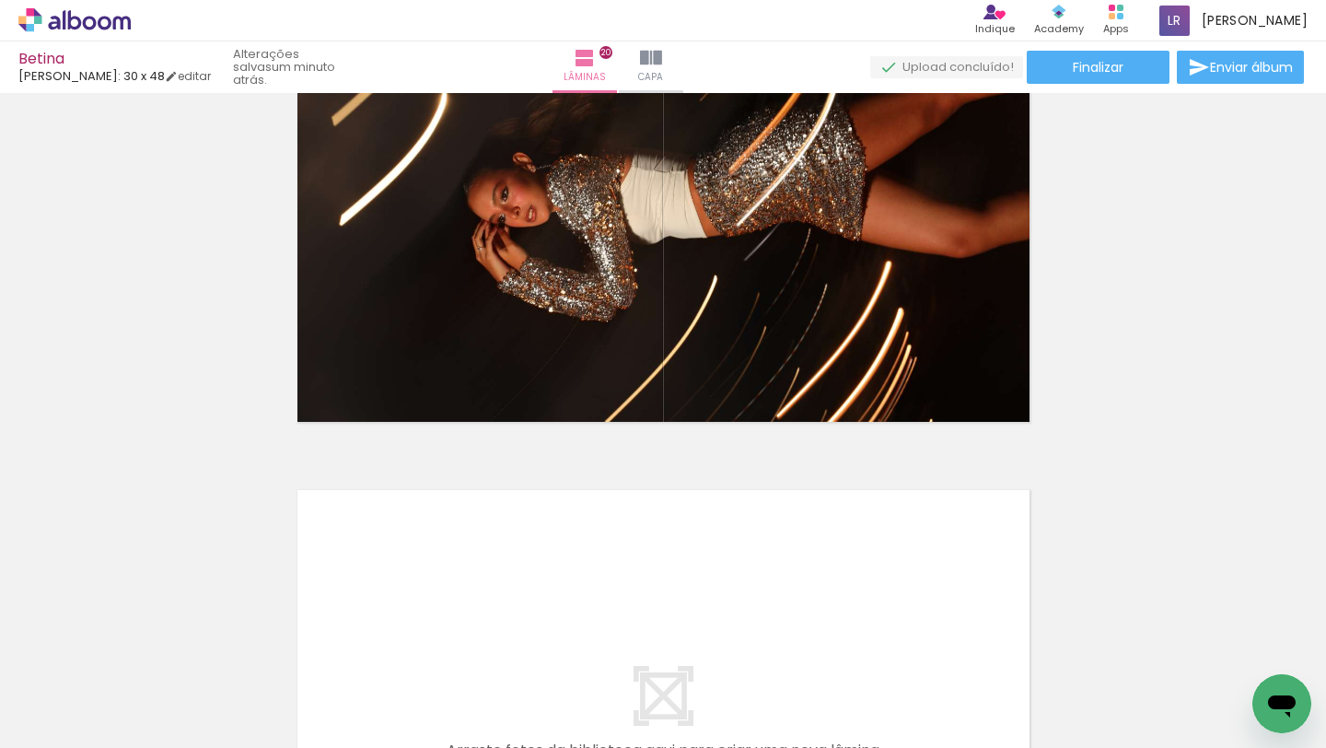
scroll to position [10506, 0]
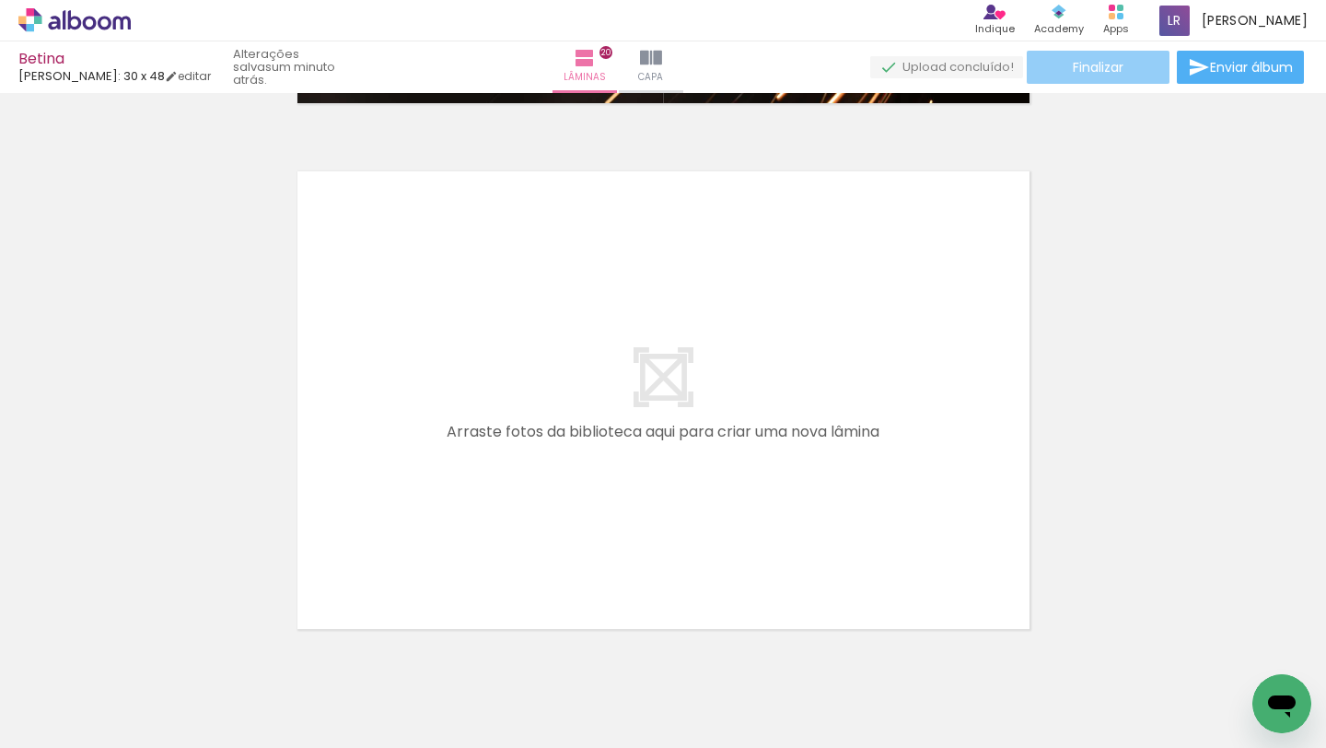
click at [1104, 63] on span "Finalizar" at bounding box center [1098, 67] width 51 height 13
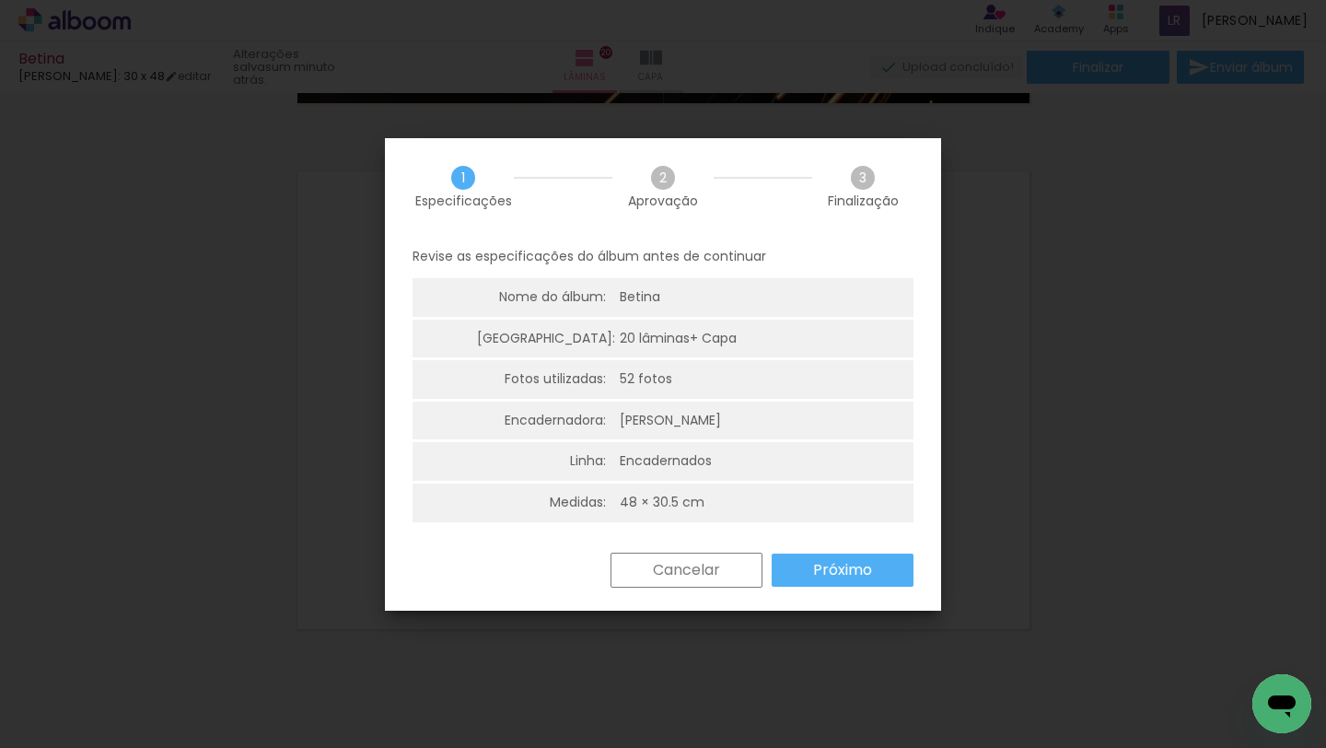
click at [0, 0] on slot "Próximo" at bounding box center [0, 0] width 0 height 0
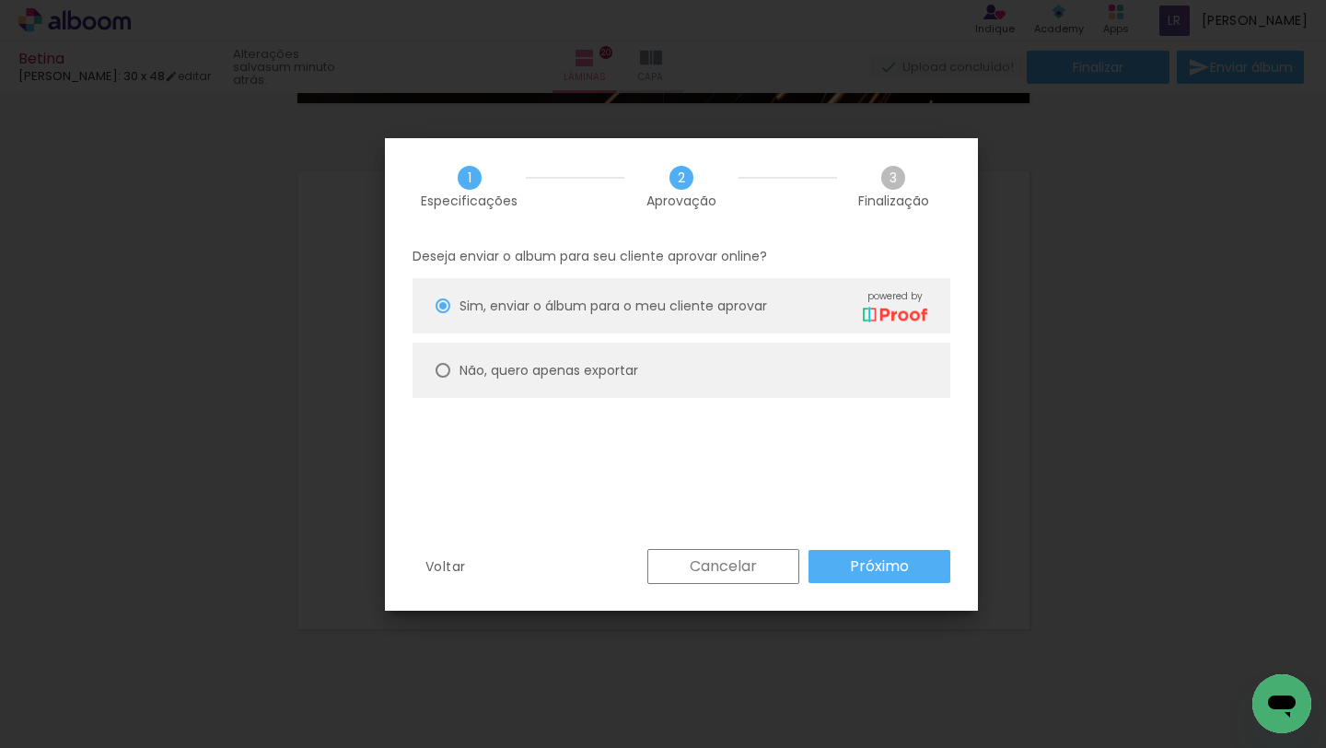
click at [0, 0] on slot "Próximo" at bounding box center [0, 0] width 0 height 0
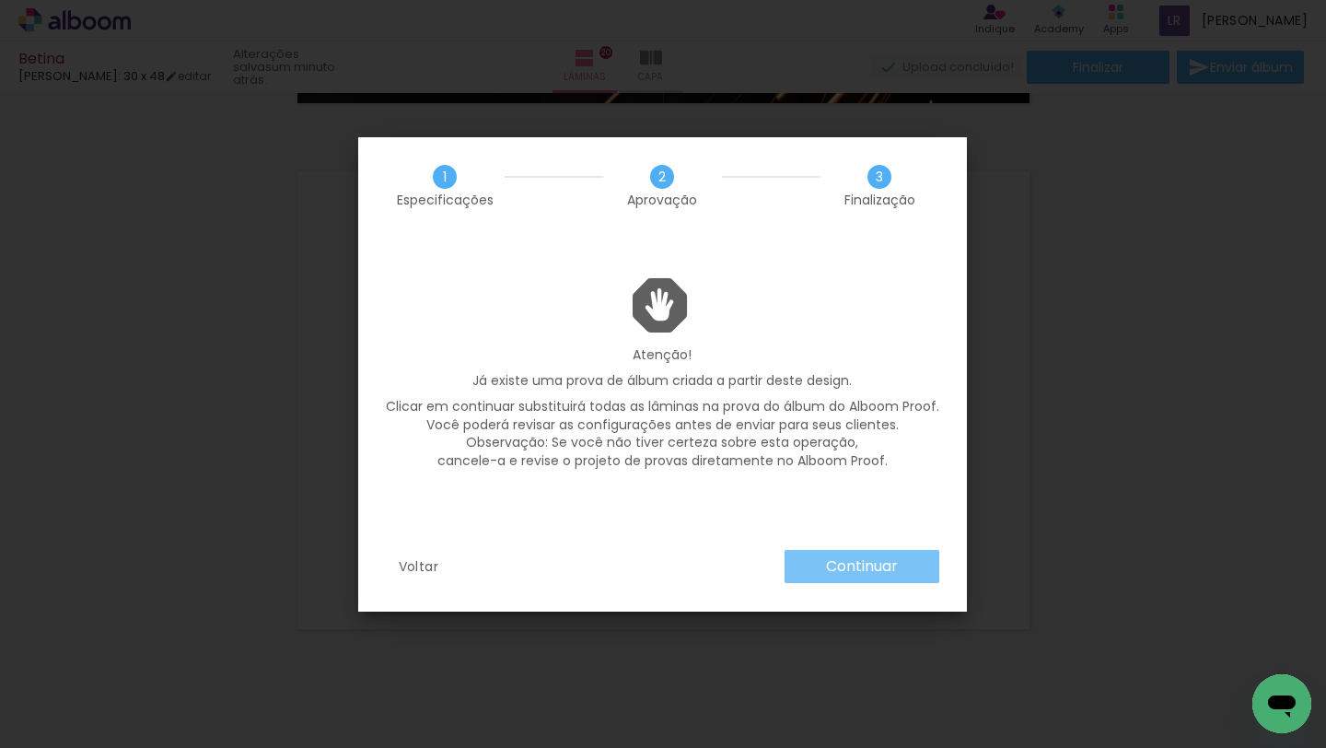
click at [0, 0] on slot "Continuar" at bounding box center [0, 0] width 0 height 0
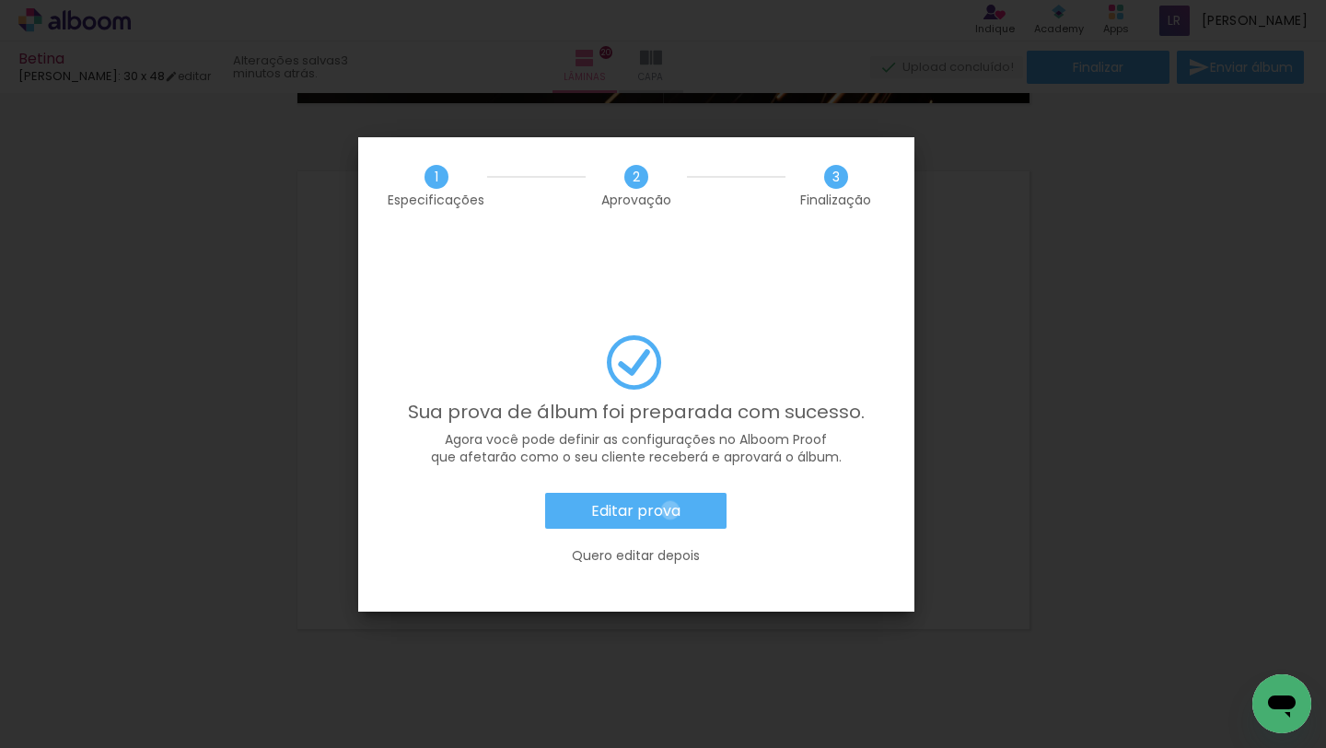
click at [0, 0] on slot "Editar prova" at bounding box center [0, 0] width 0 height 0
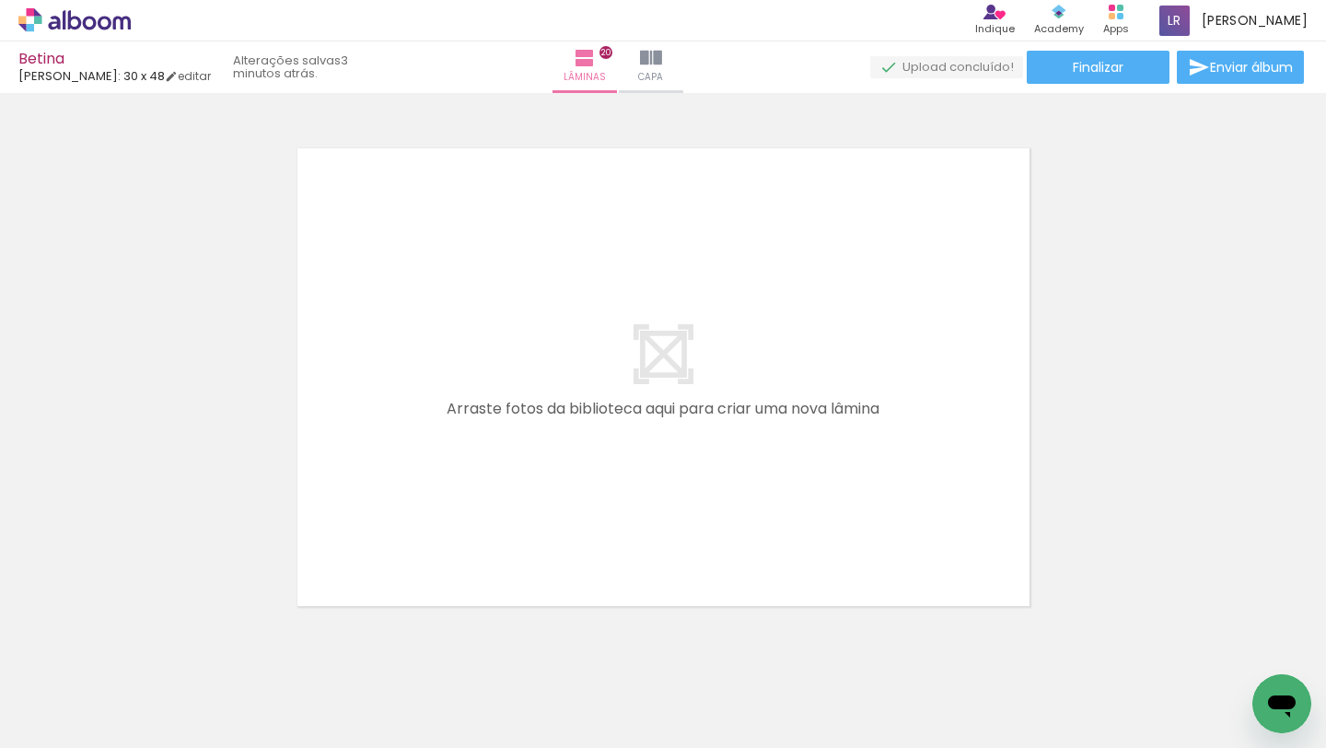
scroll to position [0, 4298]
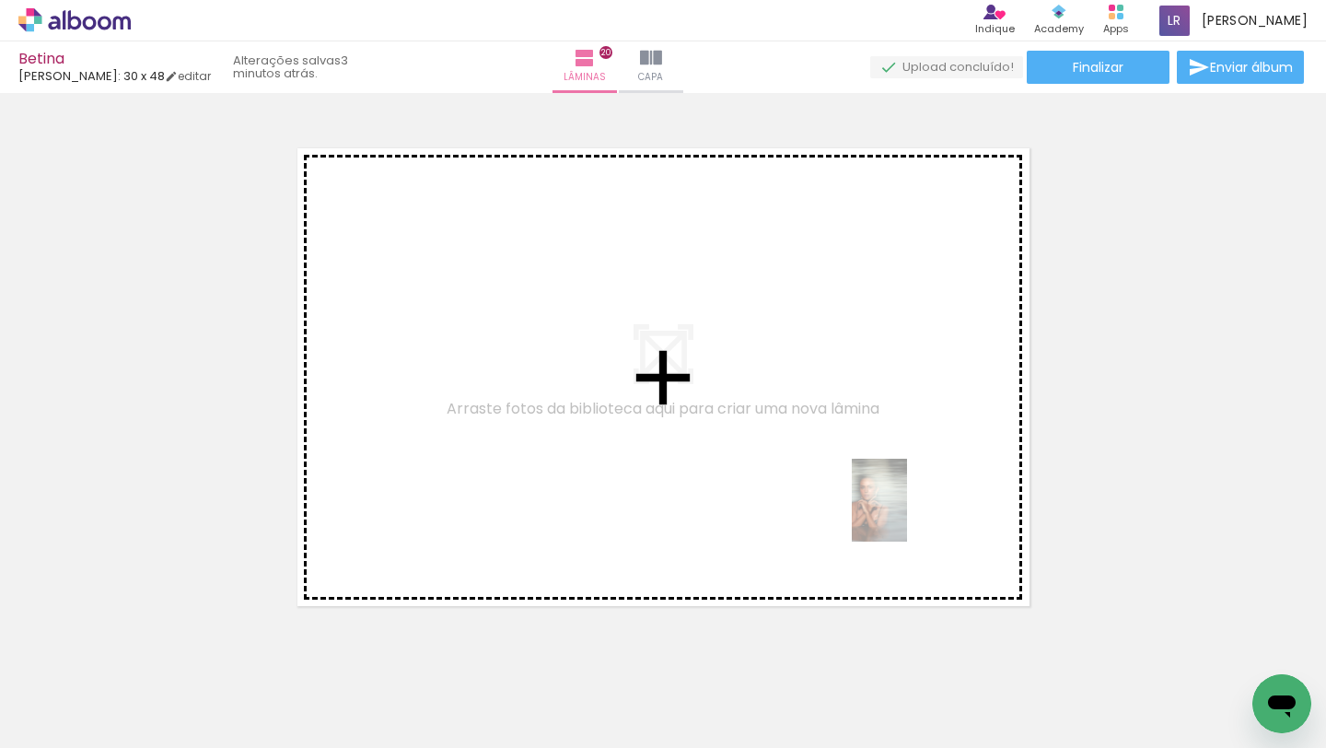
drag, startPoint x: 1043, startPoint y: 687, endPoint x: 908, endPoint y: 516, distance: 217.8
click at [908, 515] on quentale-workspace at bounding box center [663, 374] width 1326 height 748
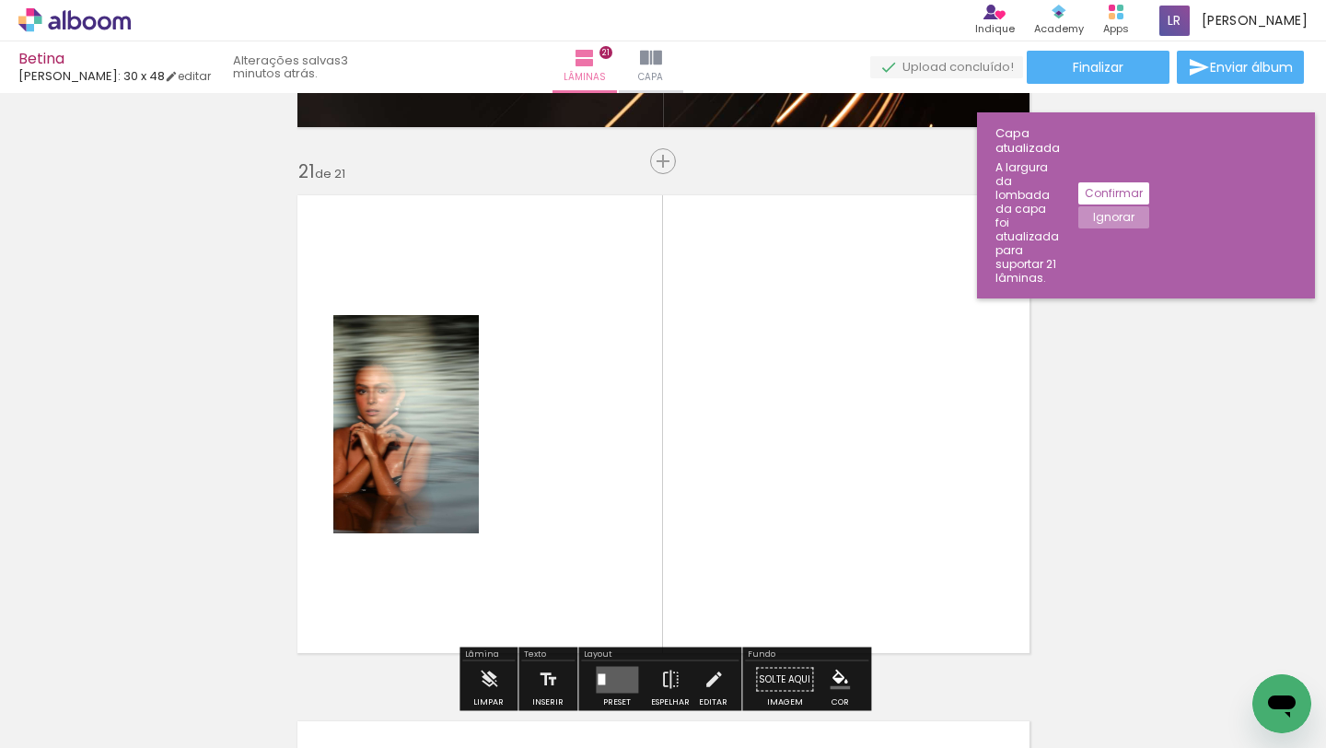
scroll to position [10480, 0]
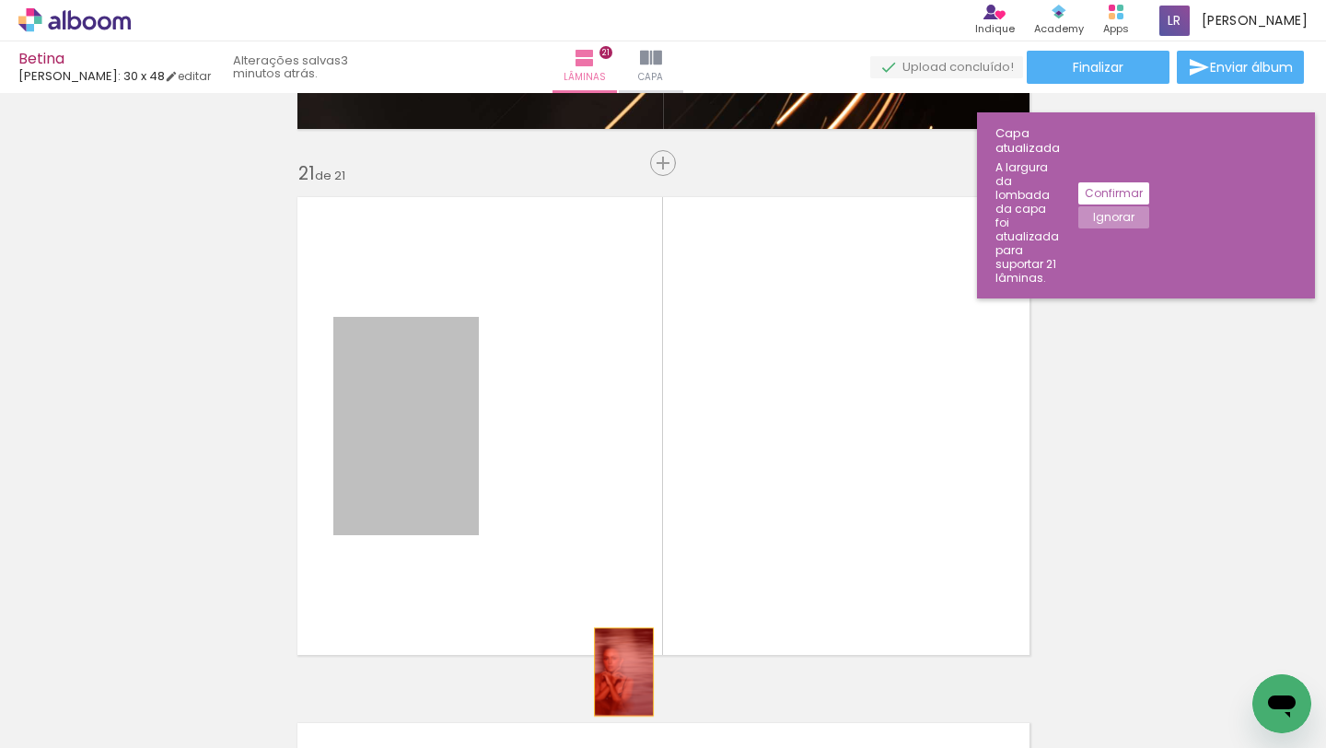
drag, startPoint x: 450, startPoint y: 428, endPoint x: 631, endPoint y: 702, distance: 327.8
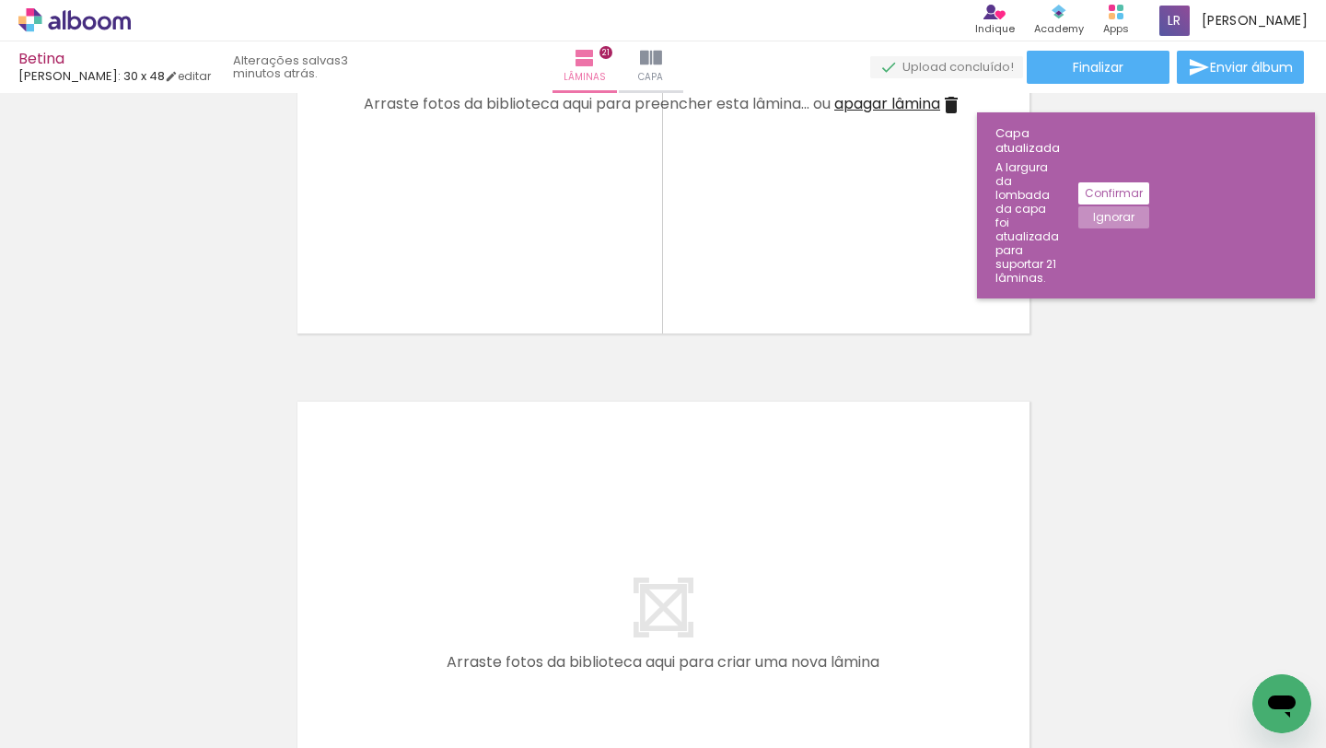
scroll to position [10786, 0]
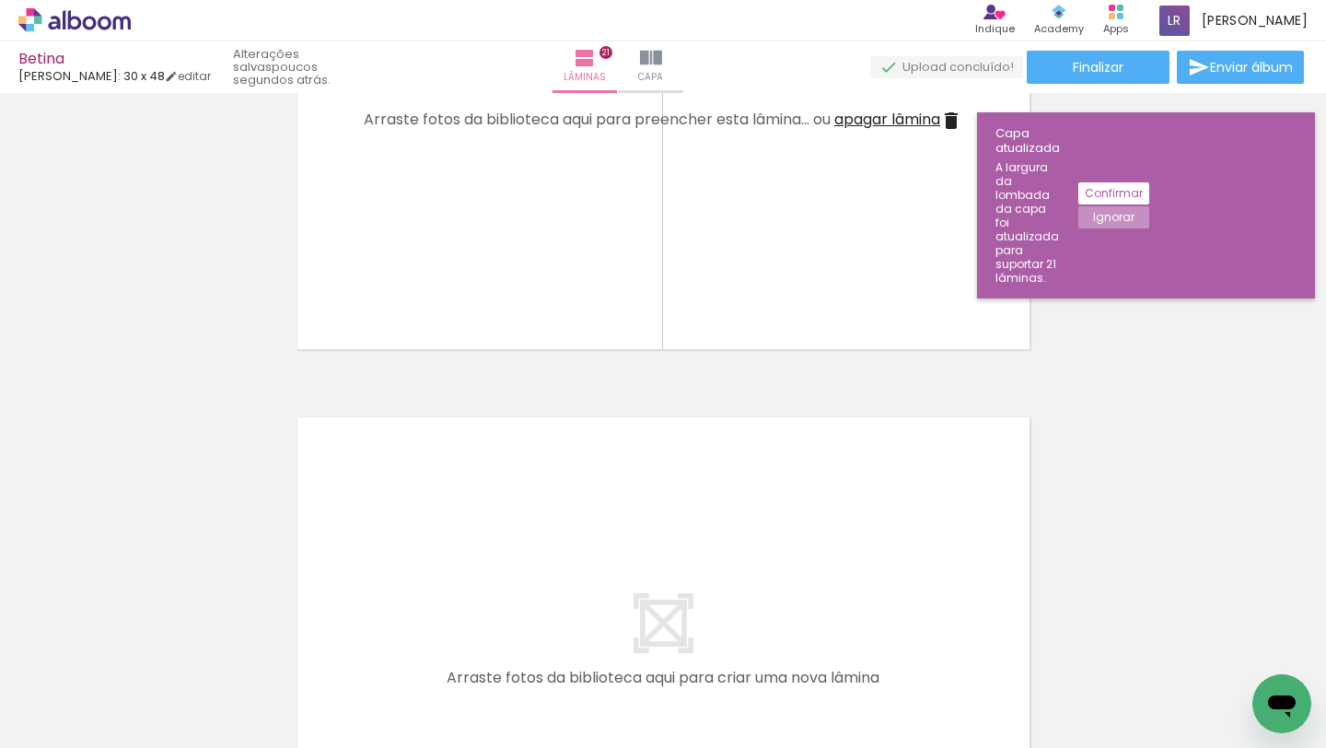
click at [955, 118] on iron-icon at bounding box center [951, 121] width 22 height 22
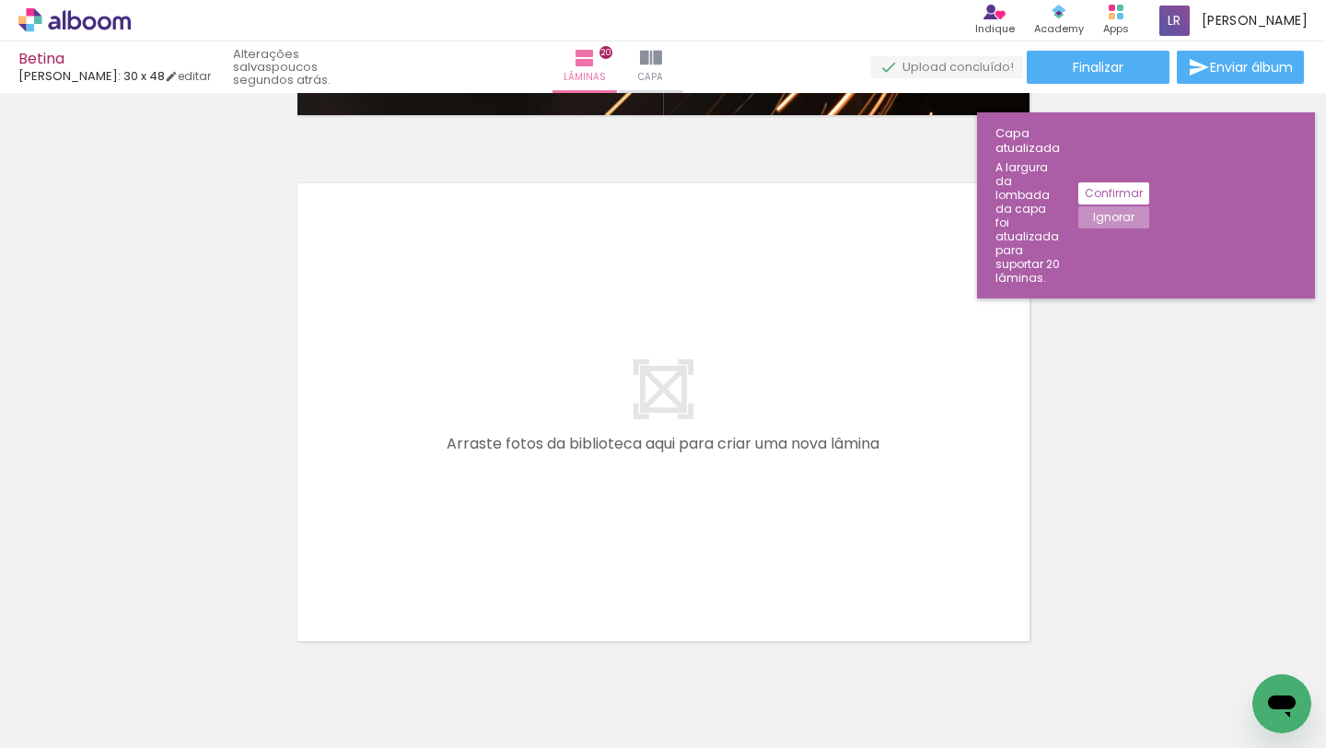
scroll to position [10497, 0]
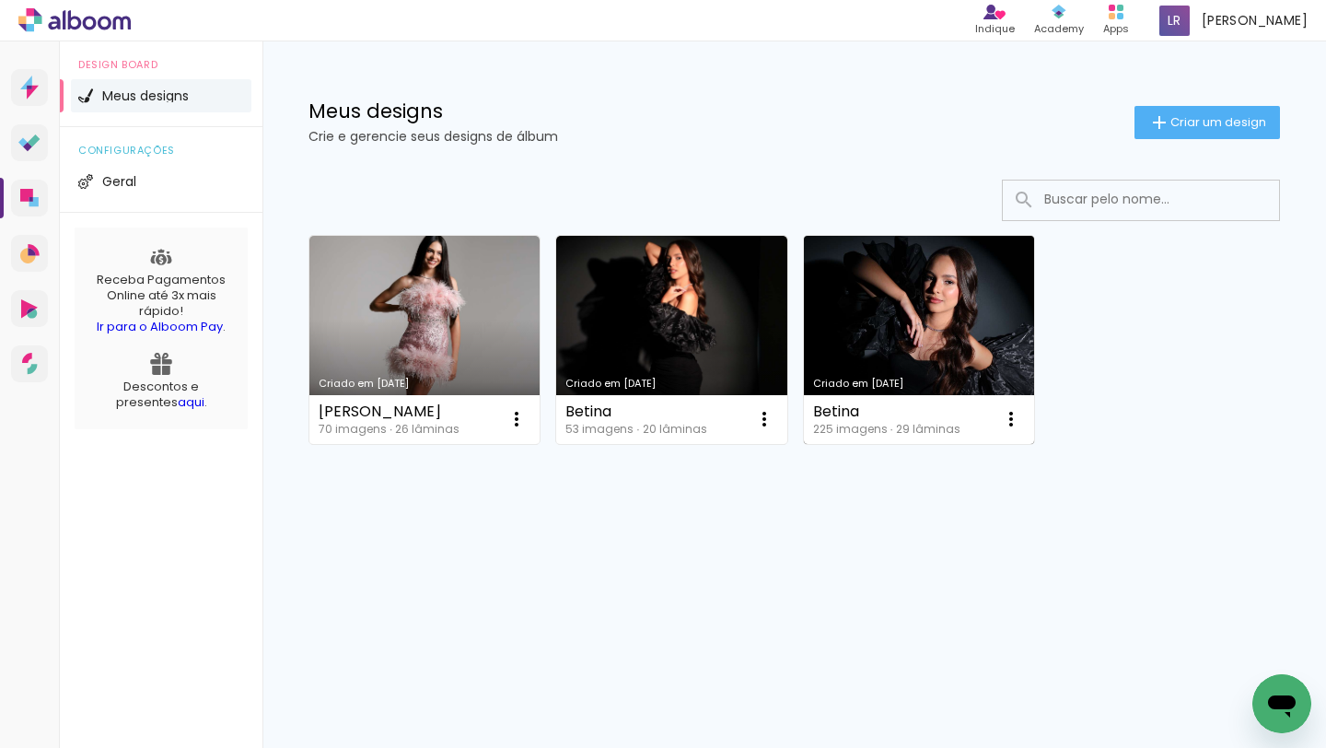
click at [917, 294] on link "Criado em [DATE]" at bounding box center [919, 340] width 230 height 208
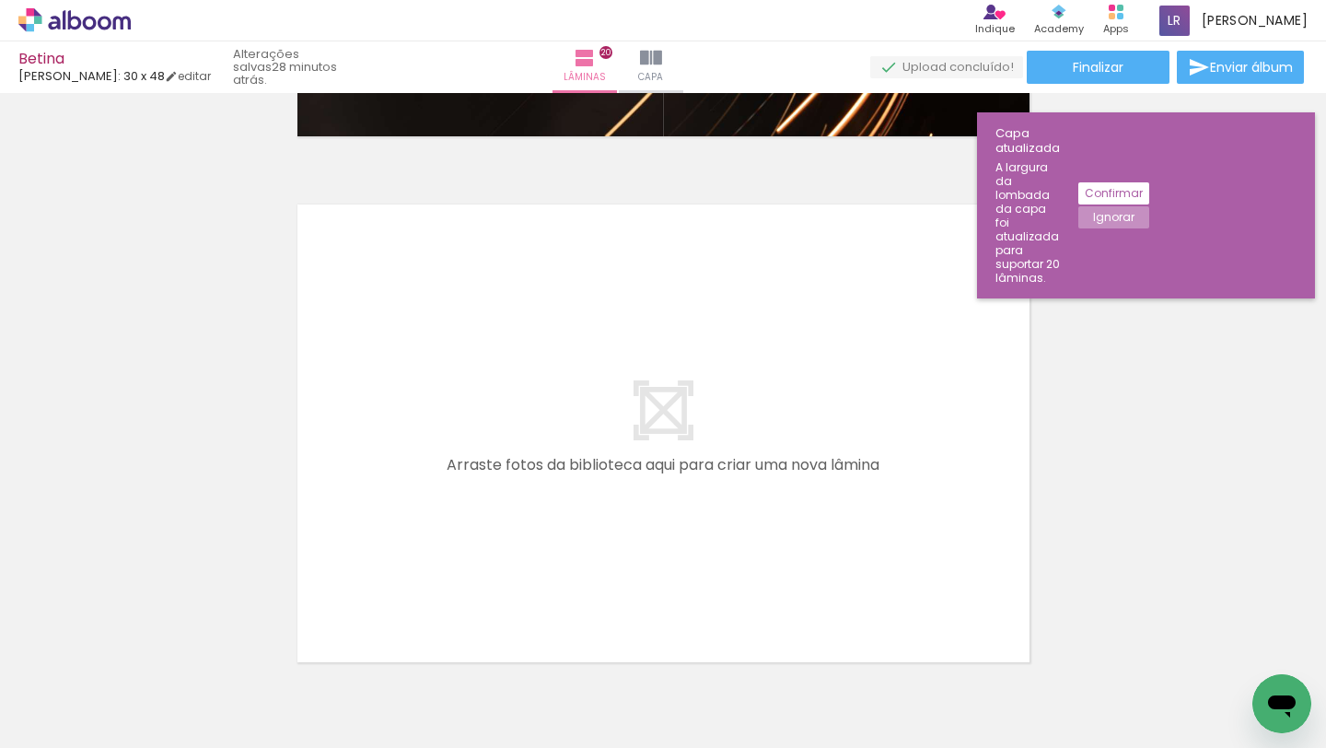
scroll to position [10578, 0]
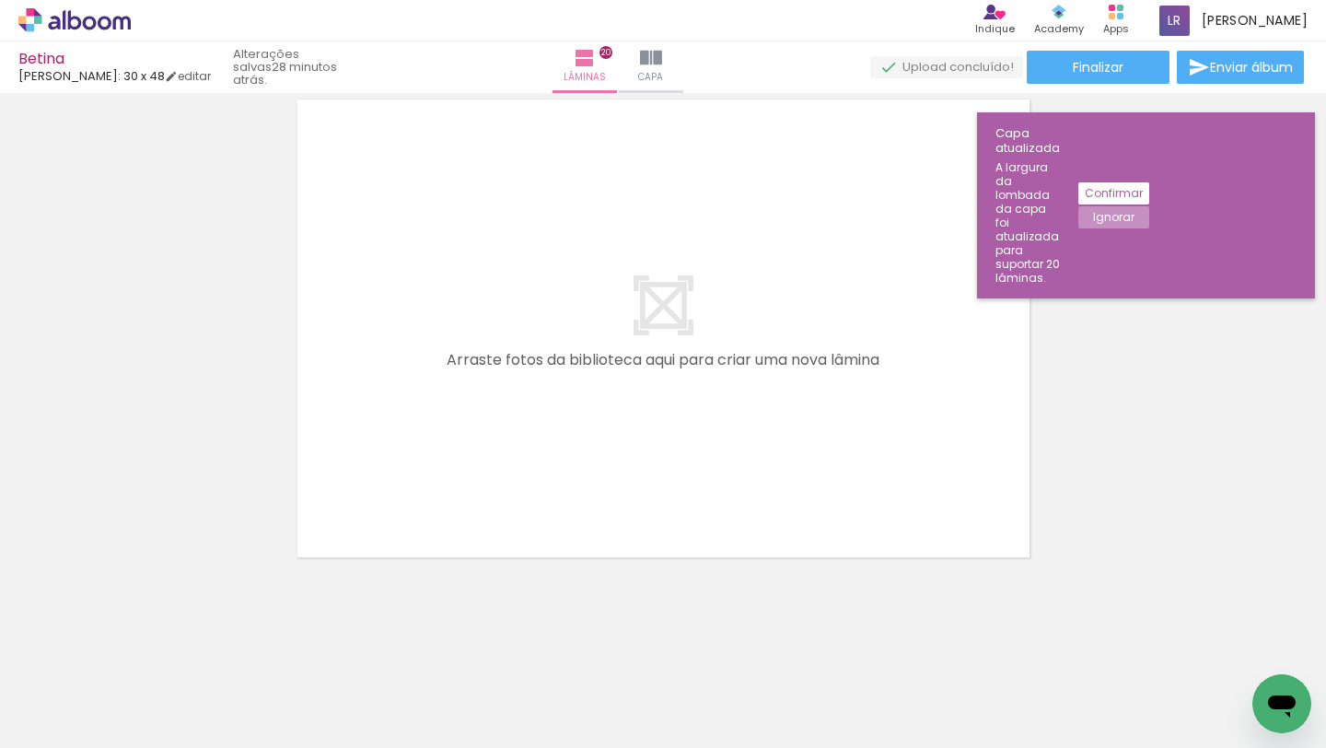
click at [563, 359] on quentale-layouter at bounding box center [663, 328] width 754 height 480
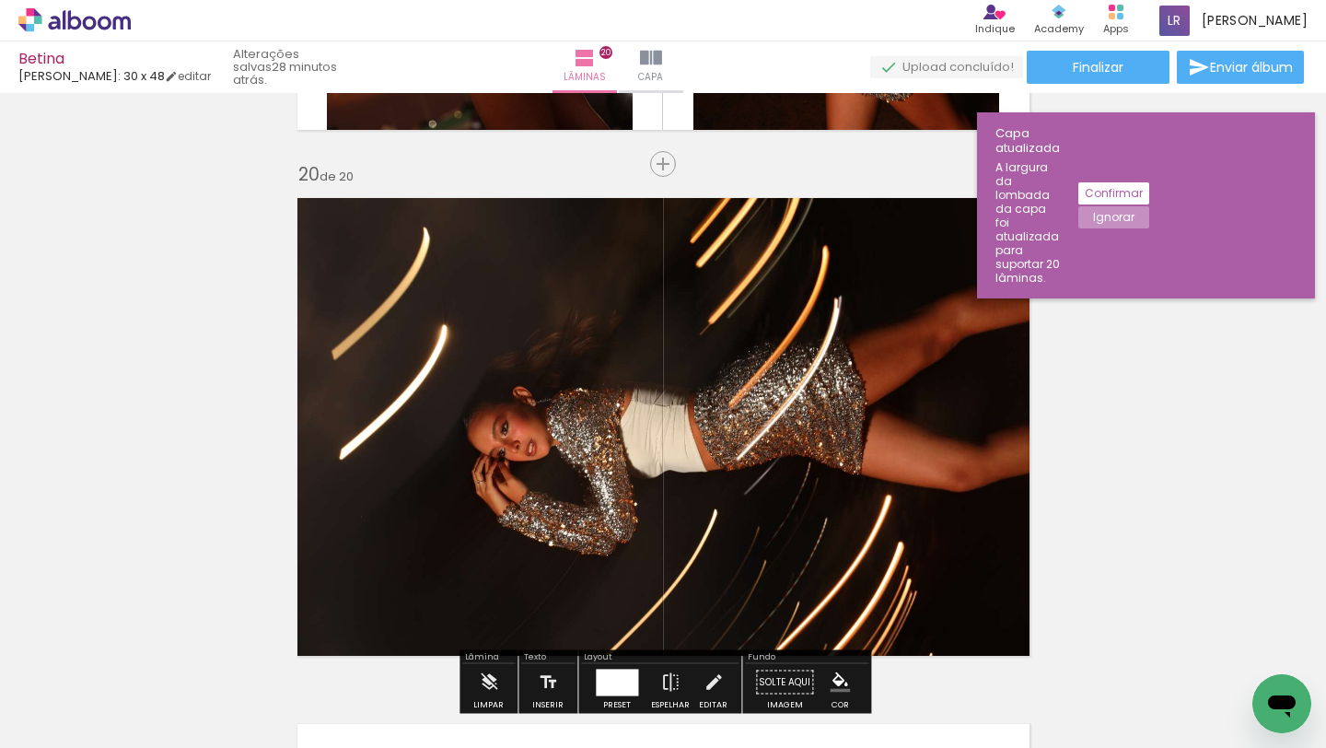
scroll to position [9940, 0]
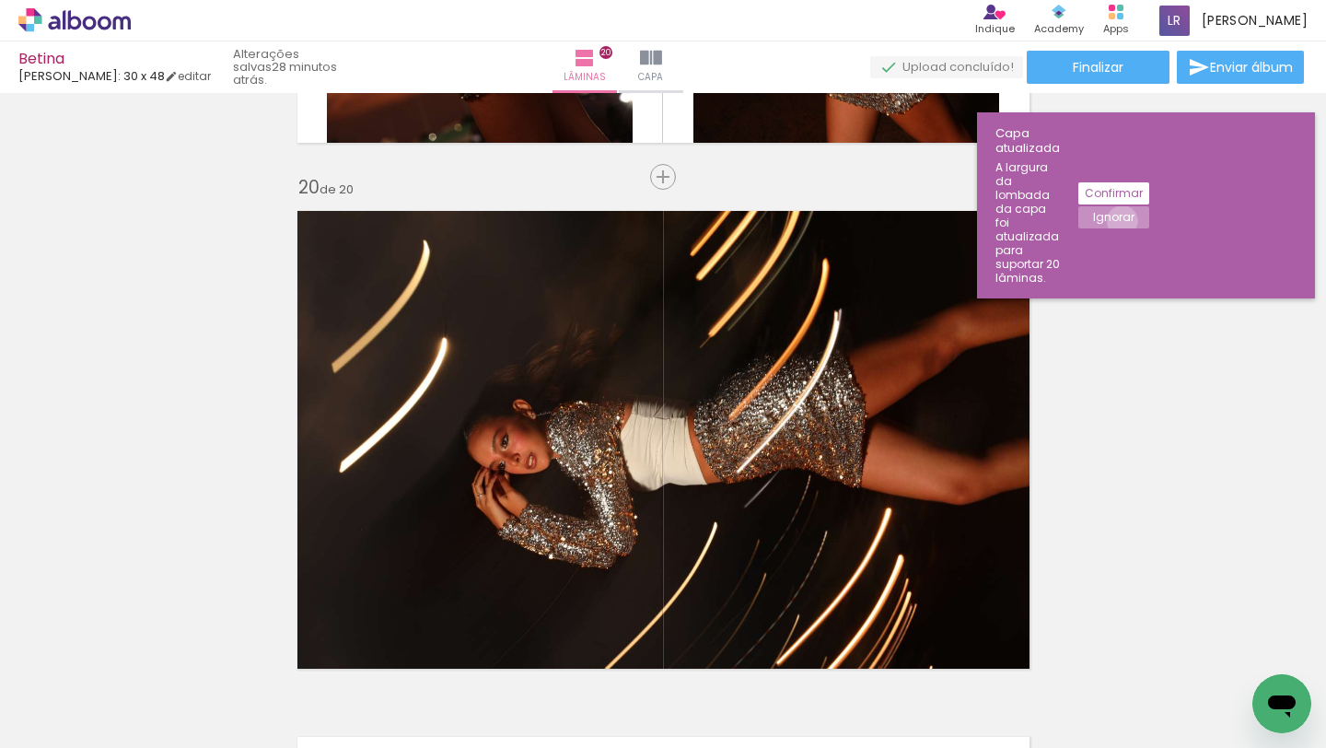
click at [0, 0] on slot "Ignorar" at bounding box center [0, 0] width 0 height 0
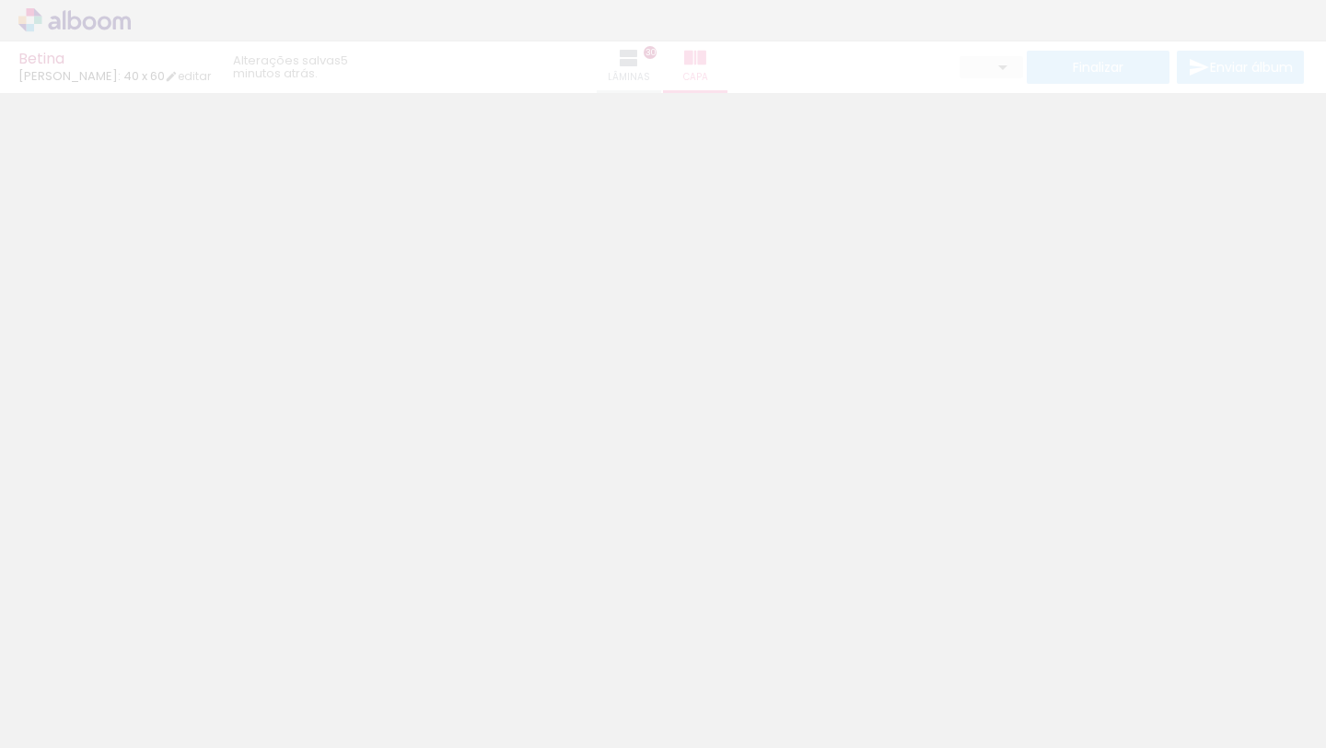
type input "0"
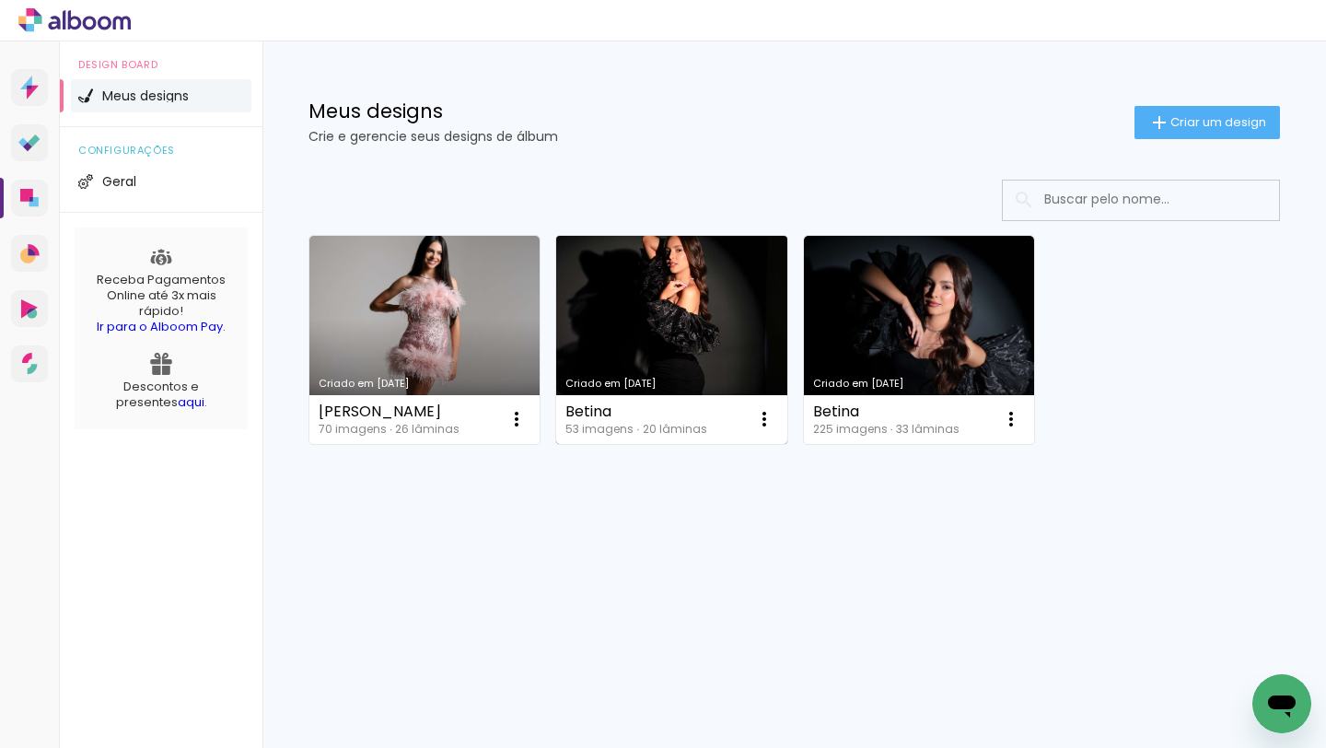
click at [649, 305] on link "Criado em [DATE]" at bounding box center [671, 340] width 230 height 208
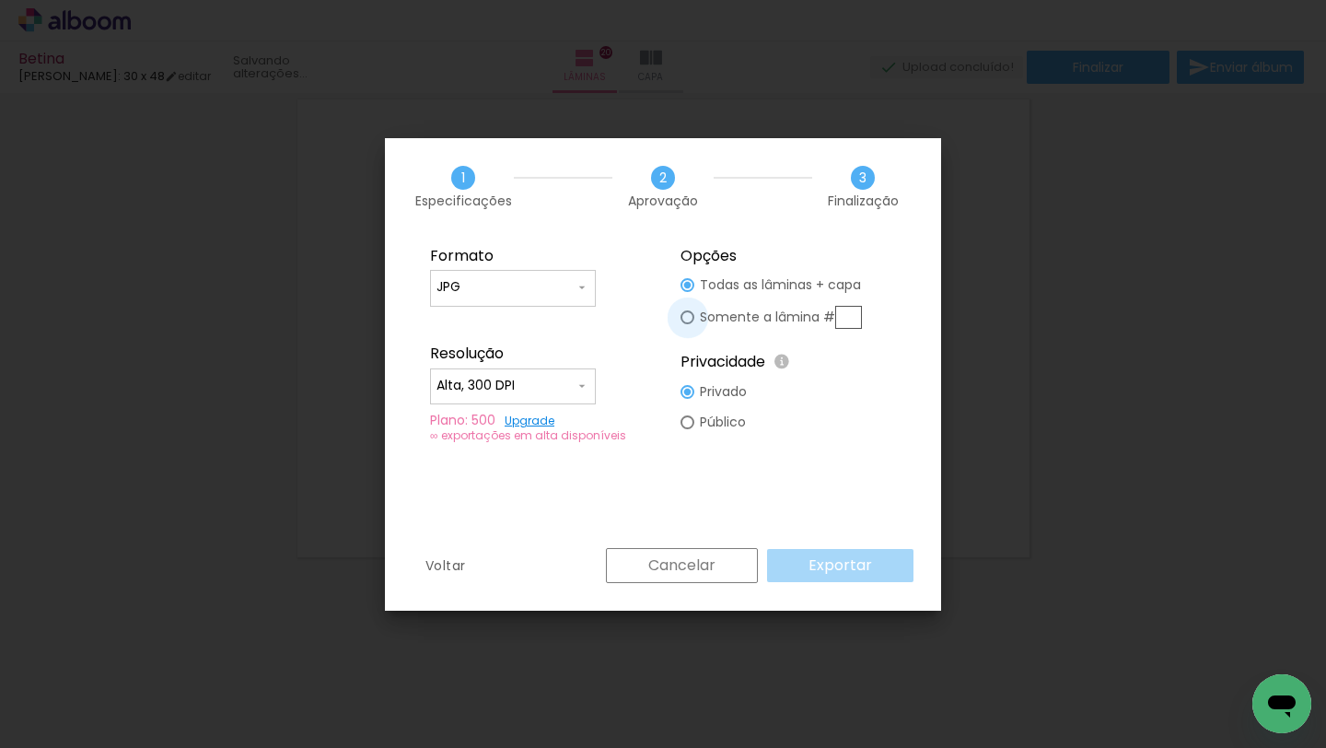
click at [690, 316] on div at bounding box center [688, 317] width 14 height 14
type paper-radio-button "on"
click at [693, 283] on div at bounding box center [688, 285] width 14 height 14
type paper-radio-button "on"
click at [694, 317] on div at bounding box center [688, 317] width 14 height 14
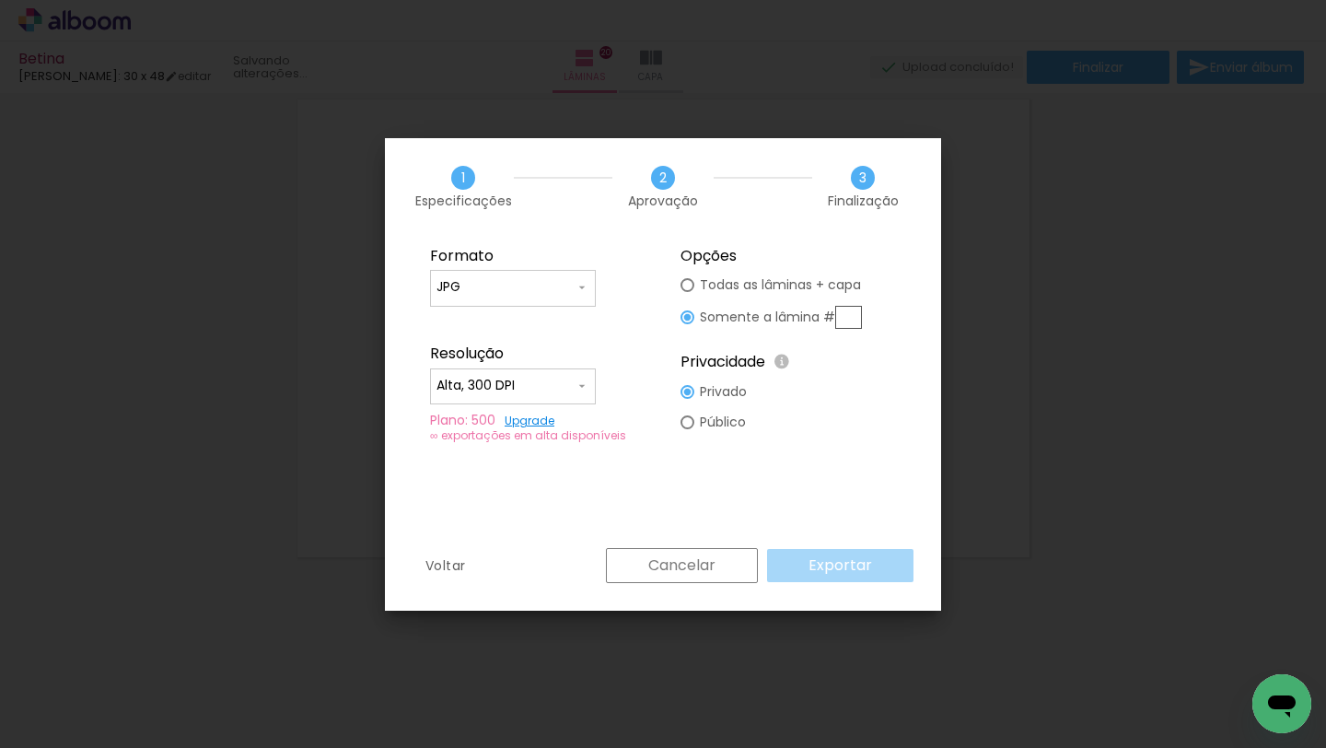
click at [824, 567] on div "Cancelar Exportar" at bounding box center [755, 565] width 317 height 35
click at [691, 293] on paper-radio-button "Todas as lâminas + capa" at bounding box center [771, 285] width 181 height 30
click at [0, 0] on slot "Exportar" at bounding box center [0, 0] width 0 height 0
type input "Alta, 300 DPI"
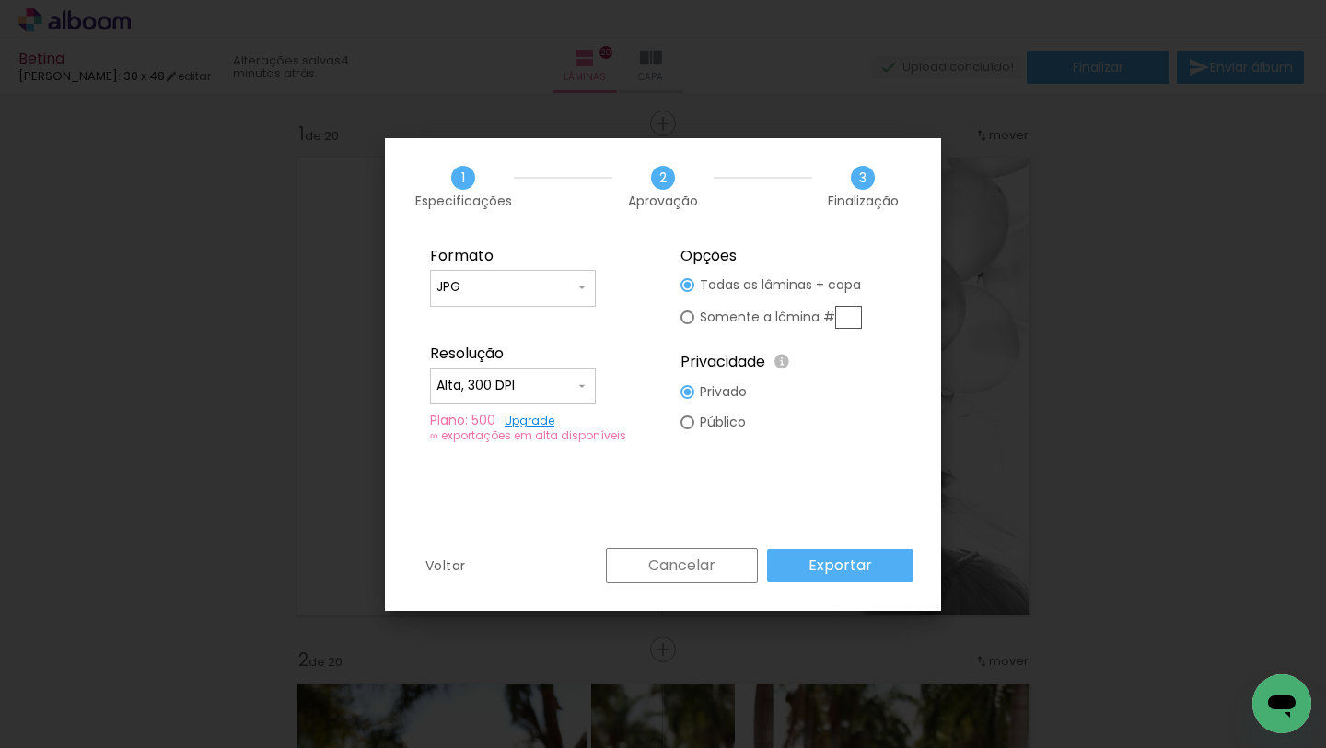
scroll to position [10578, 0]
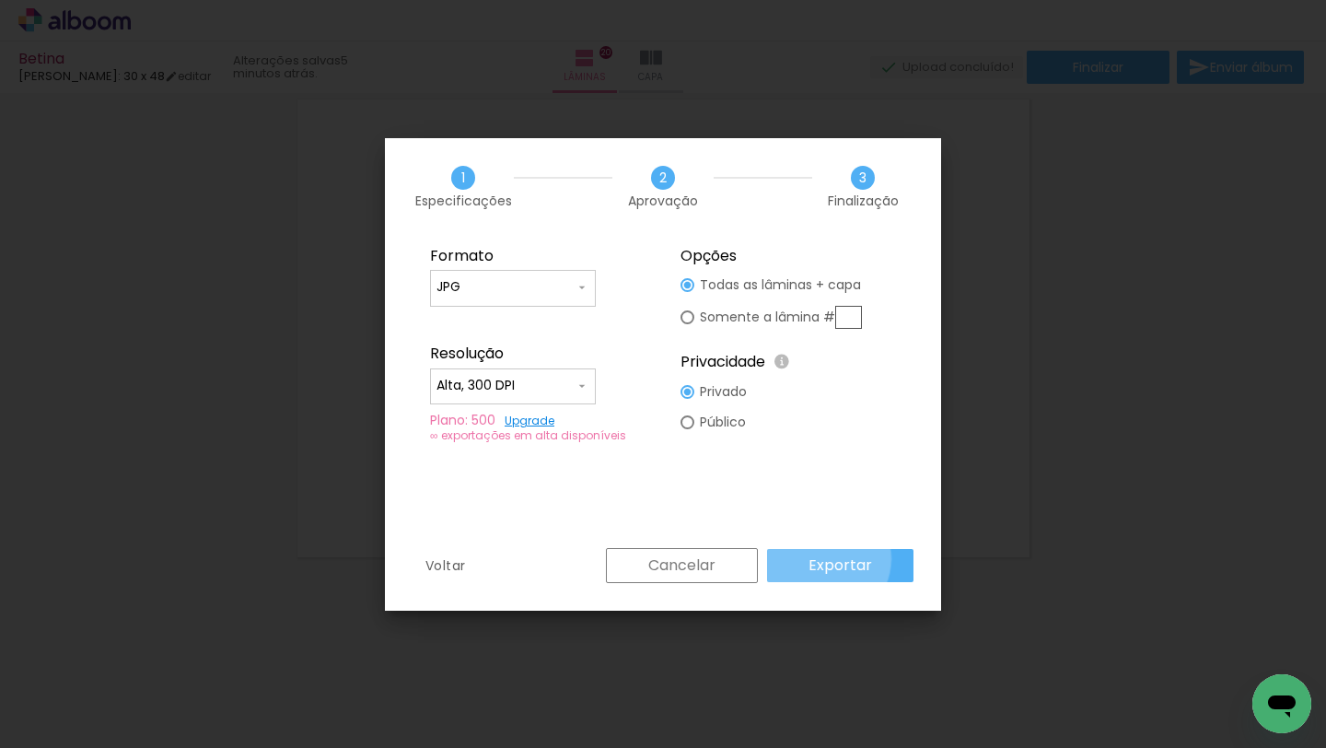
click at [0, 0] on slot "Exportar" at bounding box center [0, 0] width 0 height 0
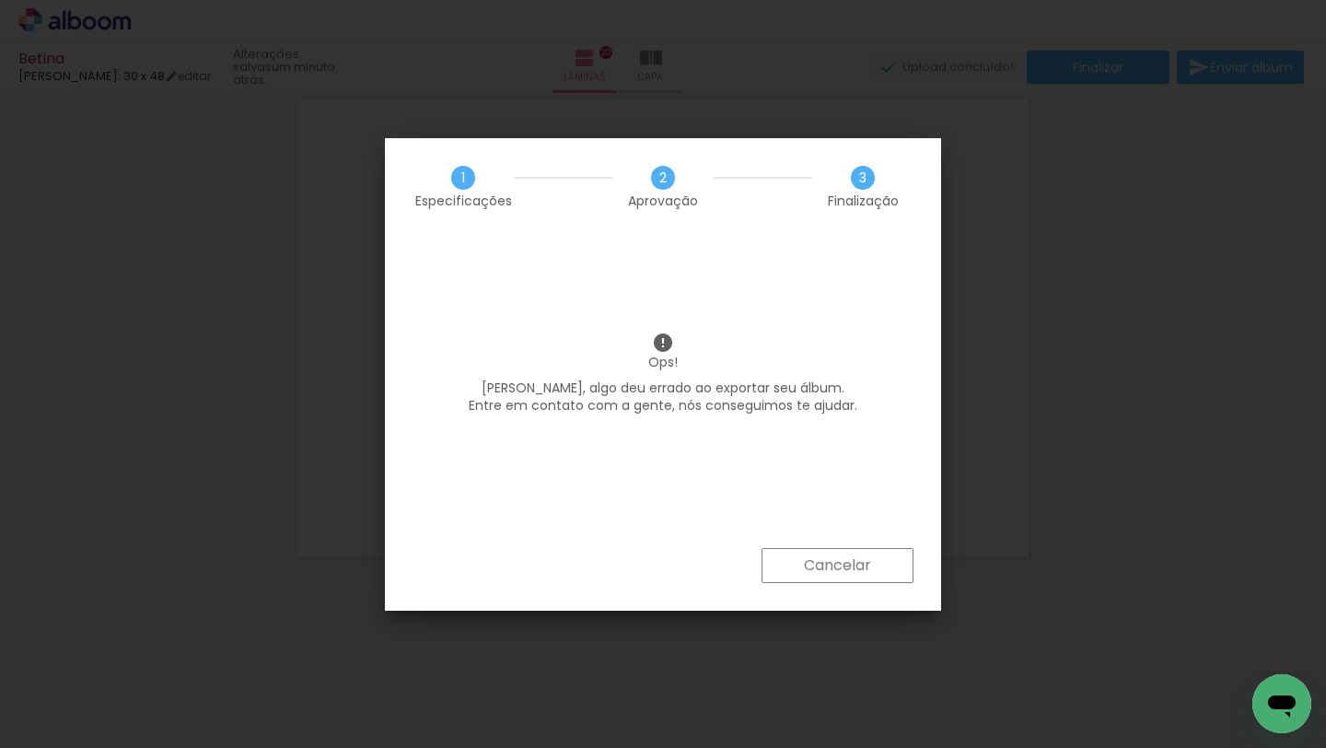
click at [0, 0] on slot "Cancelar" at bounding box center [0, 0] width 0 height 0
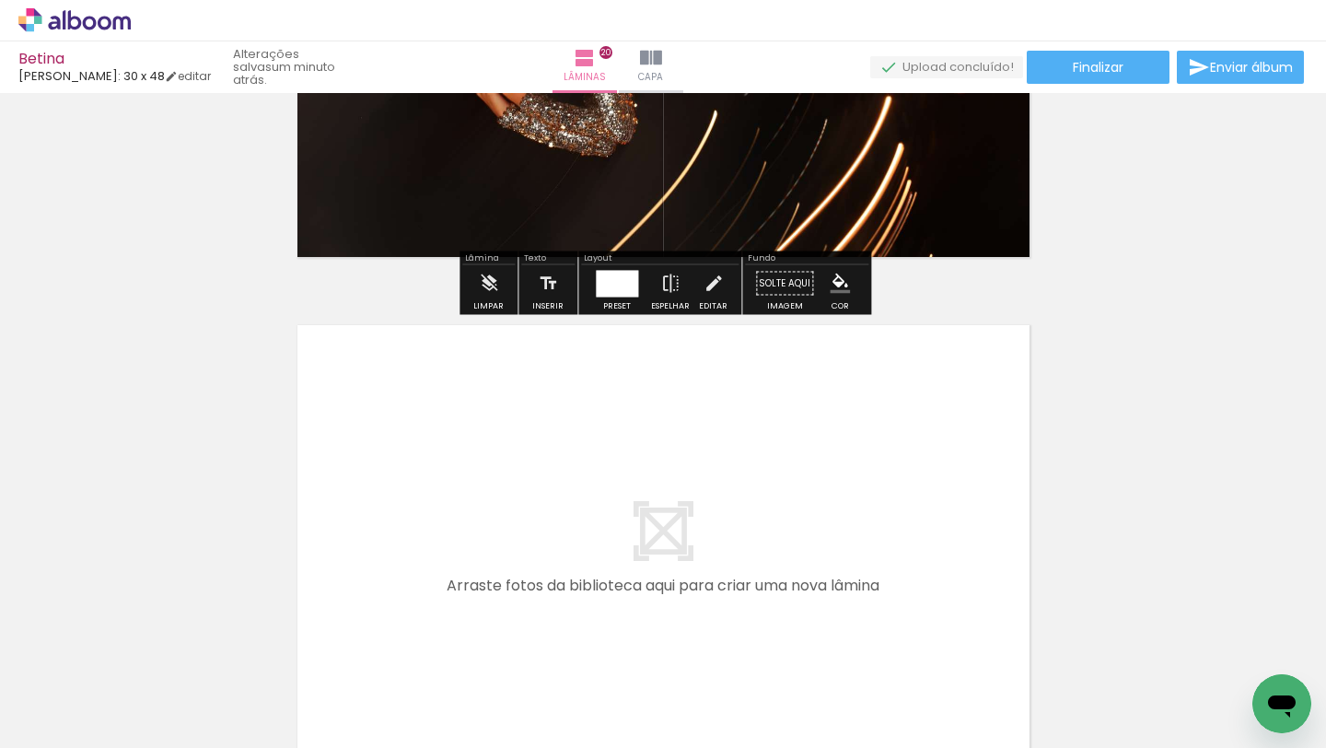
scroll to position [10376, 0]
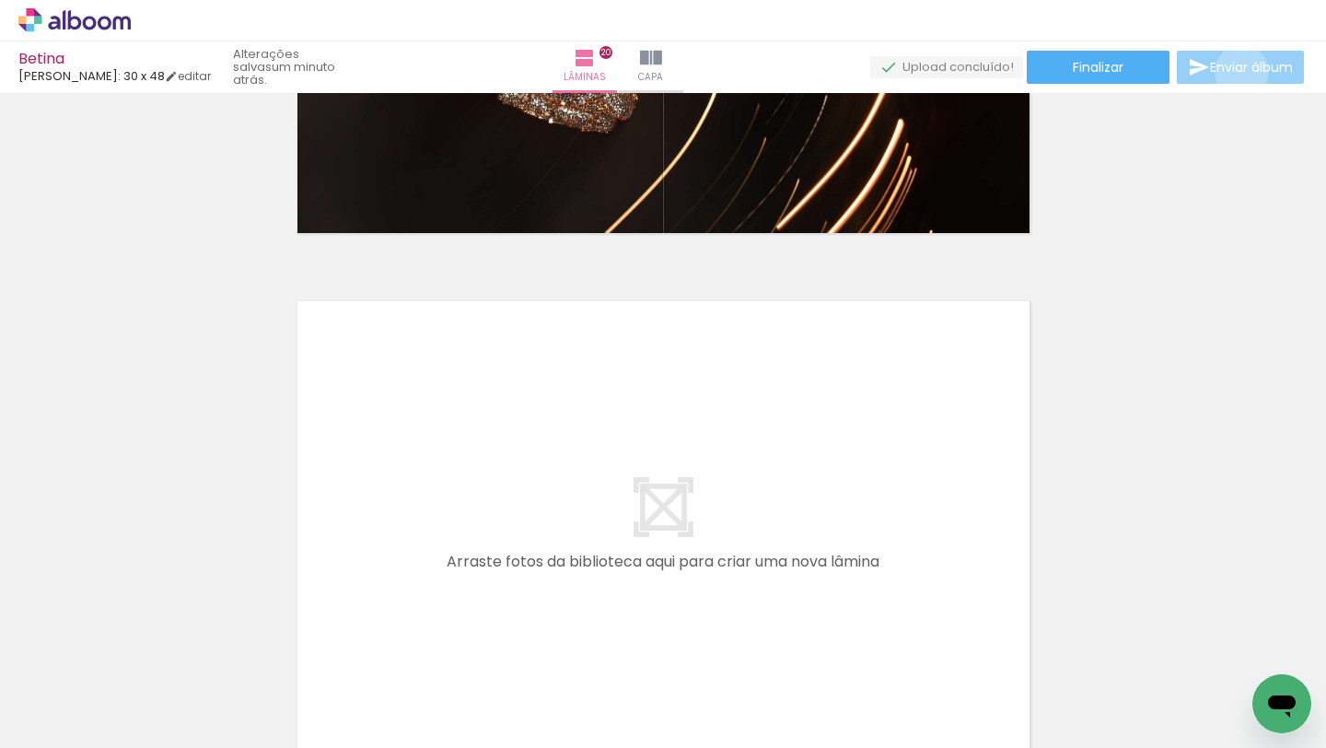
click at [1237, 72] on span "Enviar álbum" at bounding box center [1251, 67] width 83 height 13
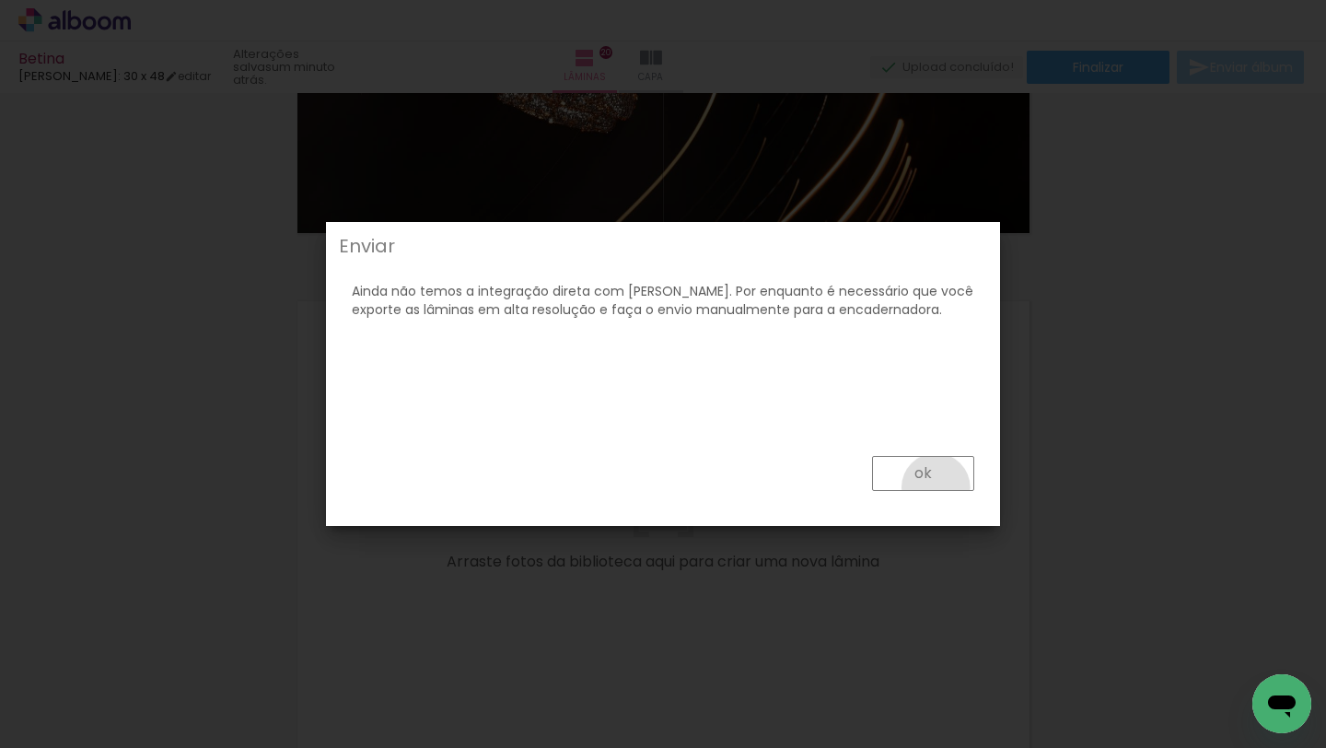
click at [937, 487] on paper-button "ok" at bounding box center [923, 473] width 102 height 35
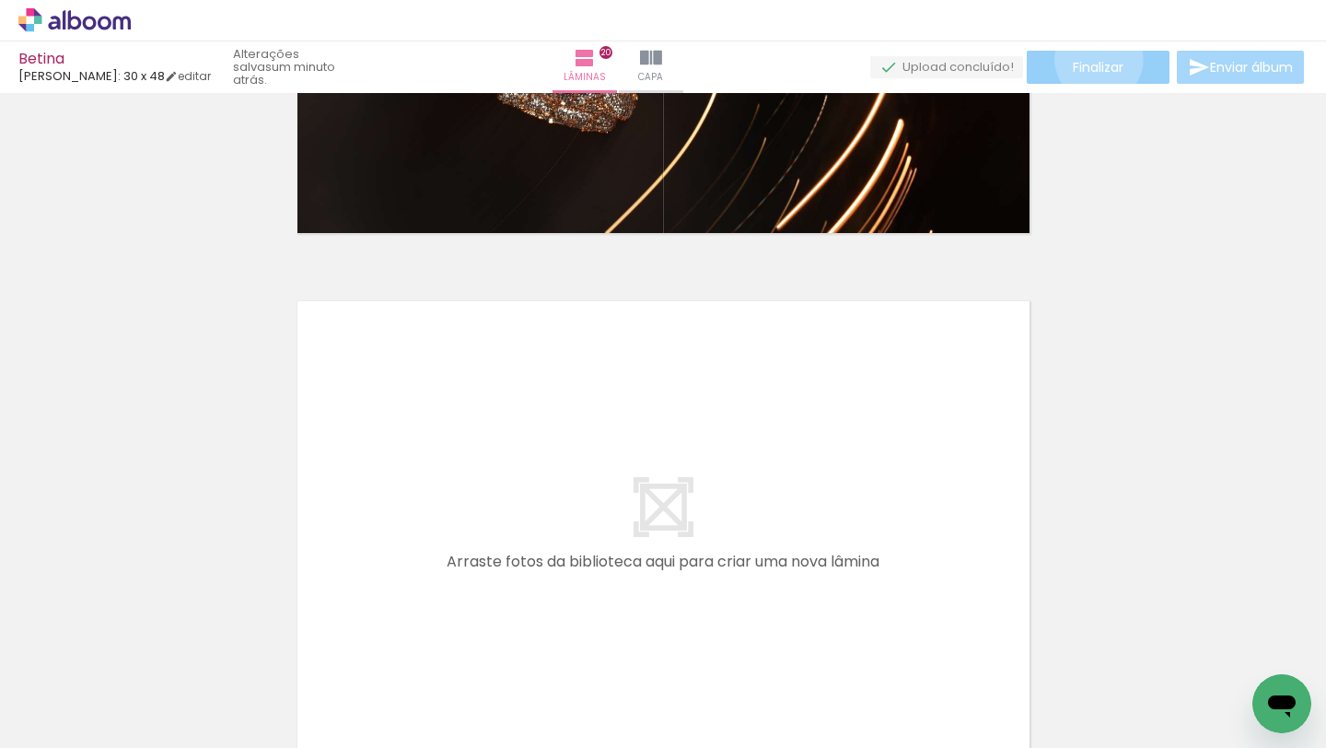
click at [1093, 61] on span "Finalizar" at bounding box center [1098, 67] width 51 height 13
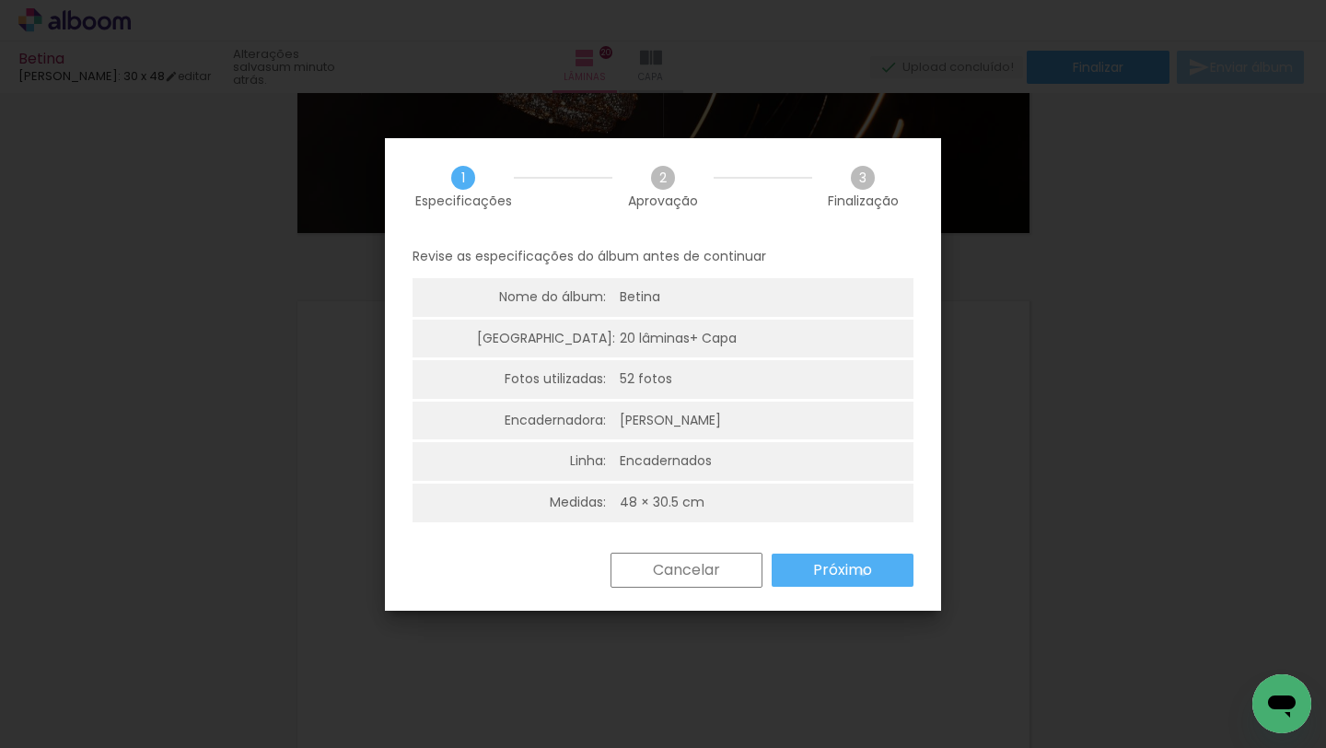
click at [0, 0] on slot "Próximo" at bounding box center [0, 0] width 0 height 0
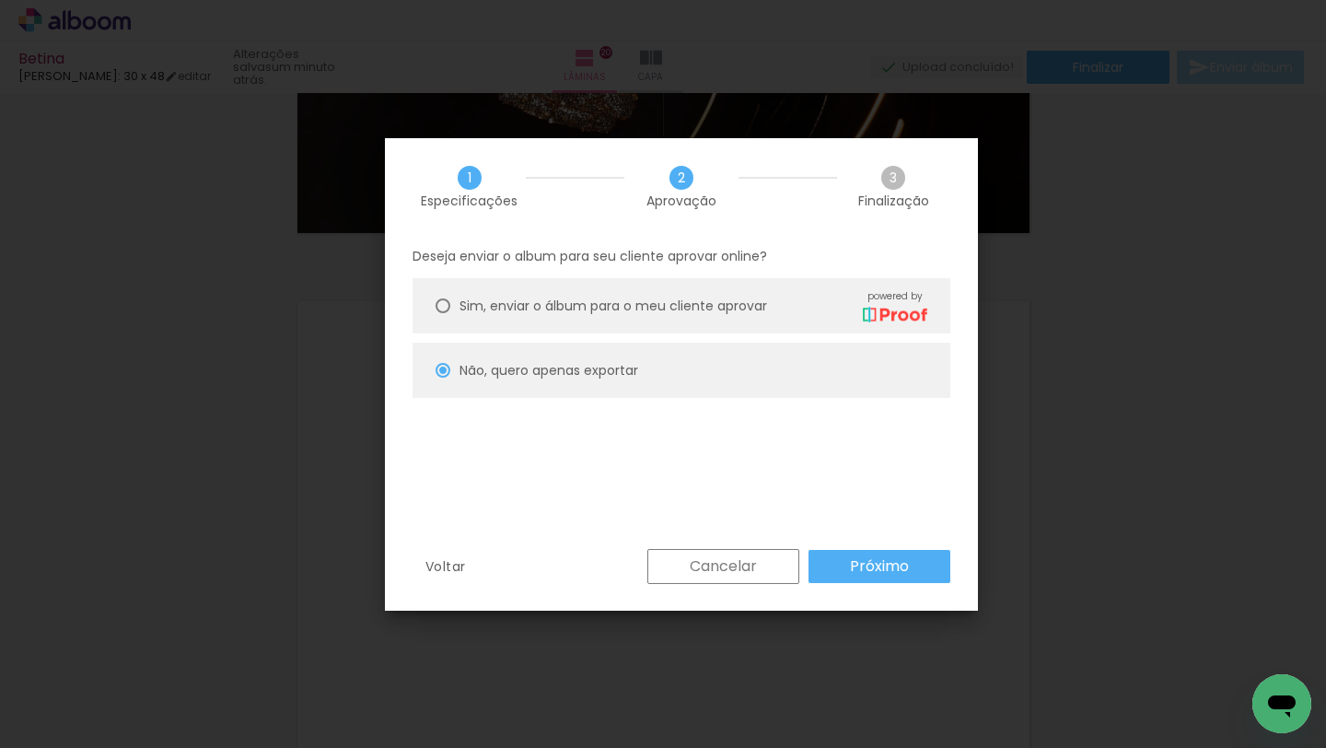
click at [0, 0] on slot "Próximo" at bounding box center [0, 0] width 0 height 0
type input "Alta, 300 DPI"
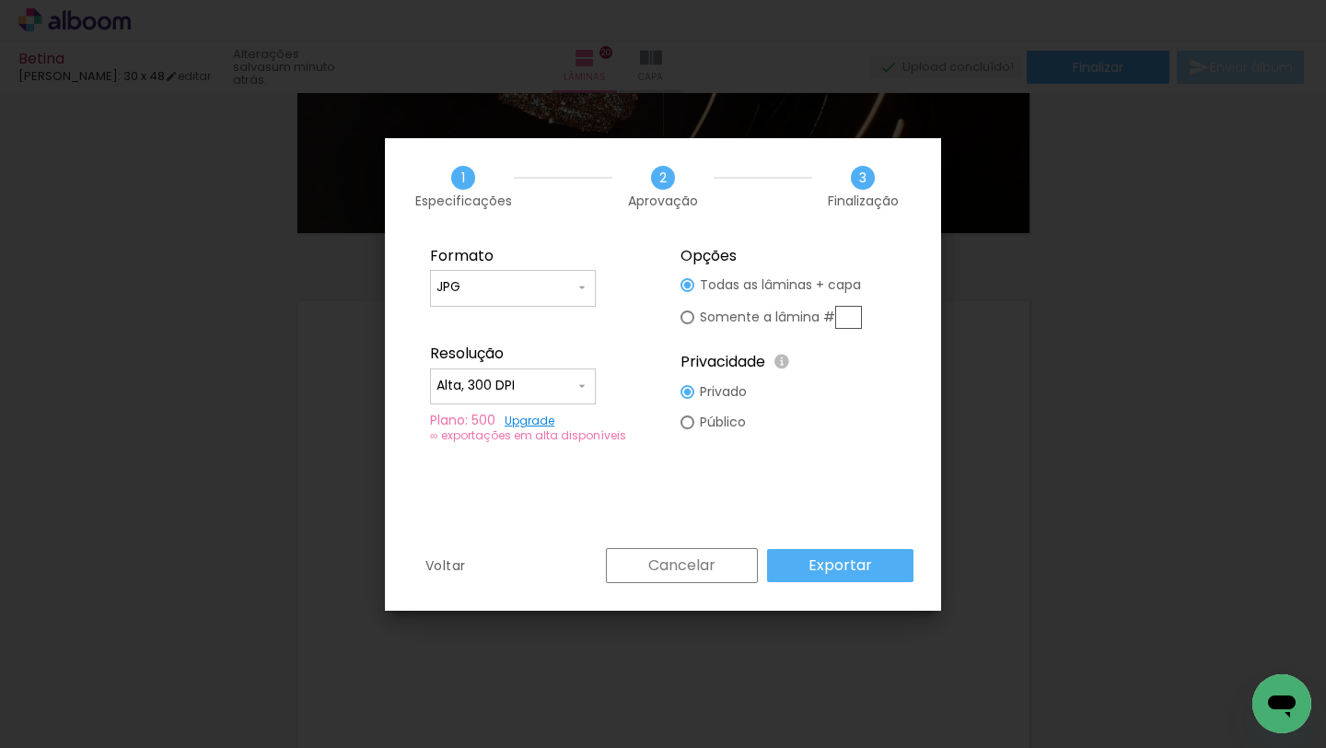
click at [687, 321] on div at bounding box center [688, 317] width 14 height 14
type paper-radio-button "on"
click at [683, 277] on paper-radio-button "Todas as lâminas + capa" at bounding box center [771, 285] width 181 height 30
type paper-radio-button "on"
click at [579, 289] on iron-icon at bounding box center [582, 287] width 15 height 15
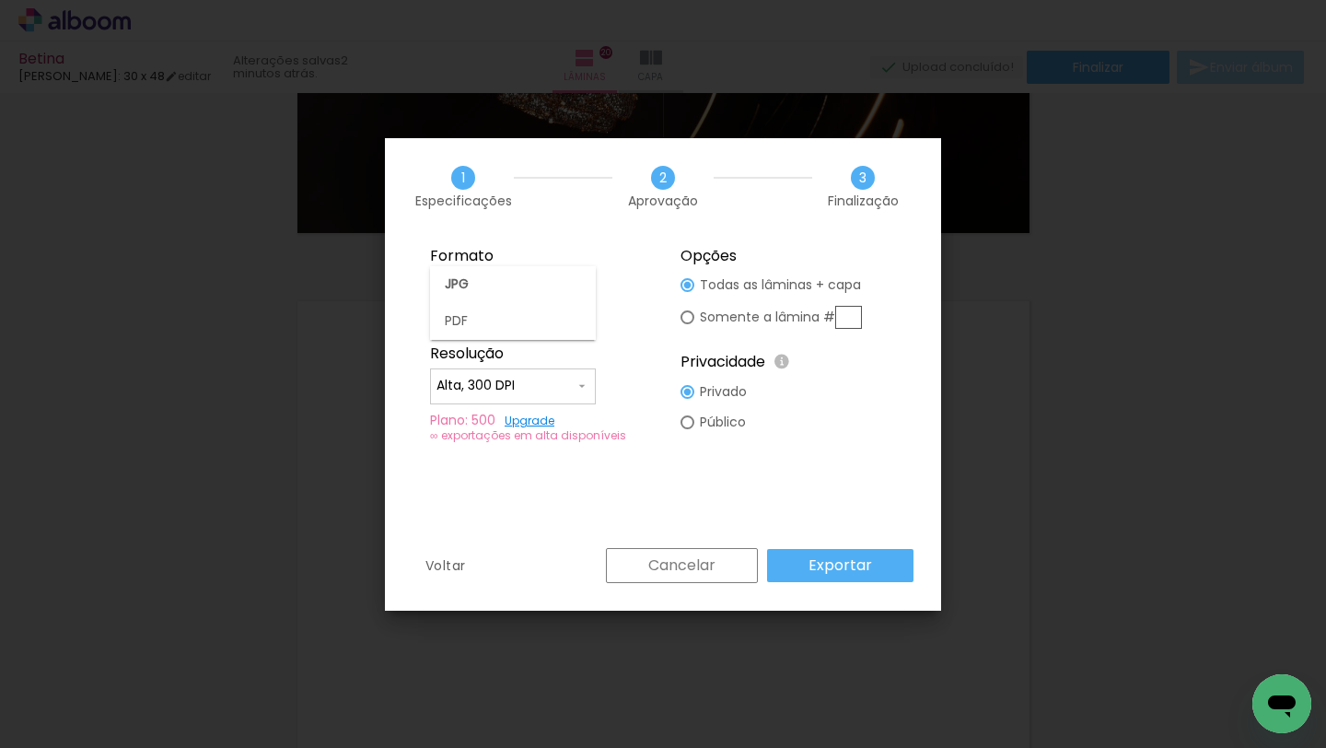
click at [579, 289] on paper-item "JPG" at bounding box center [513, 284] width 166 height 37
click at [0, 0] on slot "Exportar" at bounding box center [0, 0] width 0 height 0
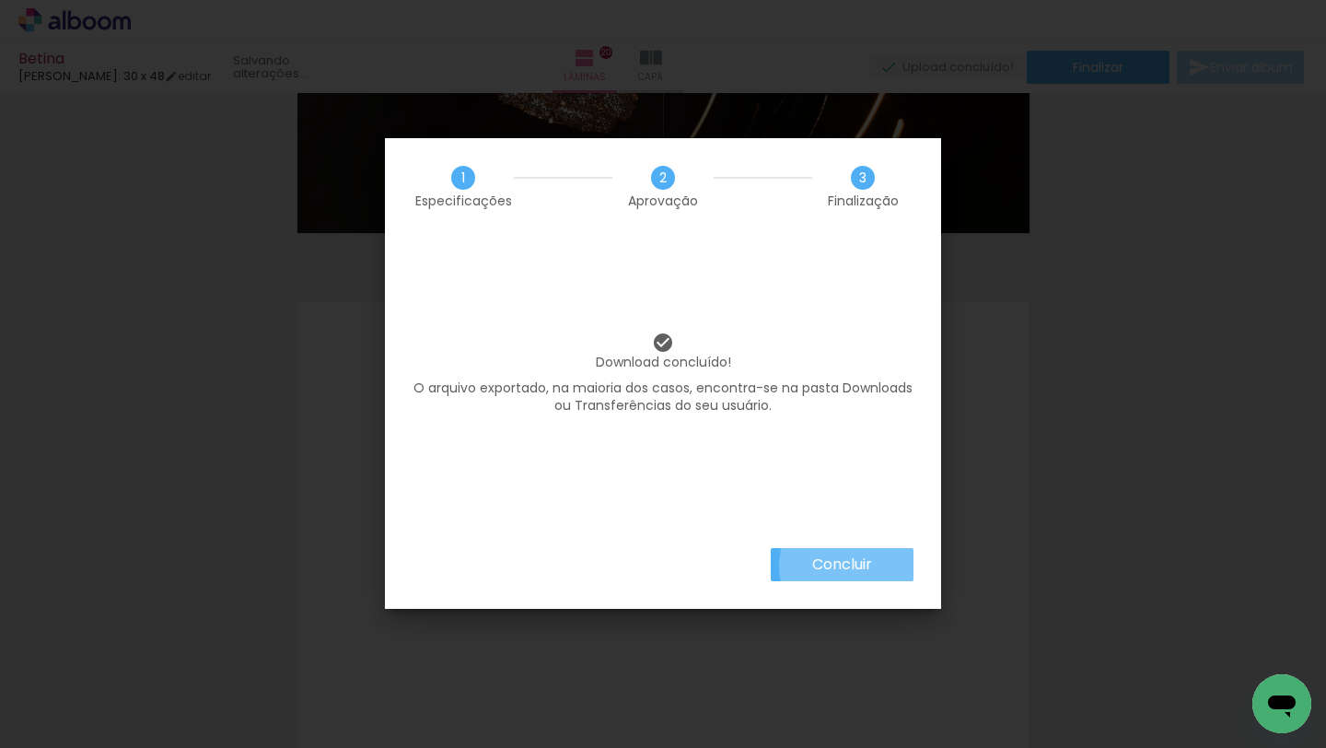
click at [0, 0] on slot "Concluir" at bounding box center [0, 0] width 0 height 0
